Goal: Task Accomplishment & Management: Complete application form

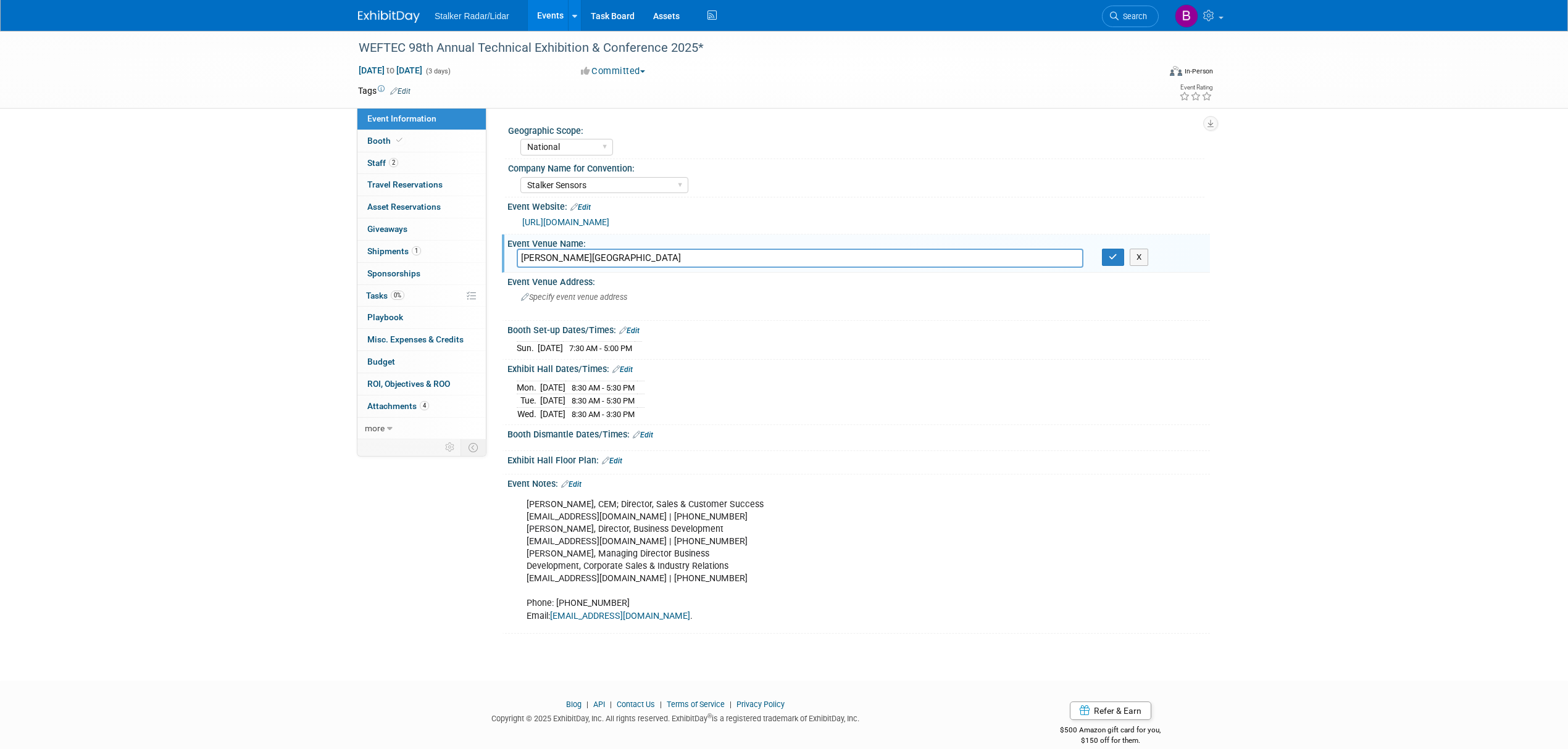
select select "National"
select select "Stalker Sensors"
click at [1114, 256] on icon "button" at bounding box center [1113, 257] width 9 height 8
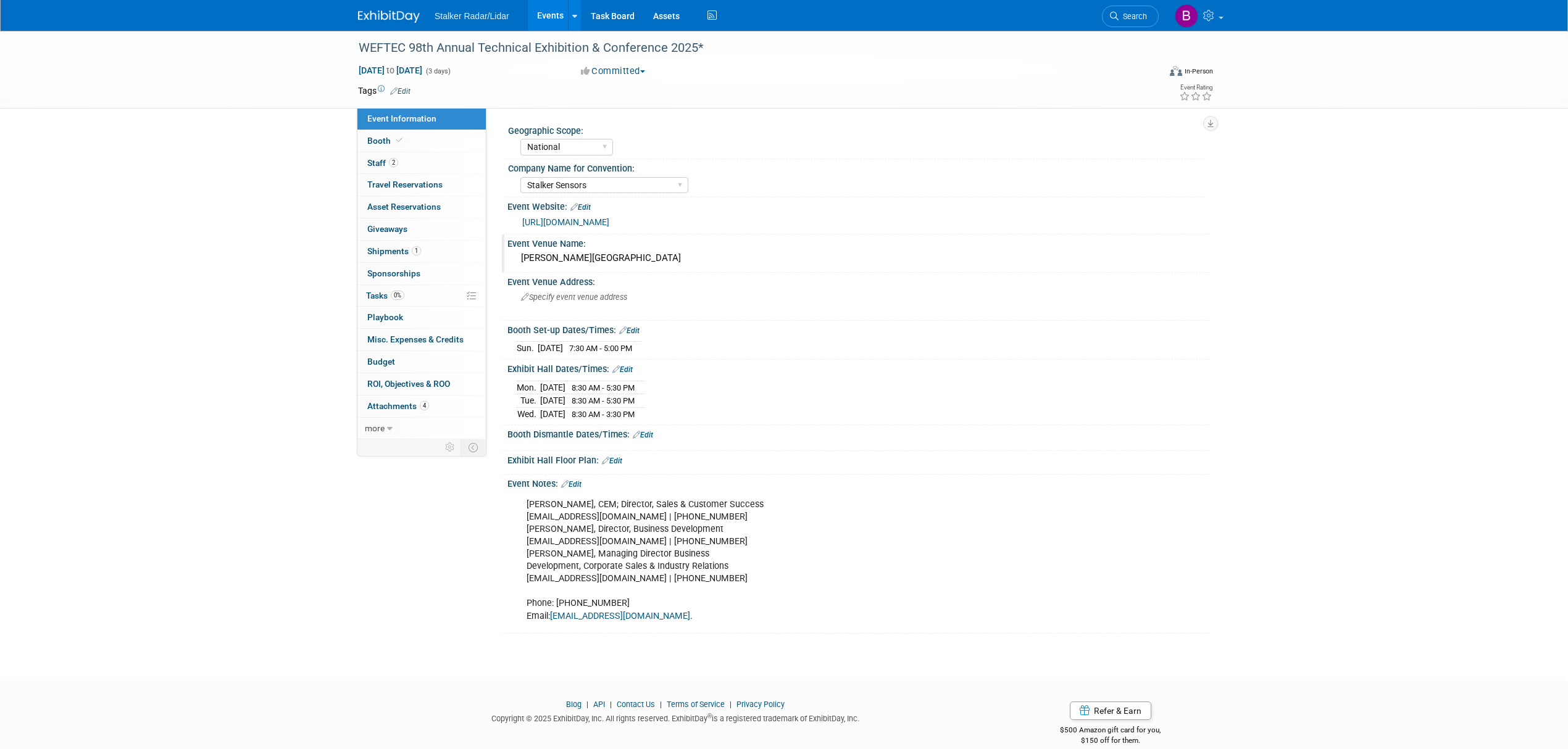
click at [550, 20] on link "Events" at bounding box center [550, 15] width 45 height 31
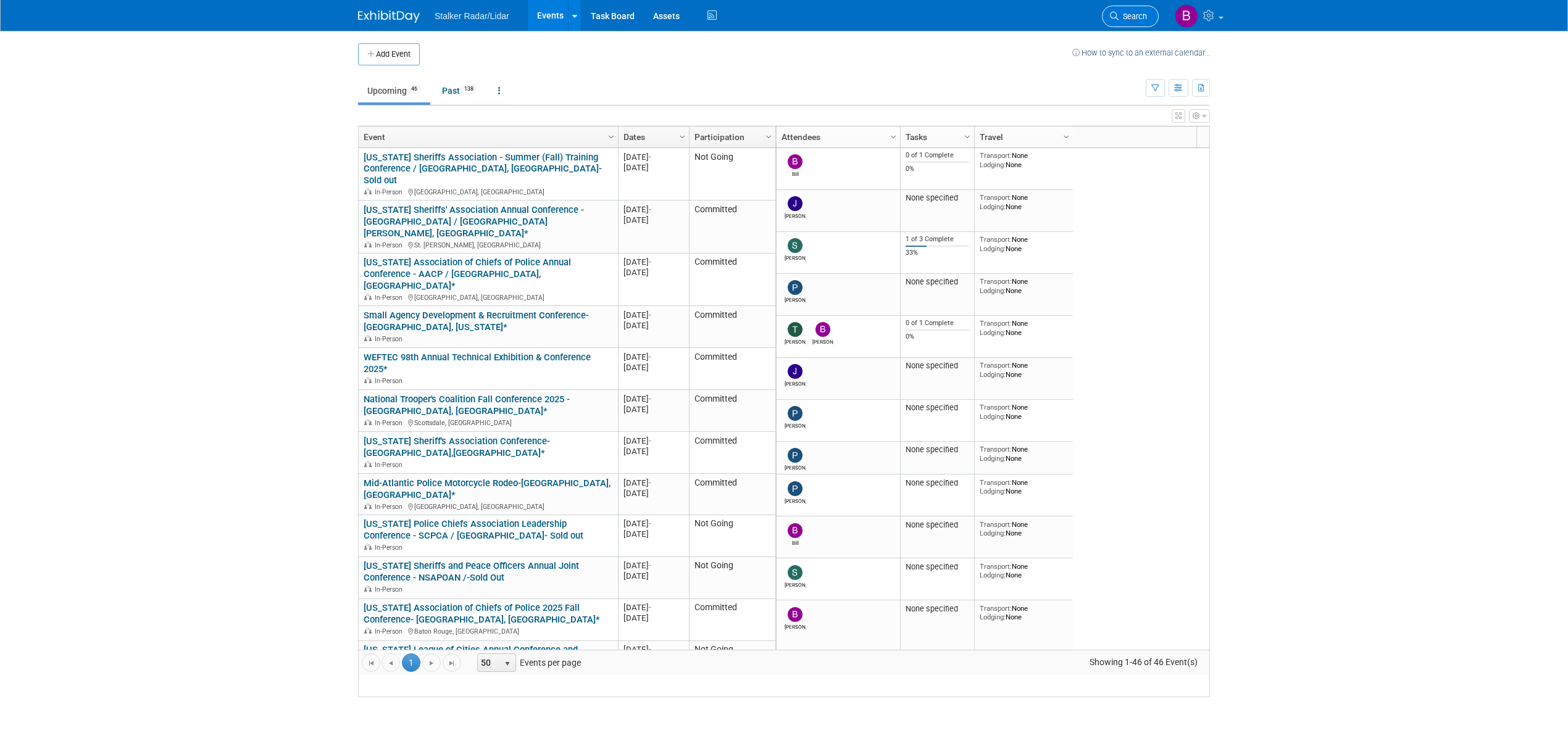
click at [1117, 16] on icon at bounding box center [1114, 16] width 9 height 9
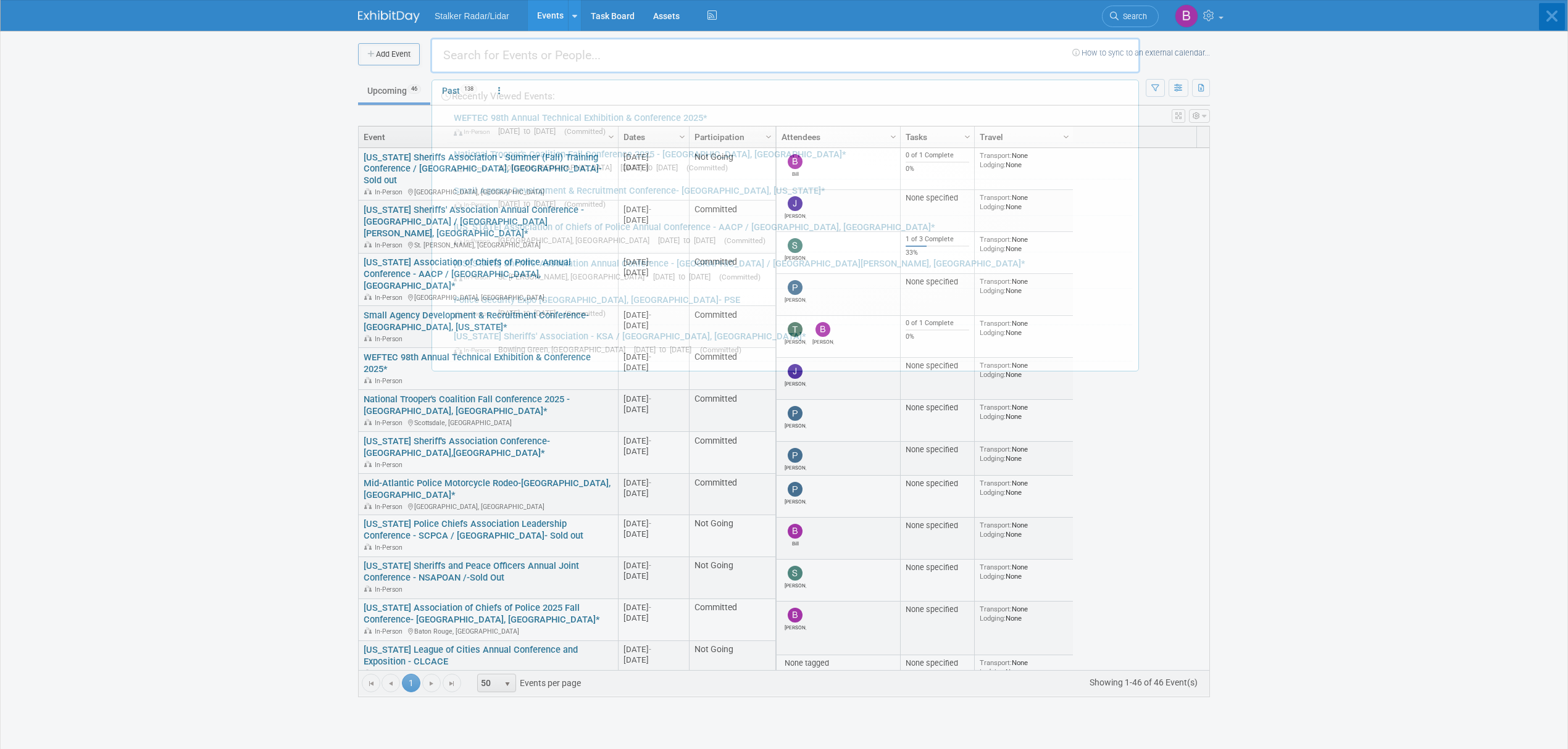
drag, startPoint x: 1117, startPoint y: 16, endPoint x: 487, endPoint y: 55, distance: 631.2
click at [487, 55] on body "Stalker Radar/Lidar Events Add Event Bulk Upload Events Shareable Event Boards …" at bounding box center [784, 374] width 1568 height 749
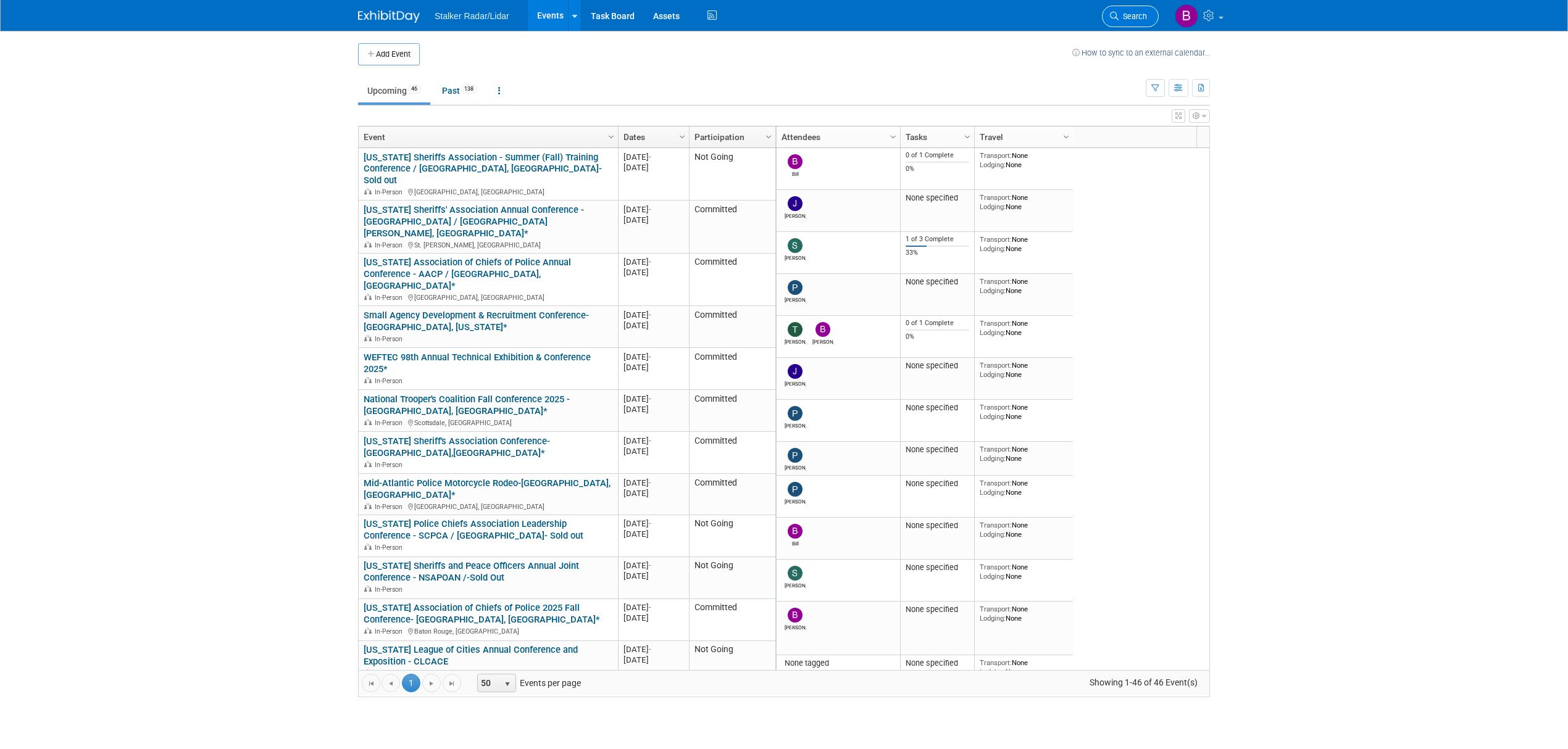
click at [1120, 22] on link "Search" at bounding box center [1130, 16] width 57 height 21
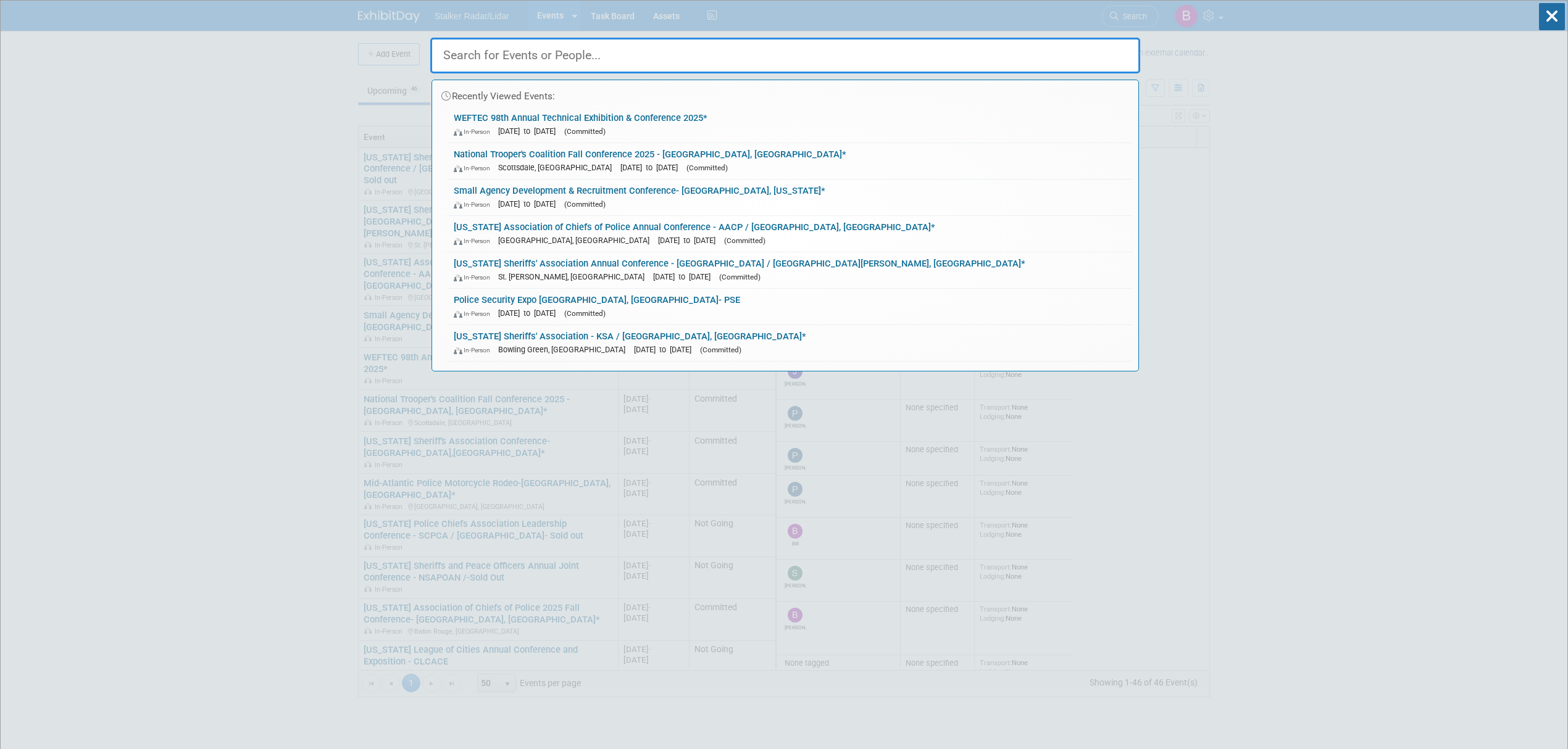
paste input "CSOC"
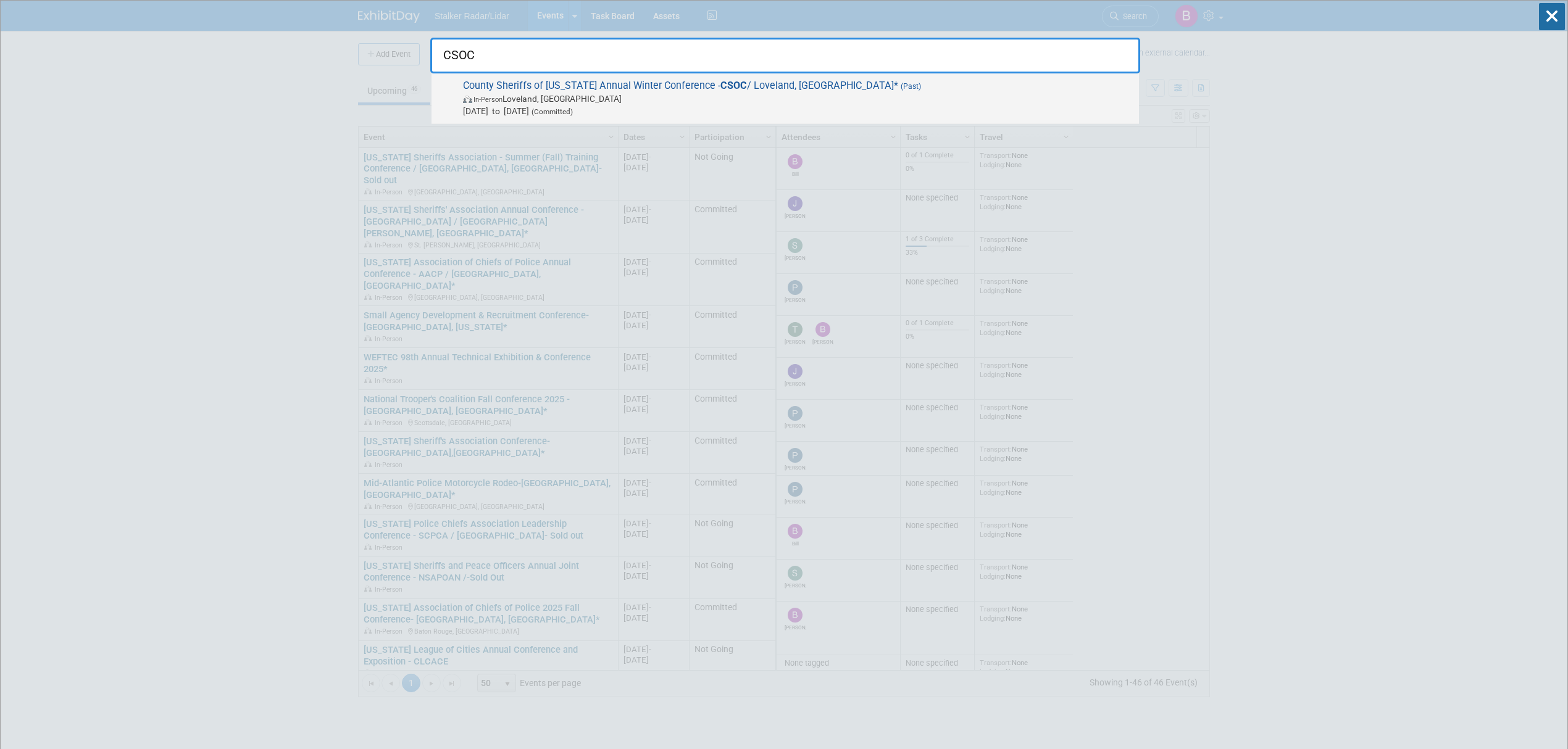
type input "CSOC"
click at [647, 91] on span "County Sheriffs of Colorado Annual Winter Conference - CSOC / Loveland, CO* (Pa…" at bounding box center [796, 98] width 674 height 37
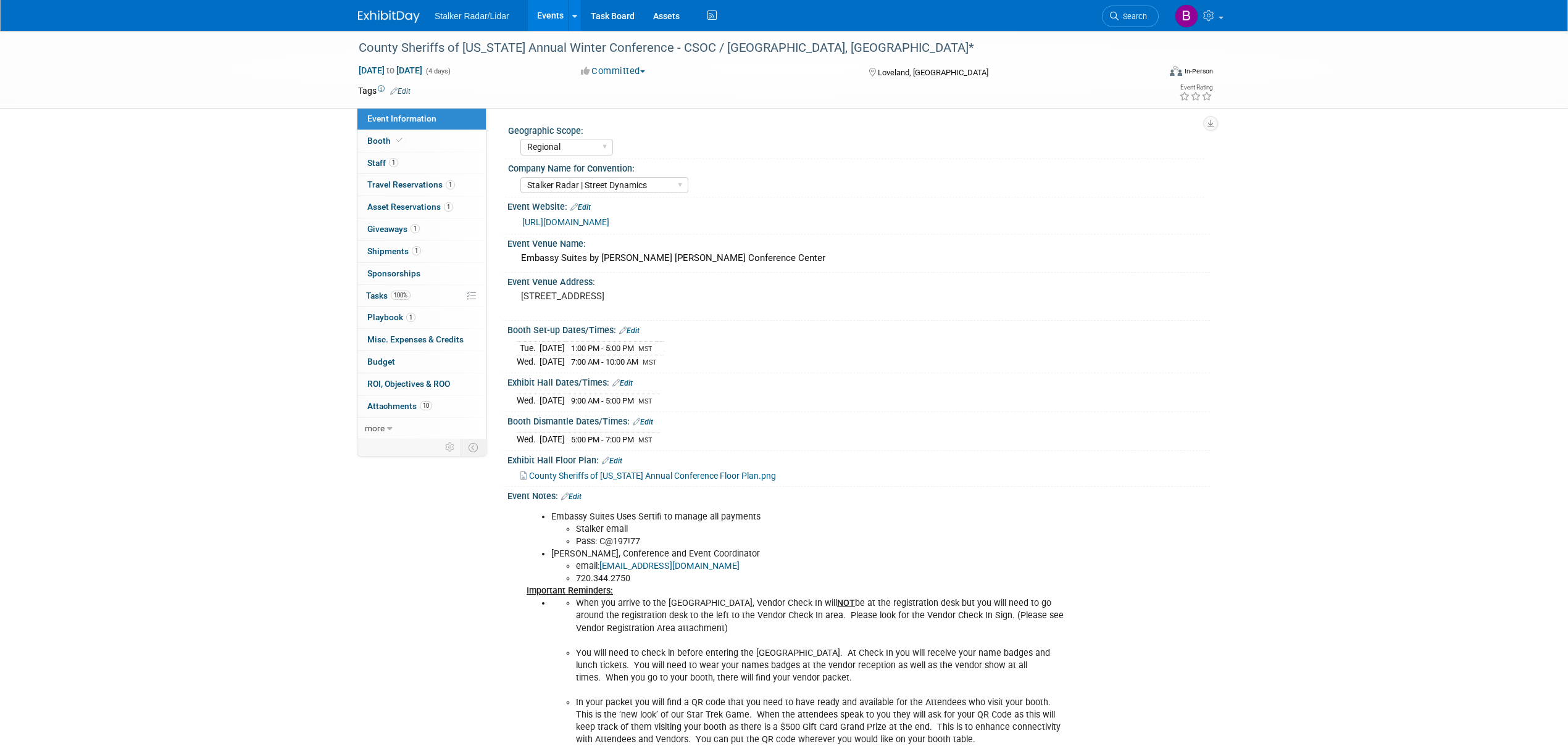
select select "Regional"
select select "Stalker Radar | Street Dynamics"
click at [410, 136] on link "Booth" at bounding box center [422, 141] width 129 height 21
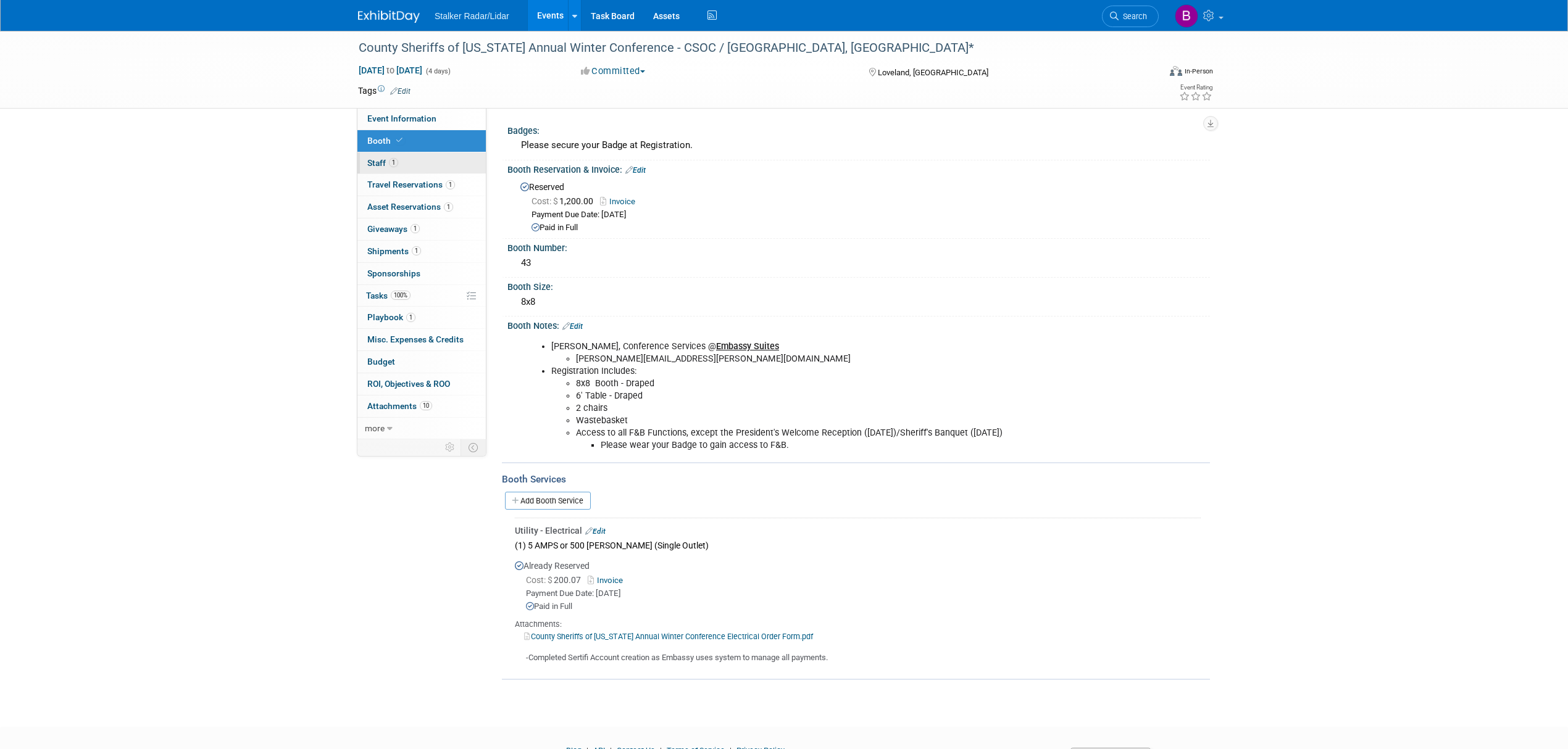
click at [400, 162] on link "1 Staff 1" at bounding box center [422, 163] width 129 height 21
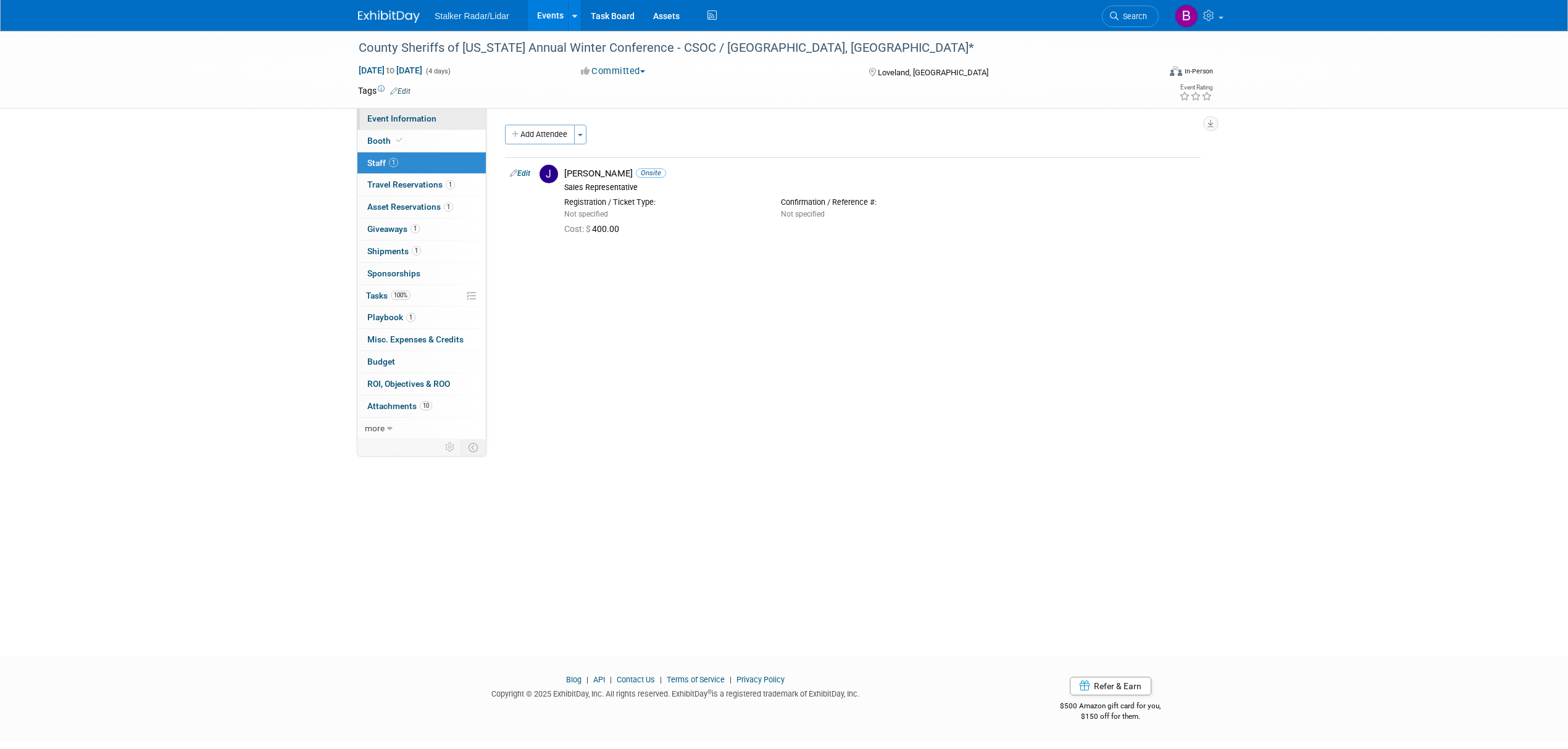
click at [417, 119] on span "Event Information" at bounding box center [402, 118] width 69 height 10
select select "Regional"
select select "Stalker Radar | Street Dynamics"
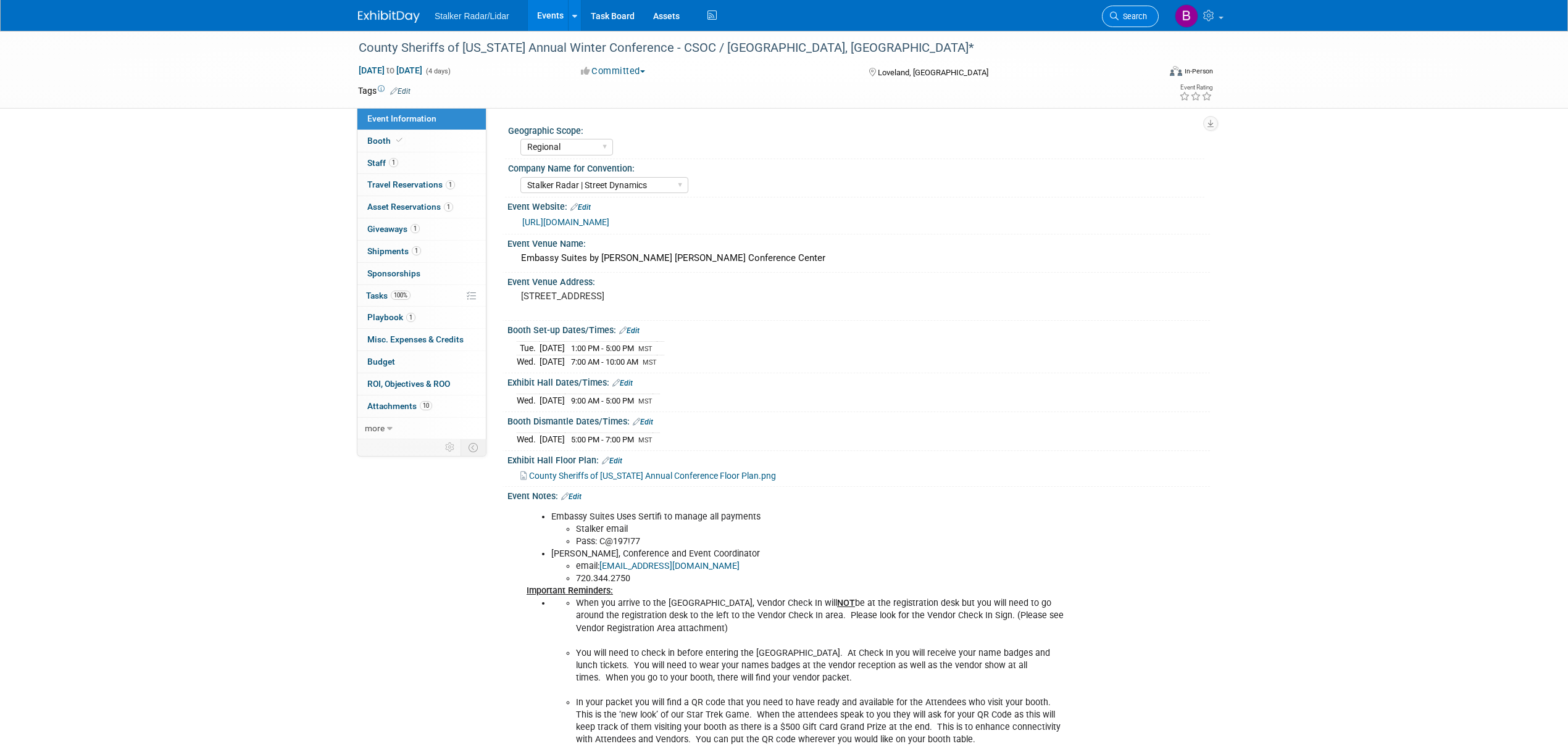
click at [1131, 20] on span "Search" at bounding box center [1133, 17] width 28 height 9
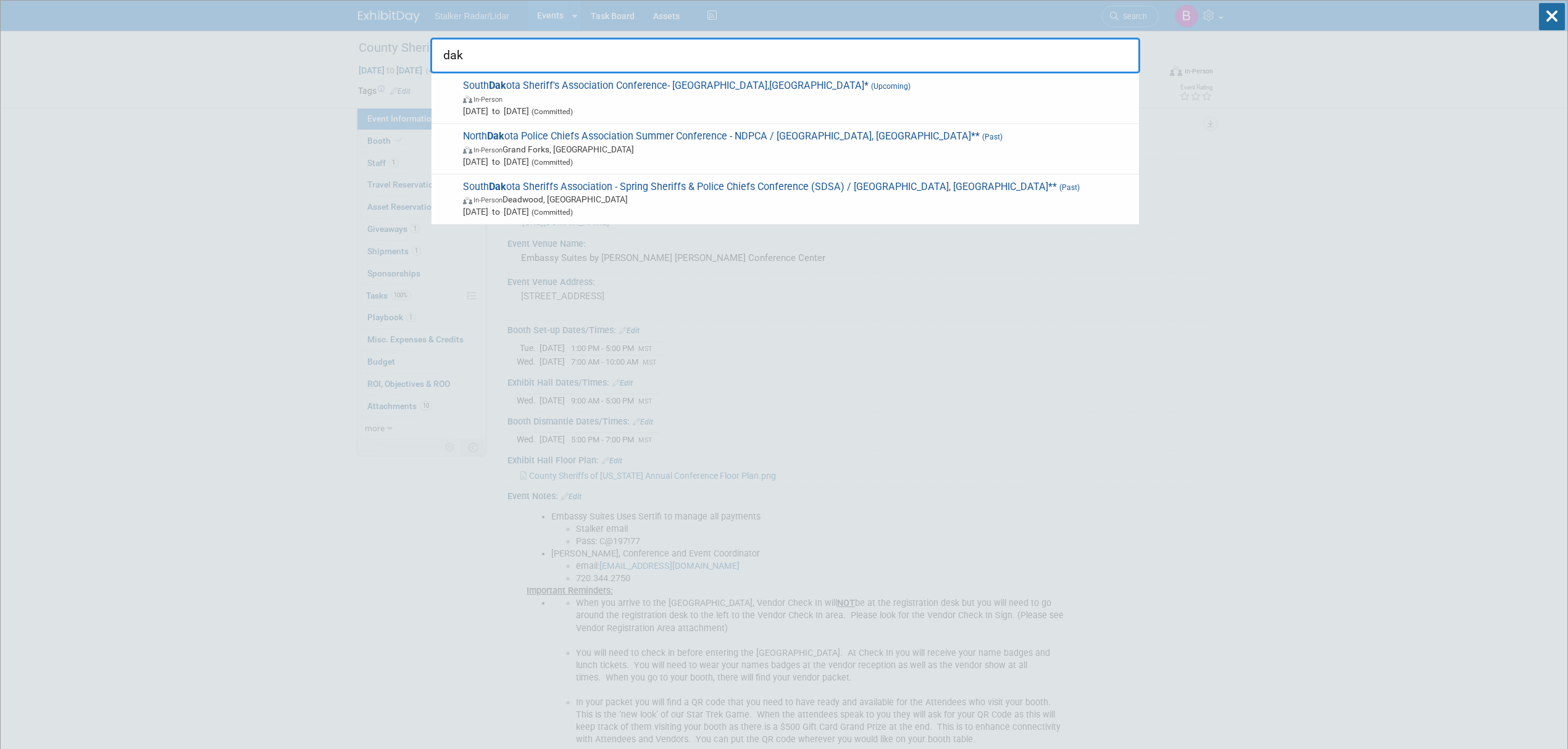
type input "dak"
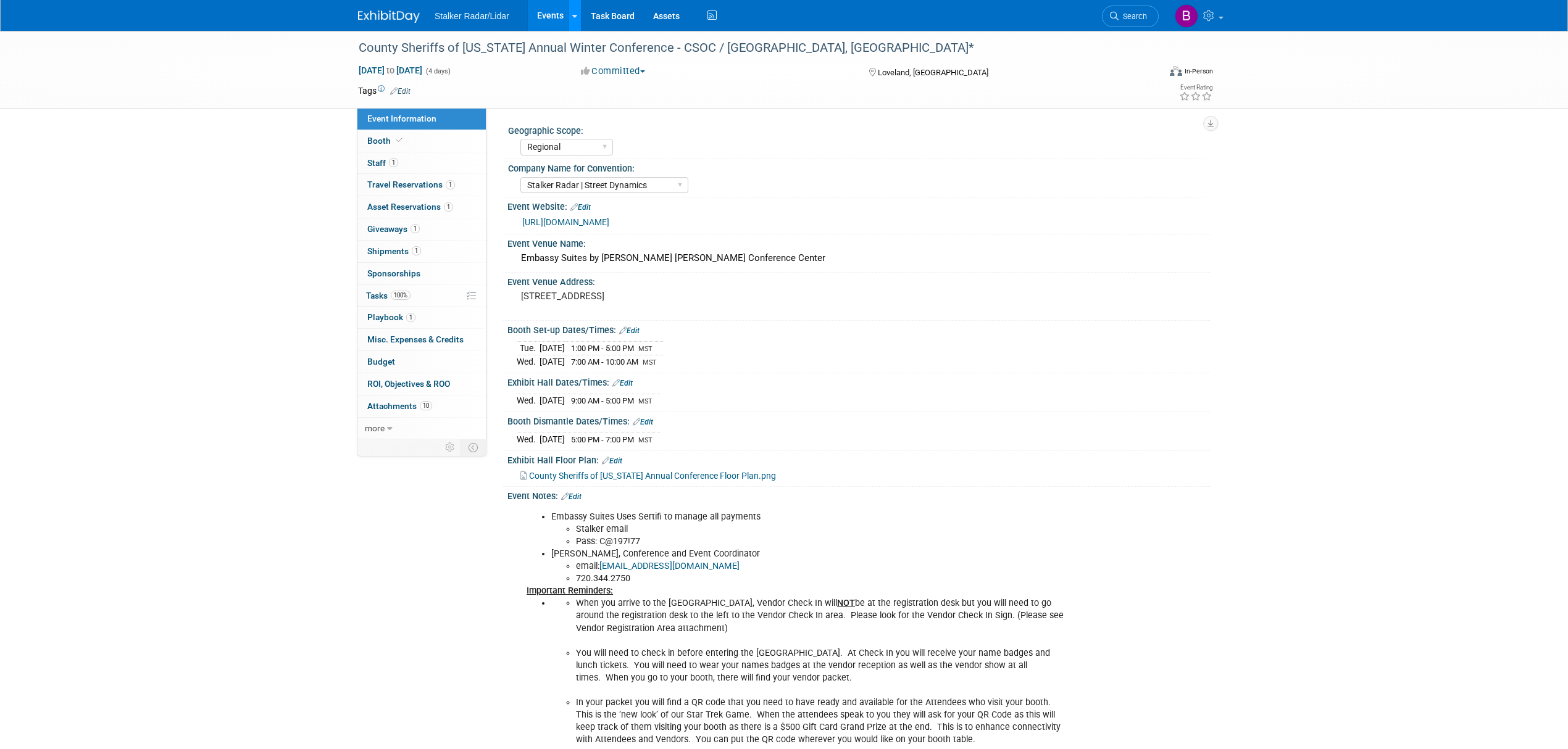
click at [576, 11] on div at bounding box center [574, 15] width 5 height 12
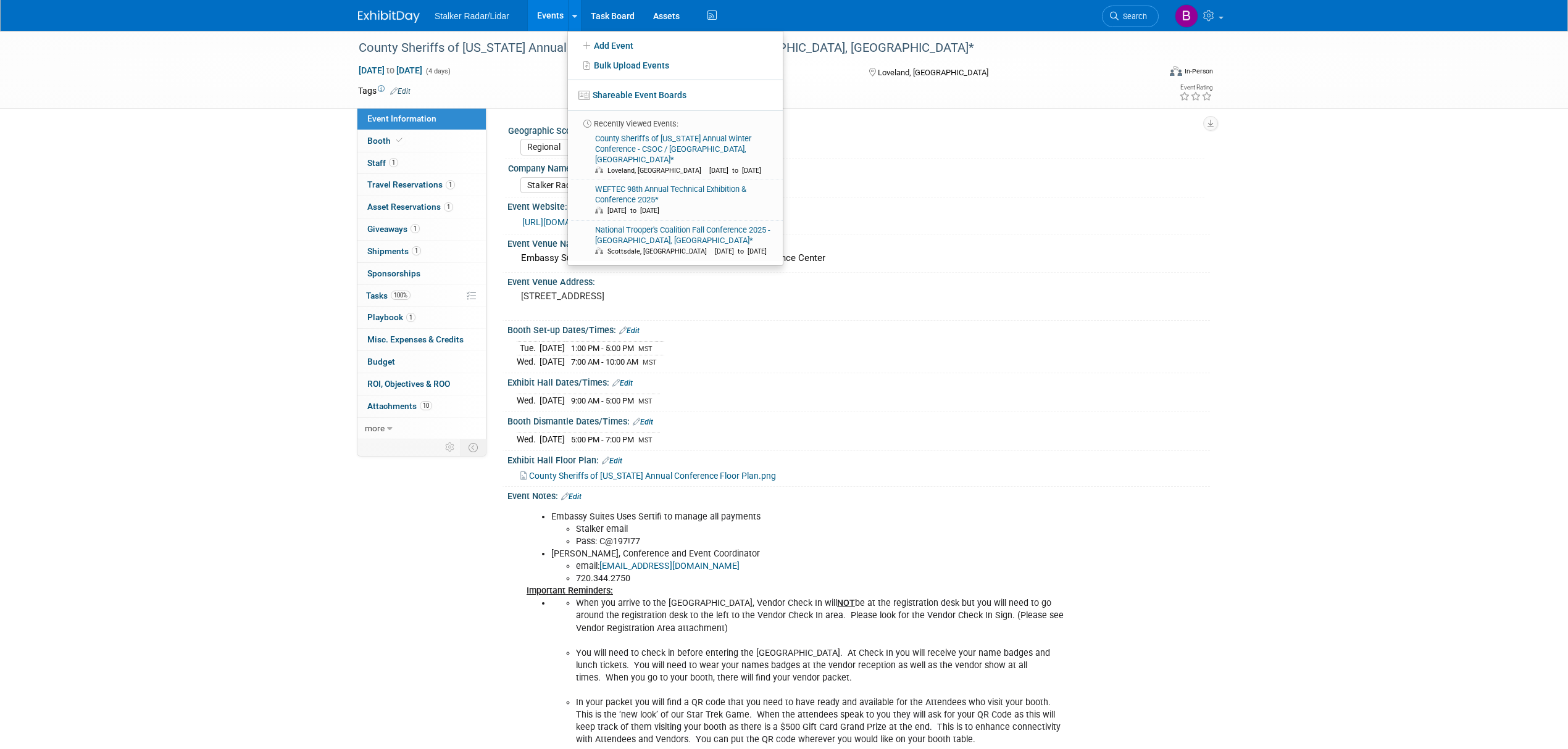
click at [551, 19] on link "Events" at bounding box center [550, 15] width 45 height 31
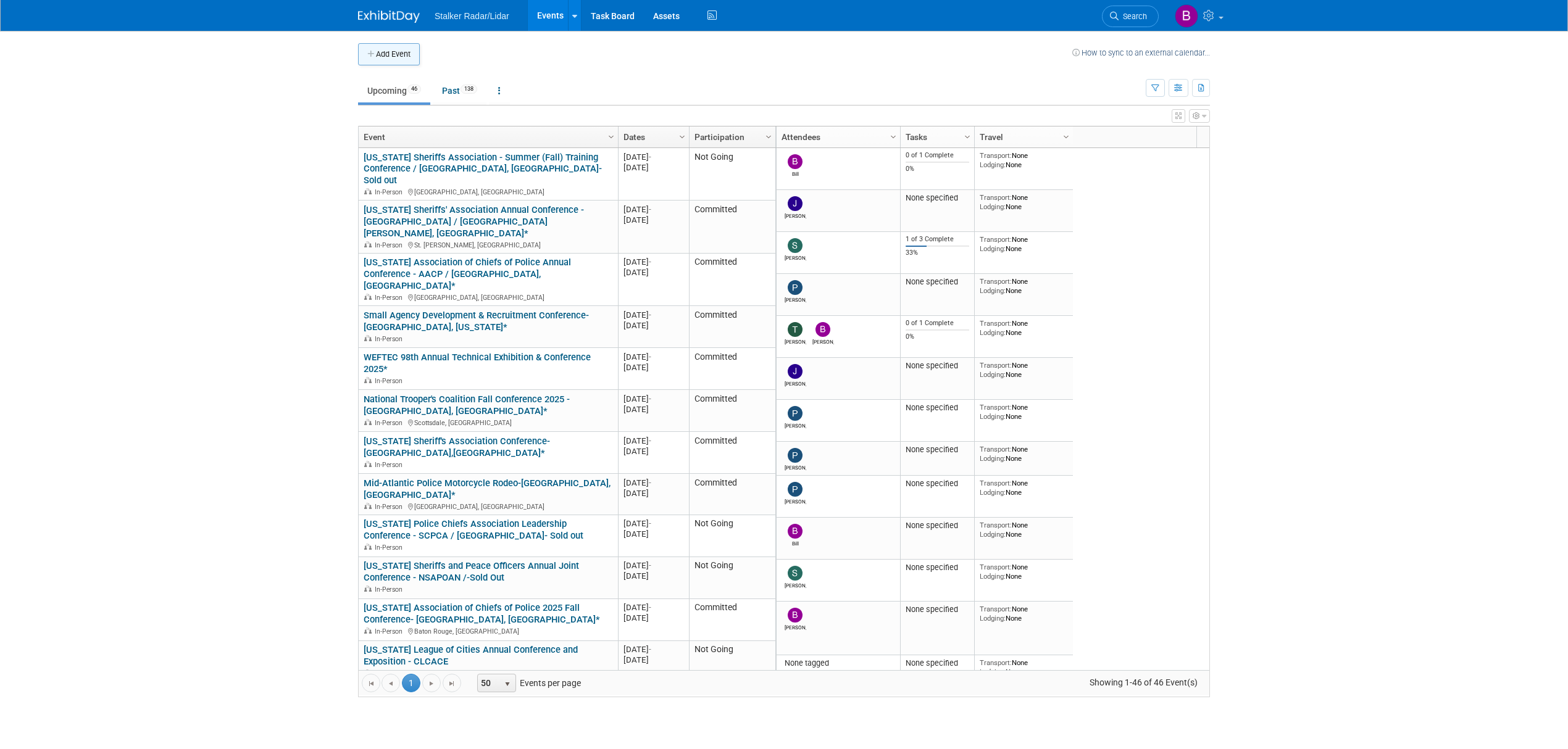
click at [377, 51] on button "Add Event" at bounding box center [389, 54] width 62 height 22
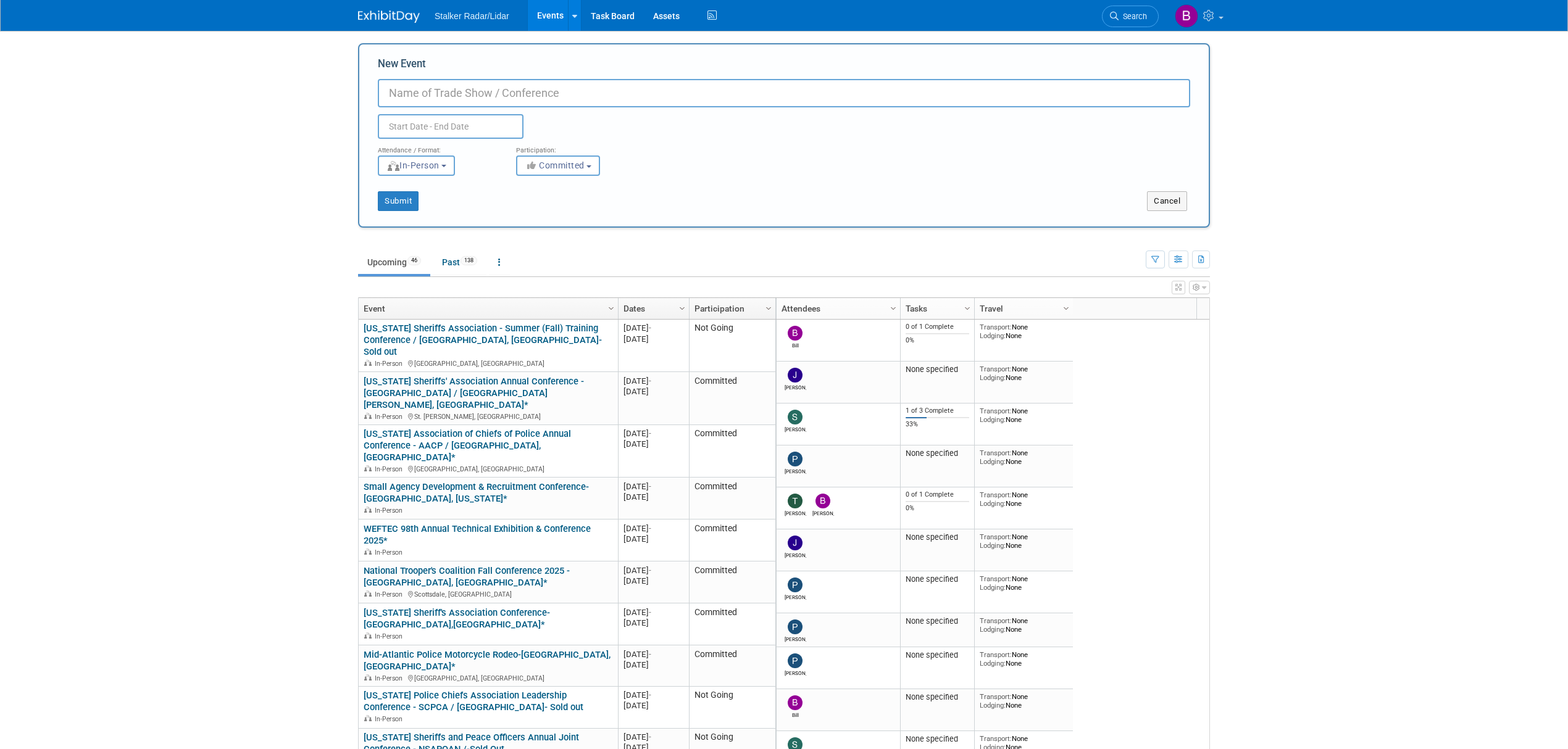
click at [424, 96] on input "New Event" at bounding box center [784, 93] width 813 height 28
paste input "Dakota Territory Sheriff's Conference"
type input "Dakota Territory Sheriff's Conference"
click at [425, 127] on input "text" at bounding box center [451, 127] width 146 height 25
click at [551, 153] on icon at bounding box center [554, 153] width 9 height 9
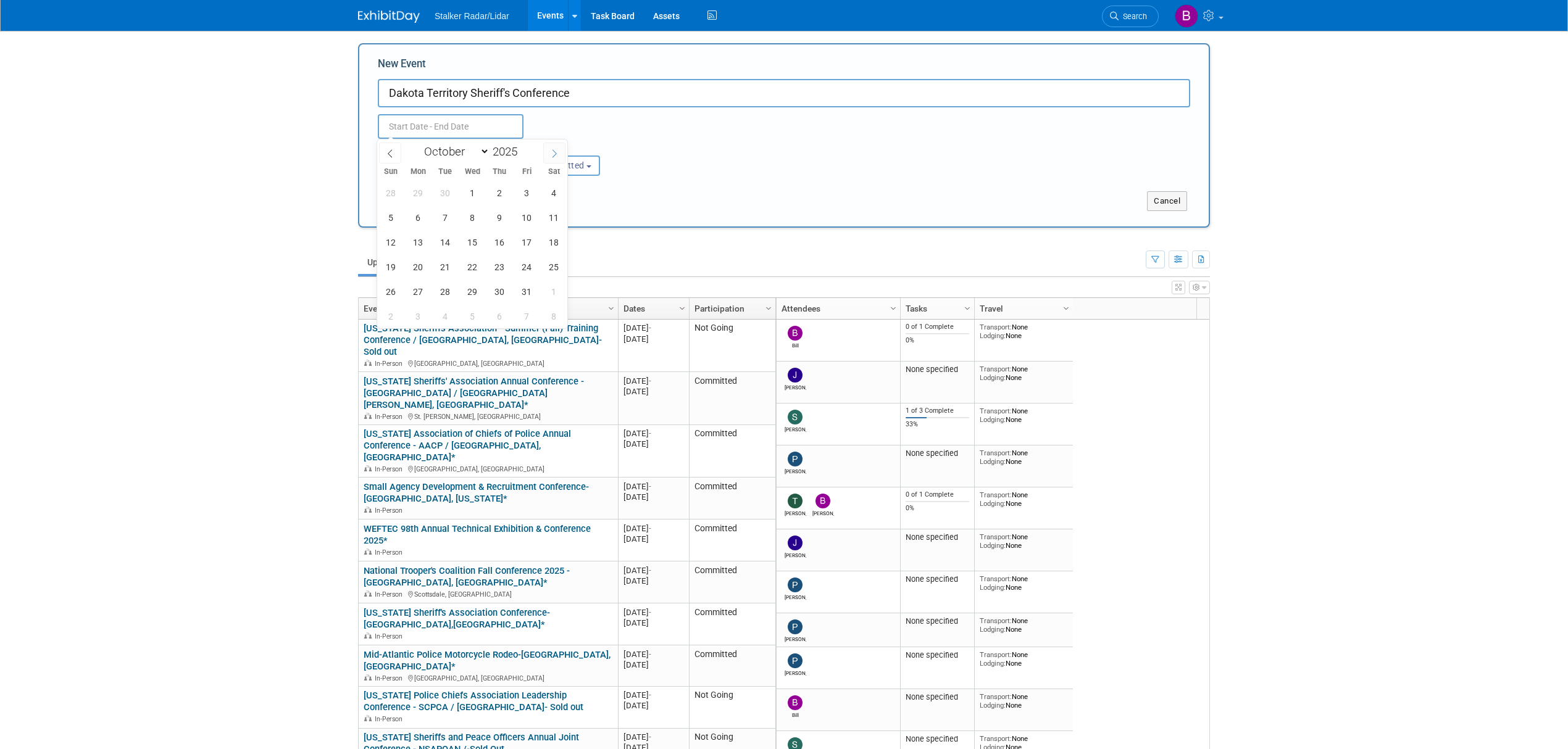
click at [551, 153] on icon at bounding box center [554, 153] width 9 height 9
select select "10"
click at [425, 270] on span "17" at bounding box center [418, 267] width 24 height 24
click at [482, 275] on div "26 27 28 29 30 31 1 2 3 4 5 6 7 8 9 10 11 12 13 14 15 16 17 18 19 20 21 22 23 2…" at bounding box center [472, 254] width 190 height 148
click at [467, 266] on span "19" at bounding box center [473, 267] width 24 height 24
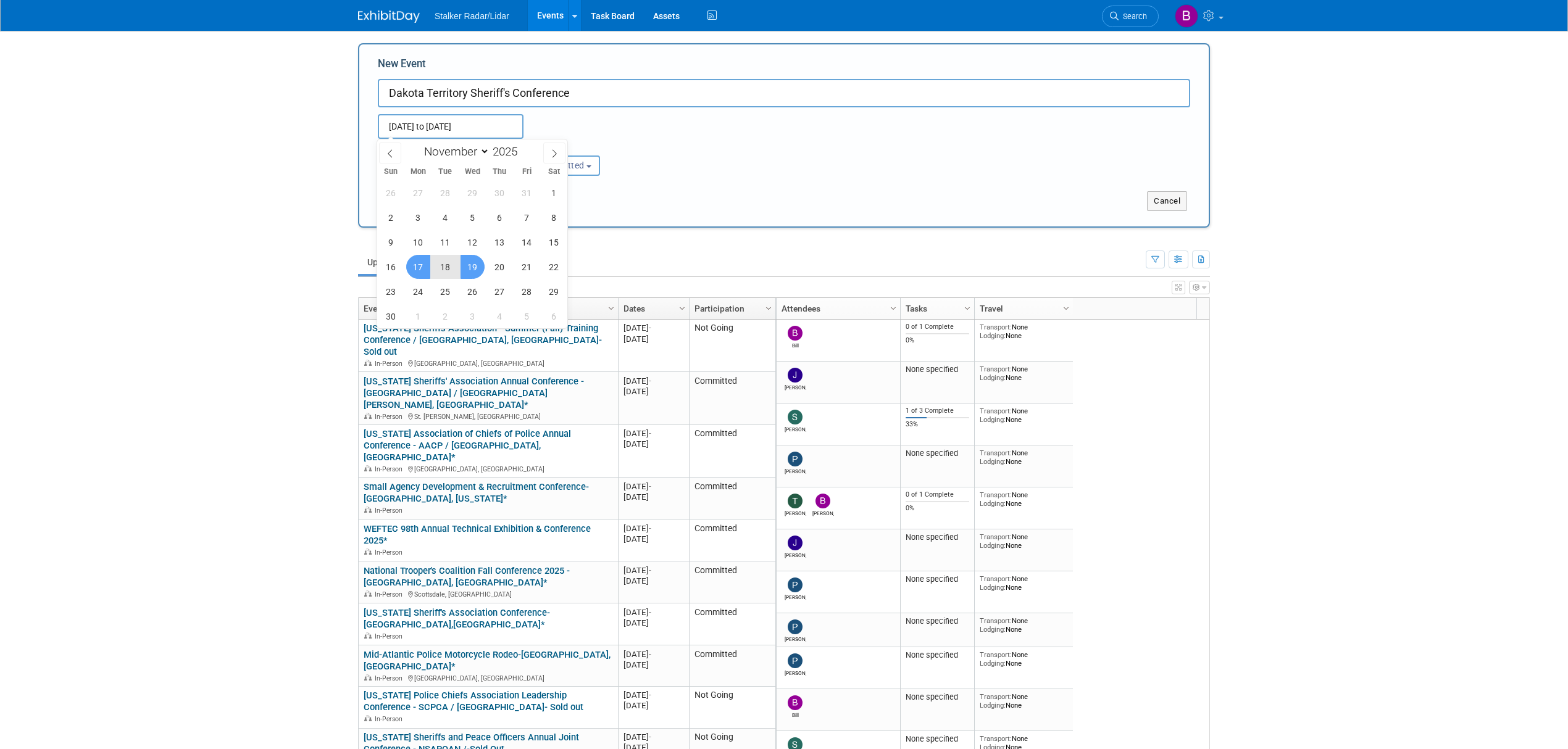
type input "Nov 17, 2025 to Nov 19, 2025"
click at [403, 206] on button "Submit" at bounding box center [398, 201] width 41 height 20
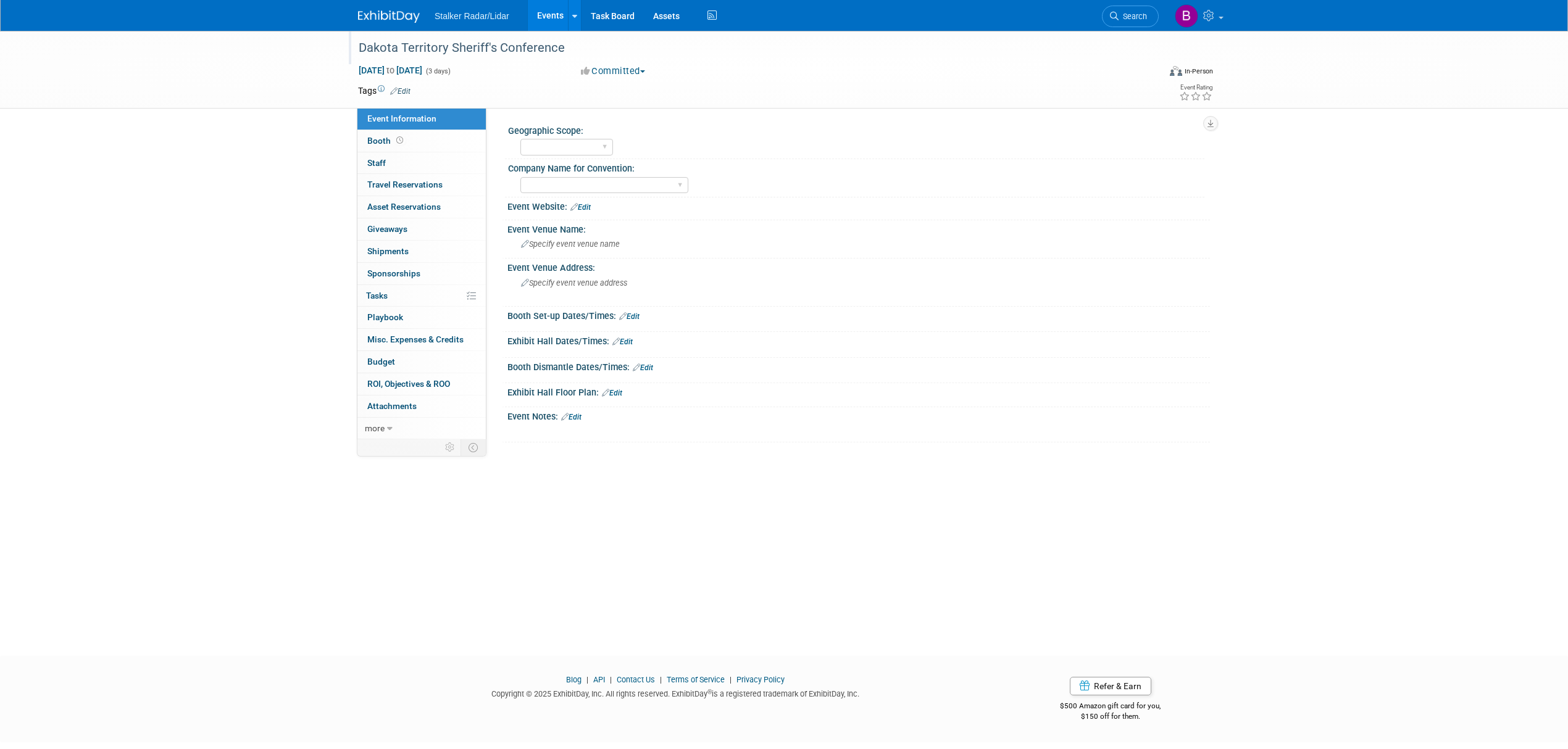
click at [546, 48] on div "Dakota Territory Sheriff's Conference" at bounding box center [747, 48] width 786 height 22
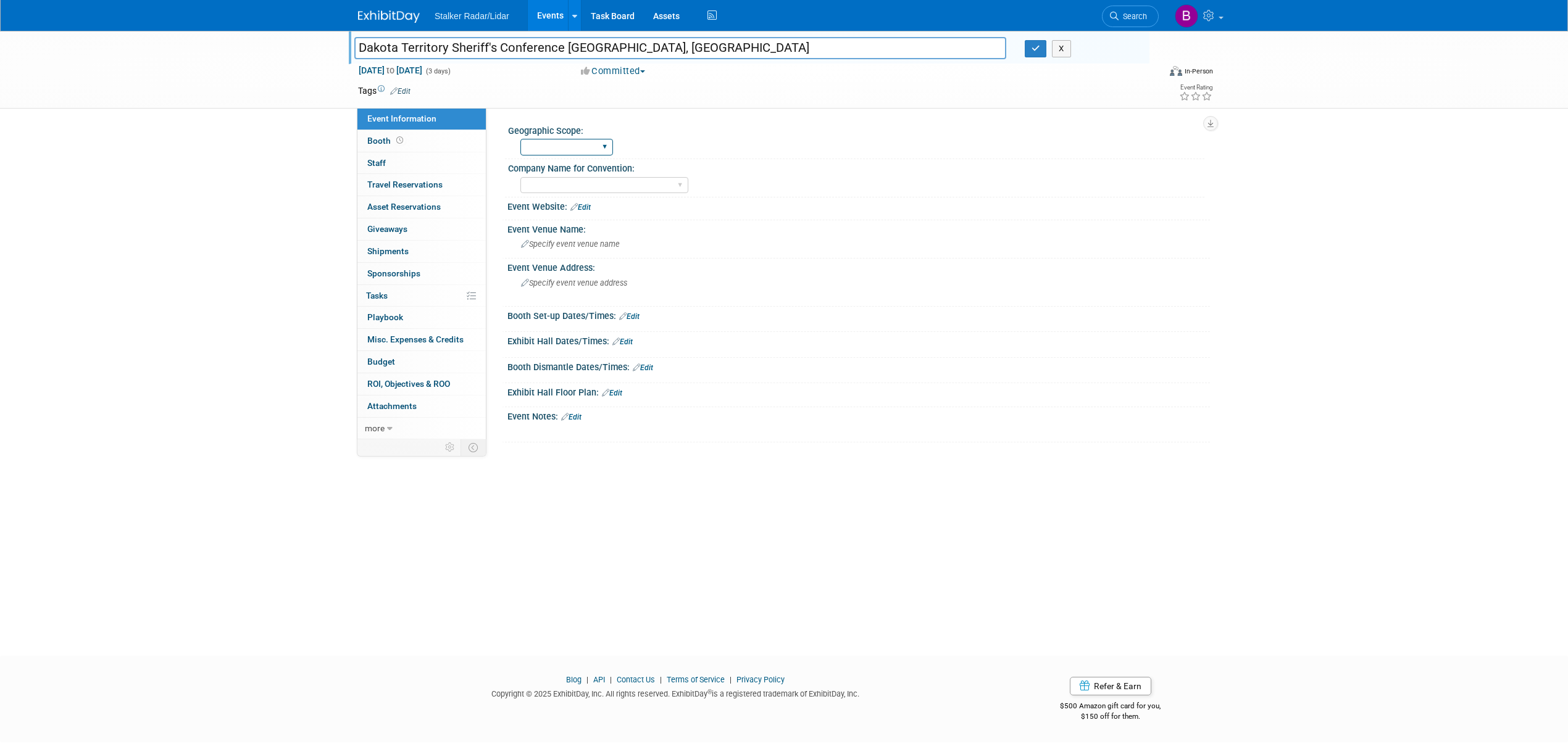
type input "Dakota Territory Sheriff's Conference [GEOGRAPHIC_DATA], [GEOGRAPHIC_DATA]"
click at [549, 153] on select "Regional National International" at bounding box center [566, 147] width 92 height 17
select select "Regional"
click at [520, 139] on select "Regional National International" at bounding box center [566, 147] width 92 height 17
click at [559, 183] on select "Stalker Sensors Applied Concepts, Inc. | Stalker Radar Stalker Radar | Street D…" at bounding box center [604, 185] width 168 height 17
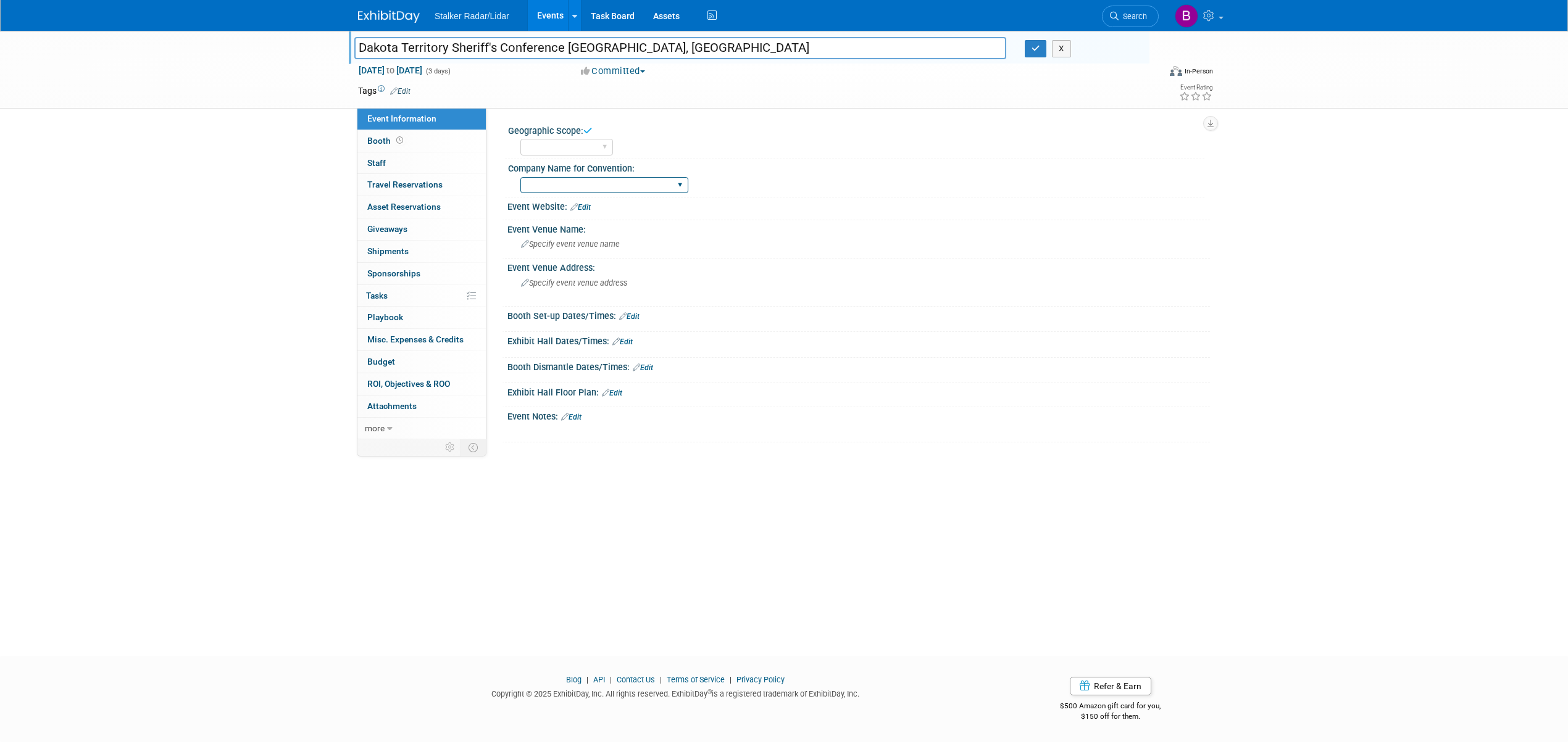
select select "Stalker Radar"
click at [520, 177] on select "Stalker Sensors Applied Concepts, Inc. | Stalker Radar Stalker Radar | Street D…" at bounding box center [604, 185] width 168 height 17
click at [583, 203] on link "Edit" at bounding box center [580, 207] width 20 height 9
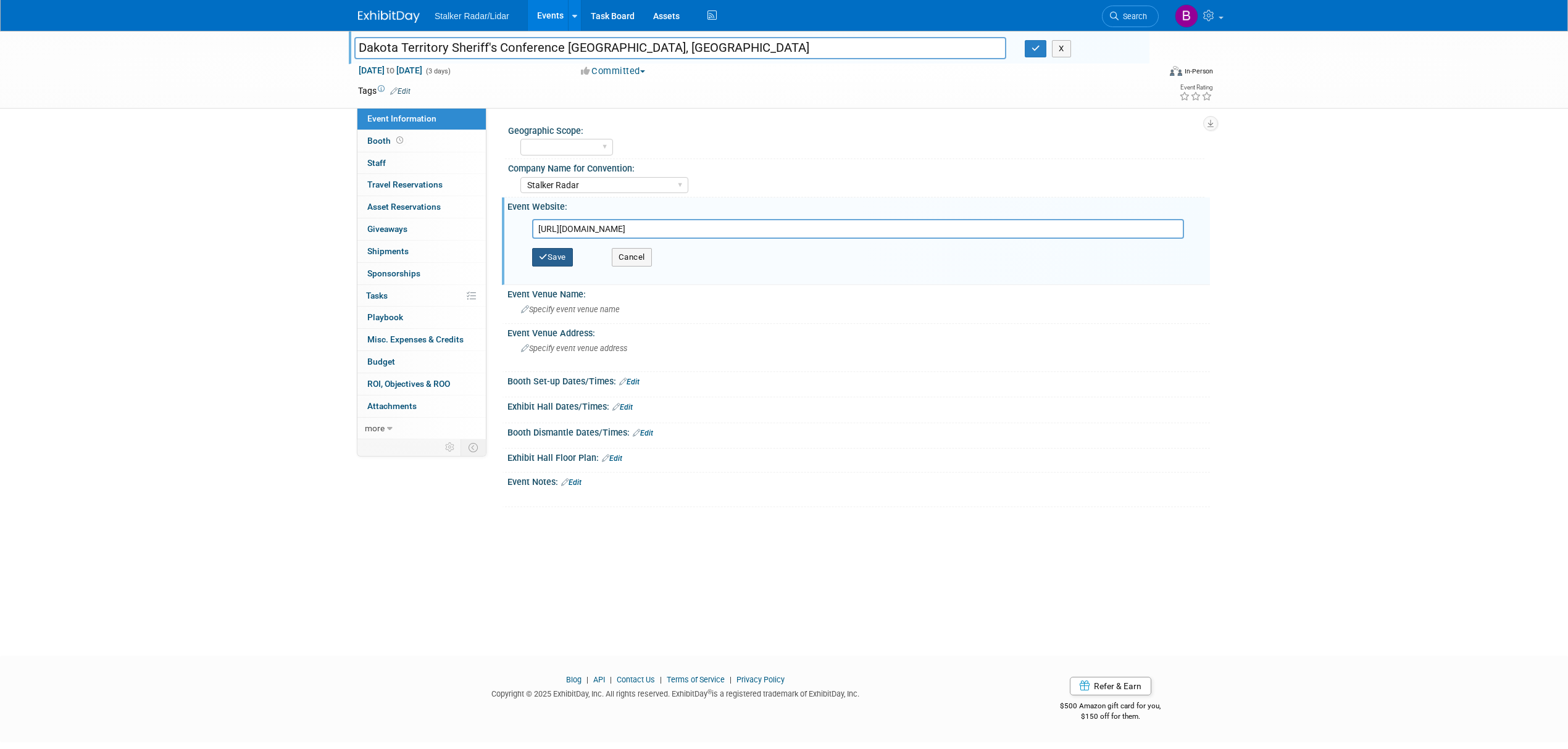
type input "[URL][DOMAIN_NAME]"
click at [554, 255] on button "Save" at bounding box center [552, 258] width 41 height 19
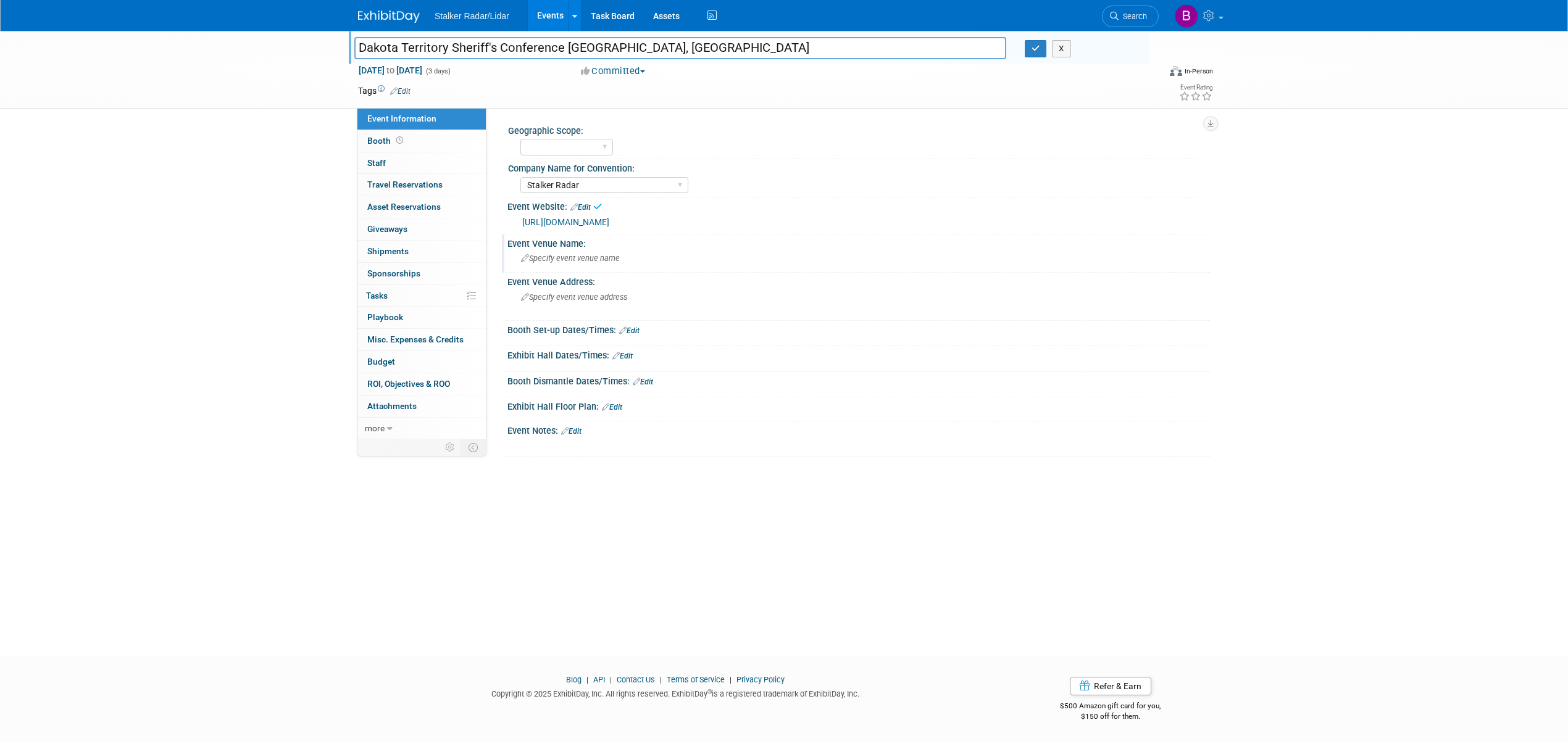
click at [556, 257] on span "Specify event venue name" at bounding box center [570, 258] width 99 height 9
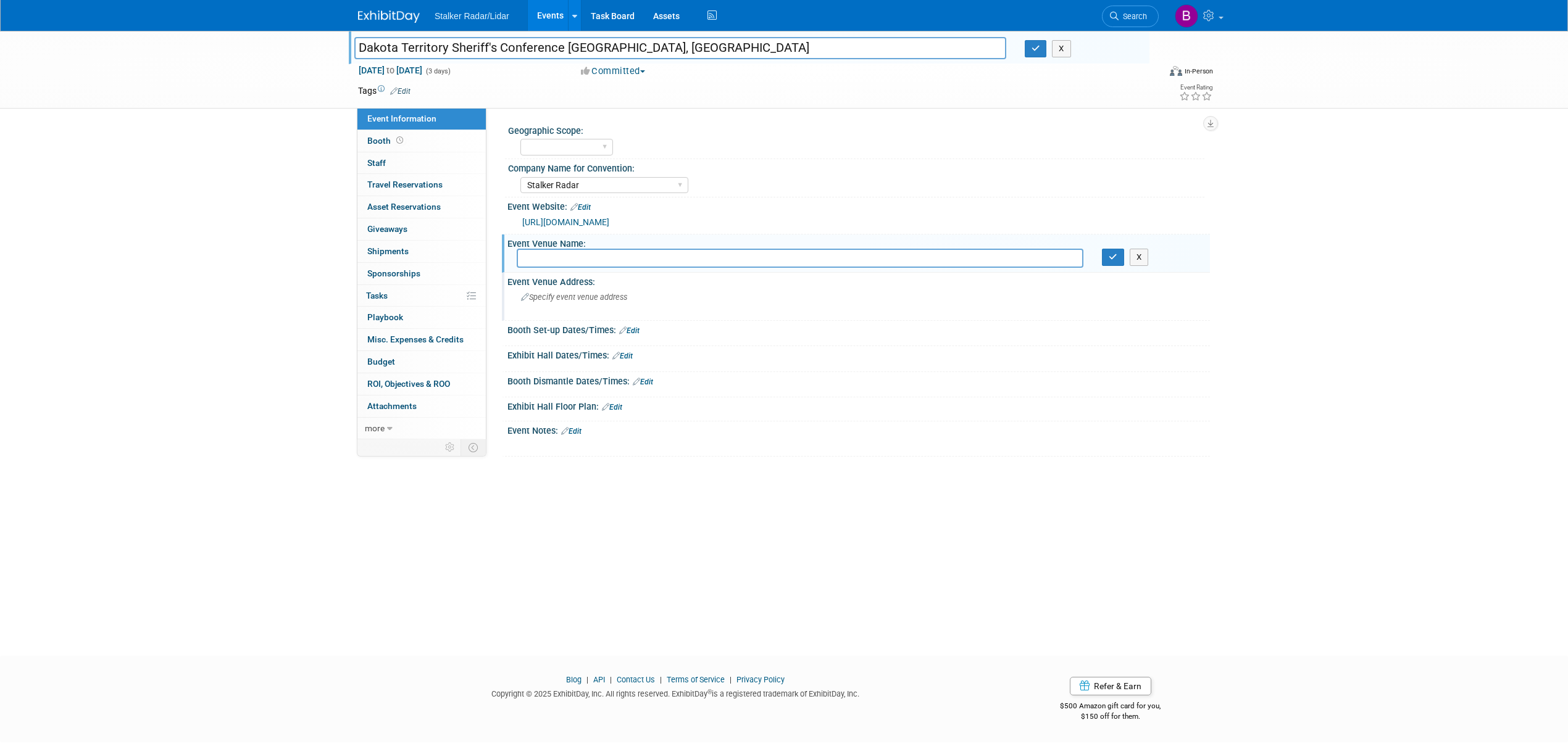
click at [815, 310] on div "Event Venue Address: Specify event venue address" at bounding box center [856, 297] width 708 height 48
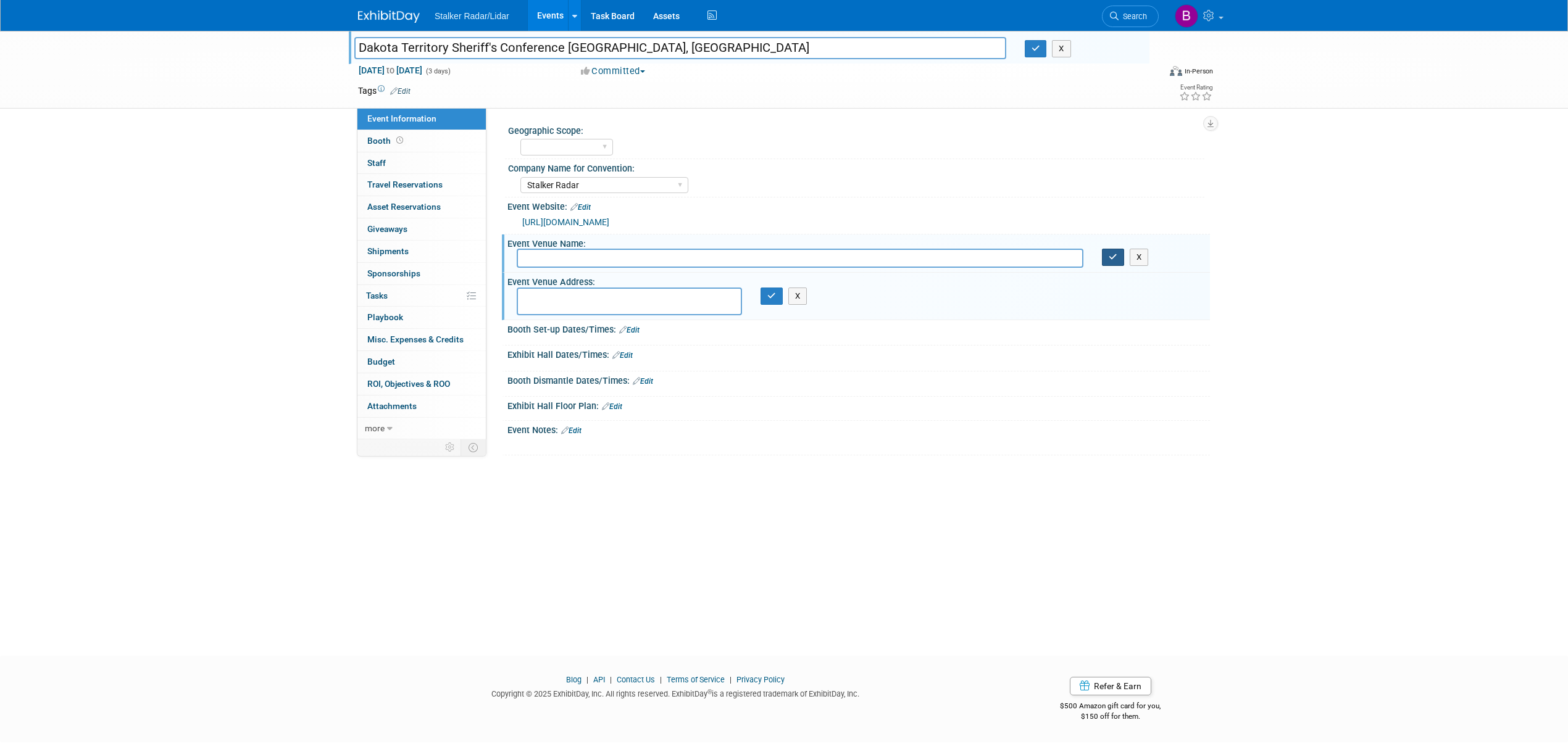
click at [1119, 256] on button "button" at bounding box center [1113, 258] width 22 height 17
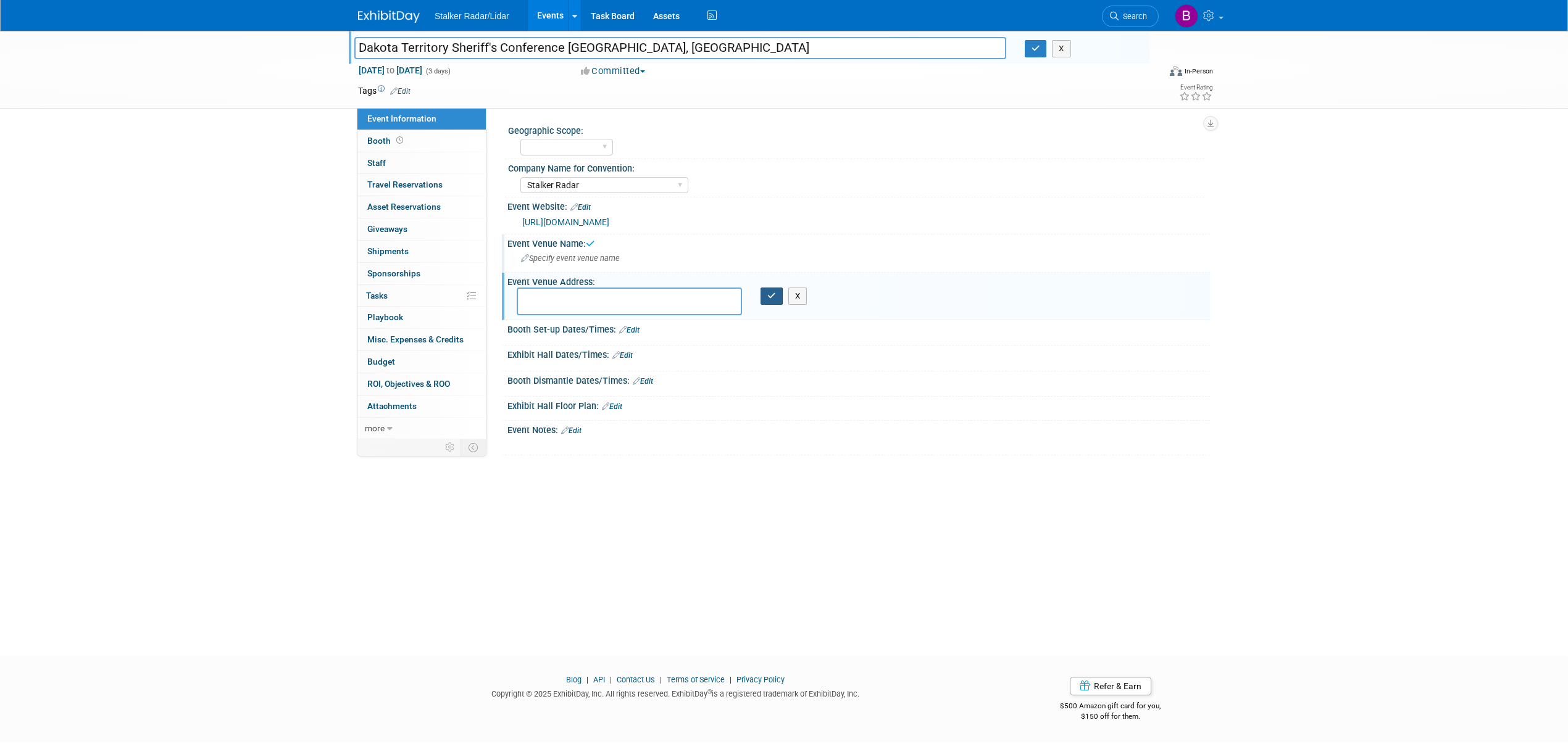
click at [768, 302] on button "button" at bounding box center [771, 297] width 22 height 17
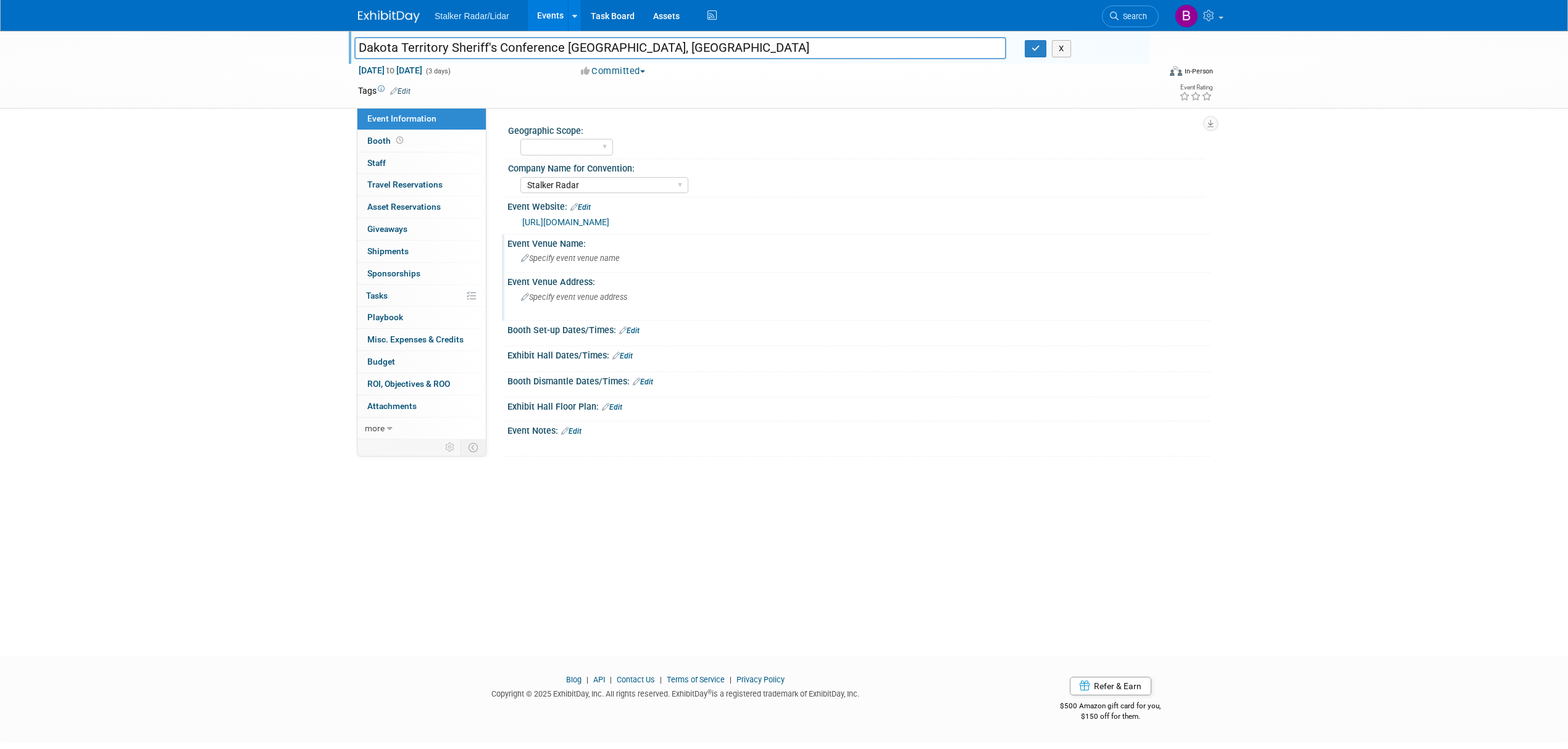
click at [633, 327] on link "Edit" at bounding box center [629, 331] width 20 height 9
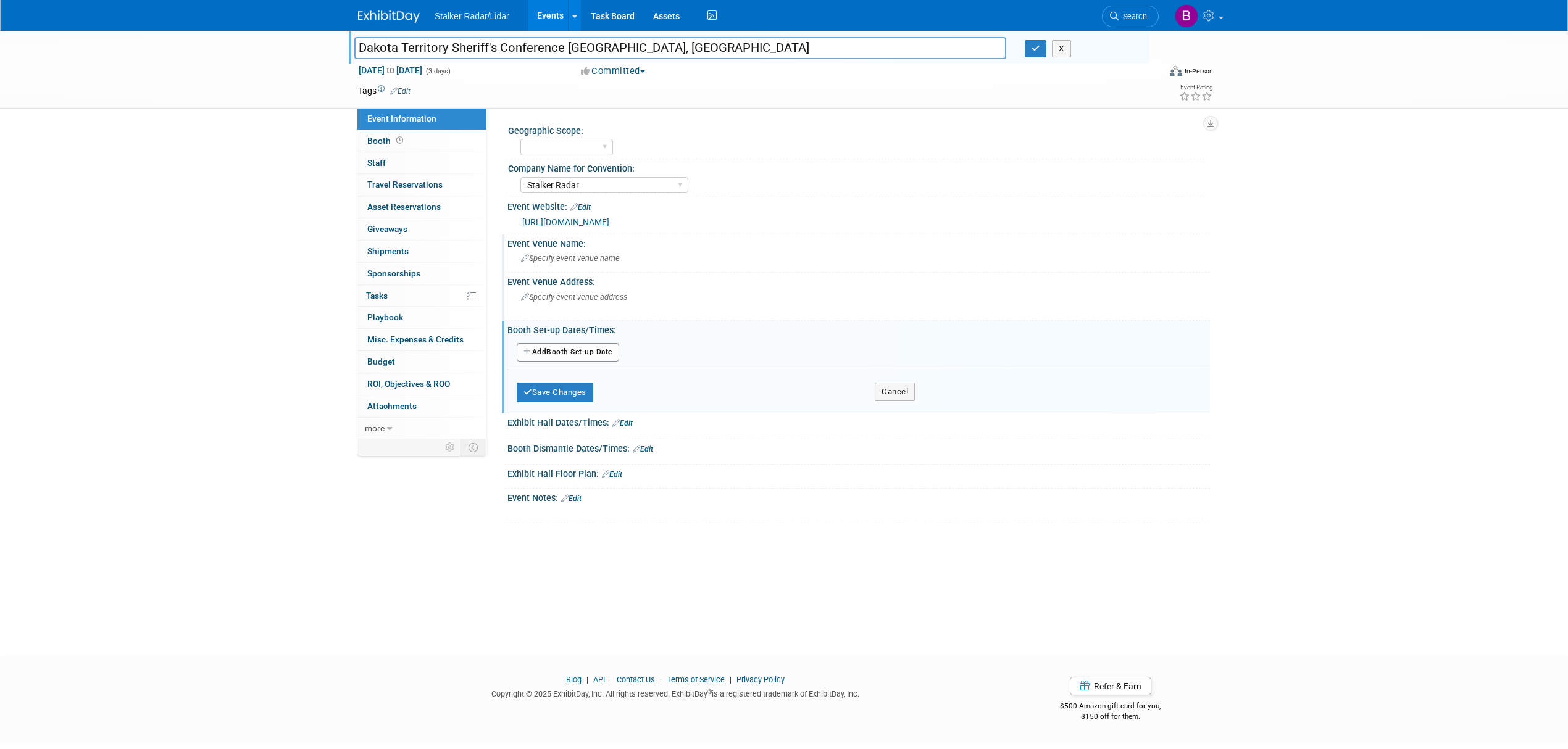
click at [556, 358] on button "Add Another Booth Set-up Date" at bounding box center [568, 353] width 102 height 19
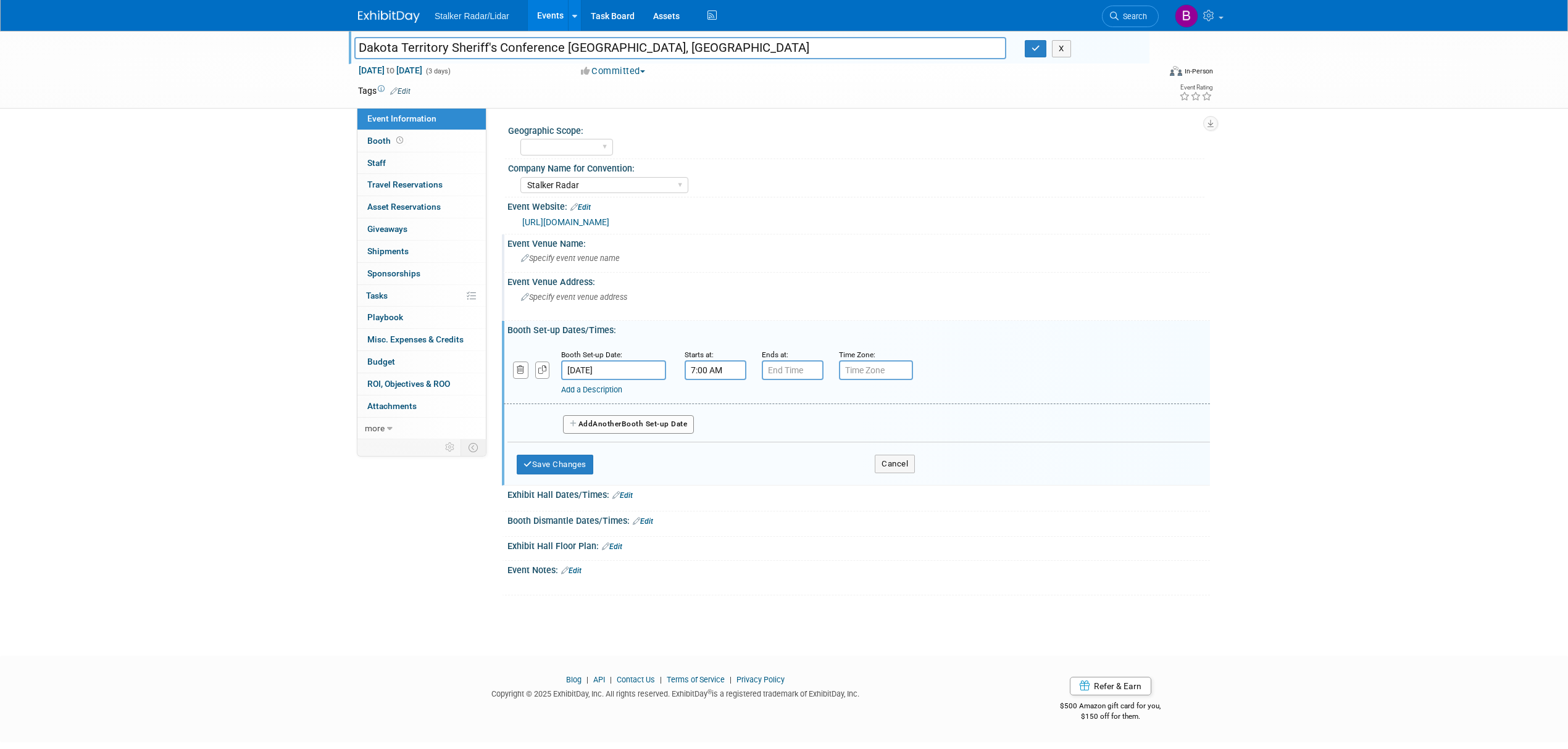
click at [729, 374] on input "7:00 AM" at bounding box center [716, 371] width 62 height 20
click at [714, 428] on span "07" at bounding box center [713, 426] width 23 height 22
click at [744, 402] on td "01" at bounding box center [747, 401] width 40 height 33
click at [813, 426] on button "AM" at bounding box center [821, 426] width 22 height 21
type input "1:00 PM"
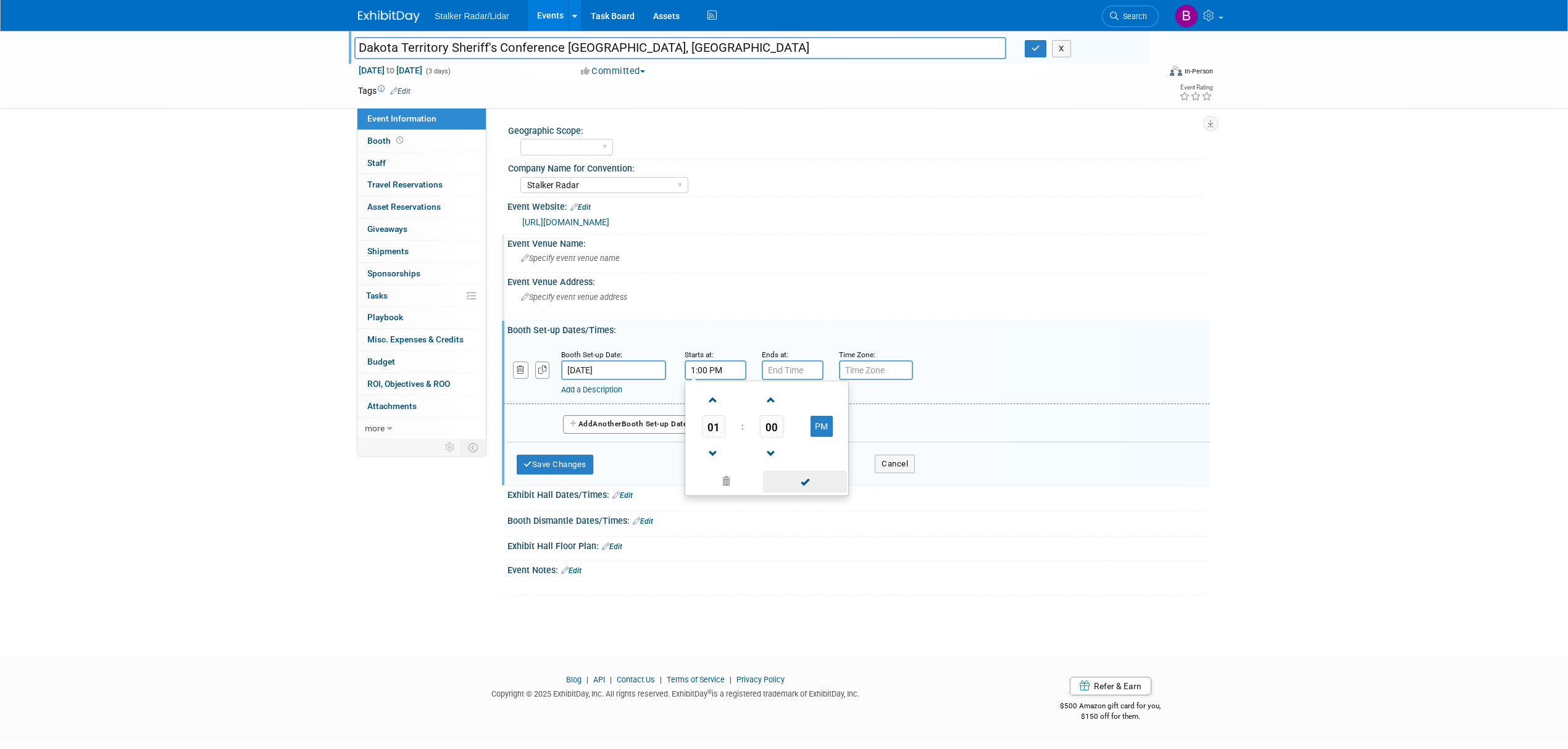
click at [813, 483] on span at bounding box center [805, 482] width 83 height 21
click at [801, 369] on input "7:00 PM" at bounding box center [793, 371] width 62 height 20
click at [794, 432] on span "07" at bounding box center [791, 426] width 23 height 22
click at [821, 437] on td "05" at bounding box center [824, 434] width 40 height 33
type input "5:00 PM"
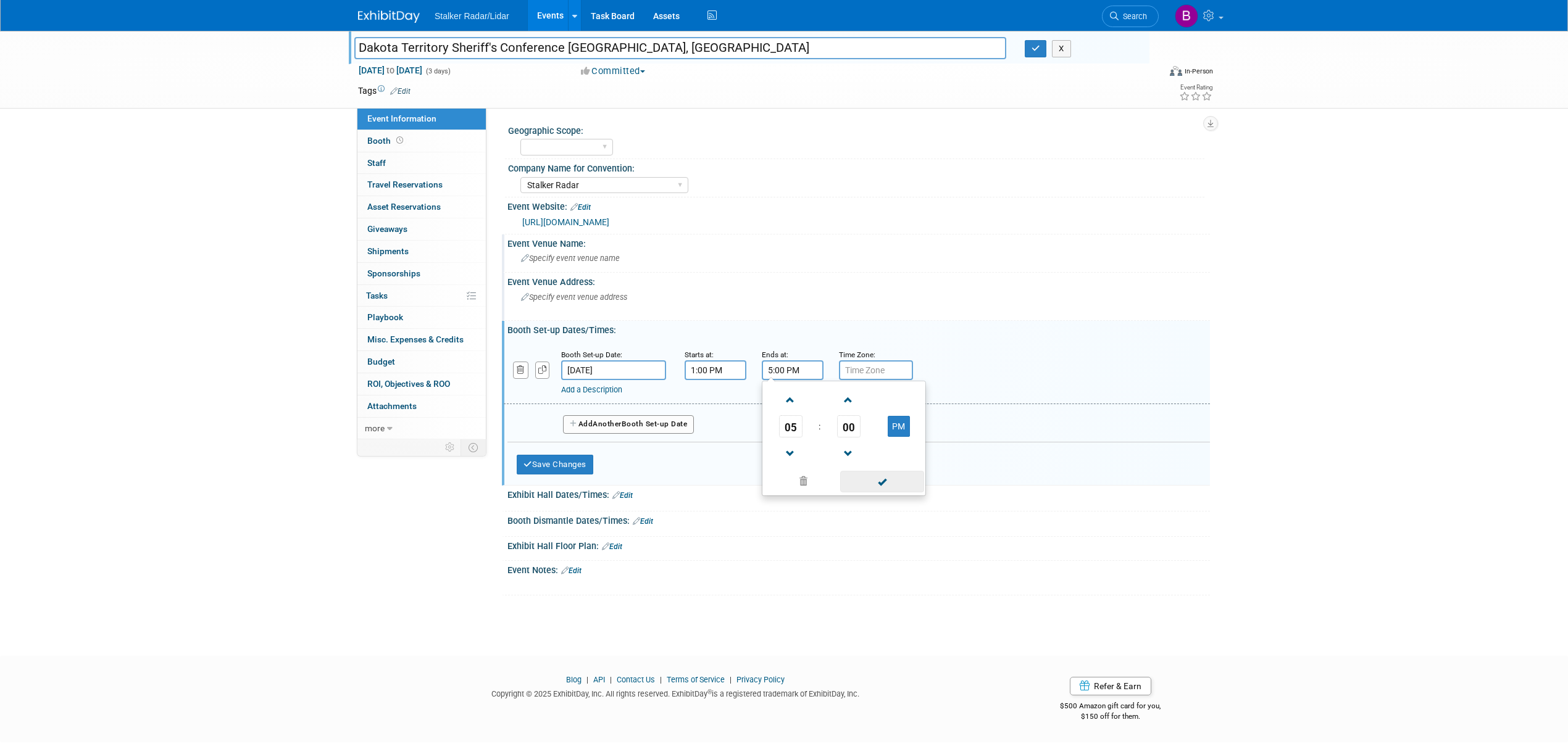
click at [877, 480] on span at bounding box center [882, 482] width 83 height 21
click at [657, 424] on button "Add Another Booth Set-up Date" at bounding box center [628, 425] width 131 height 19
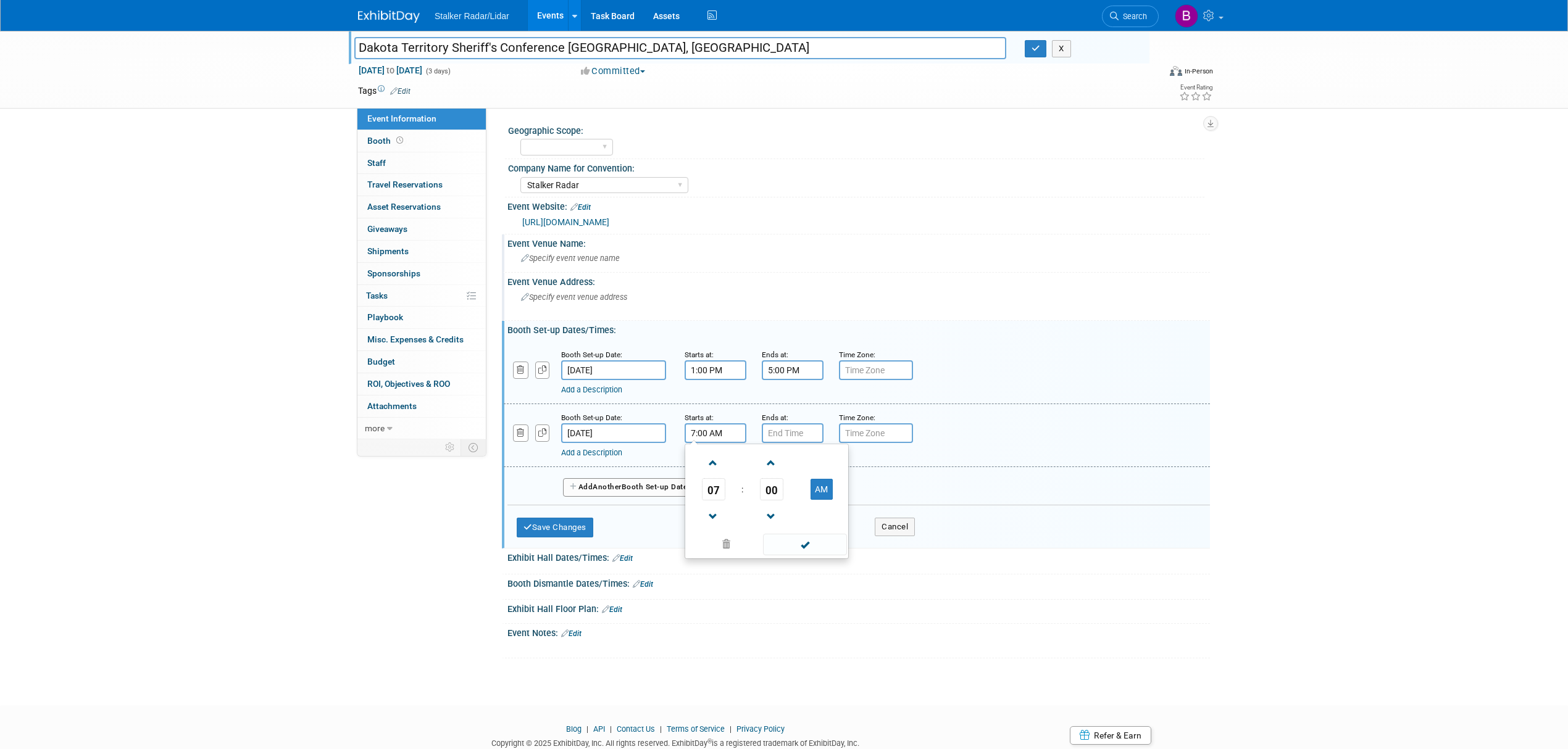
click at [722, 432] on input "7:00 AM" at bounding box center [716, 434] width 62 height 20
click at [711, 468] on span at bounding box center [713, 463] width 21 height 21
type input "8:00 AM"
click at [805, 542] on span at bounding box center [805, 545] width 83 height 21
click at [790, 430] on input "7:00 PM" at bounding box center [793, 434] width 62 height 20
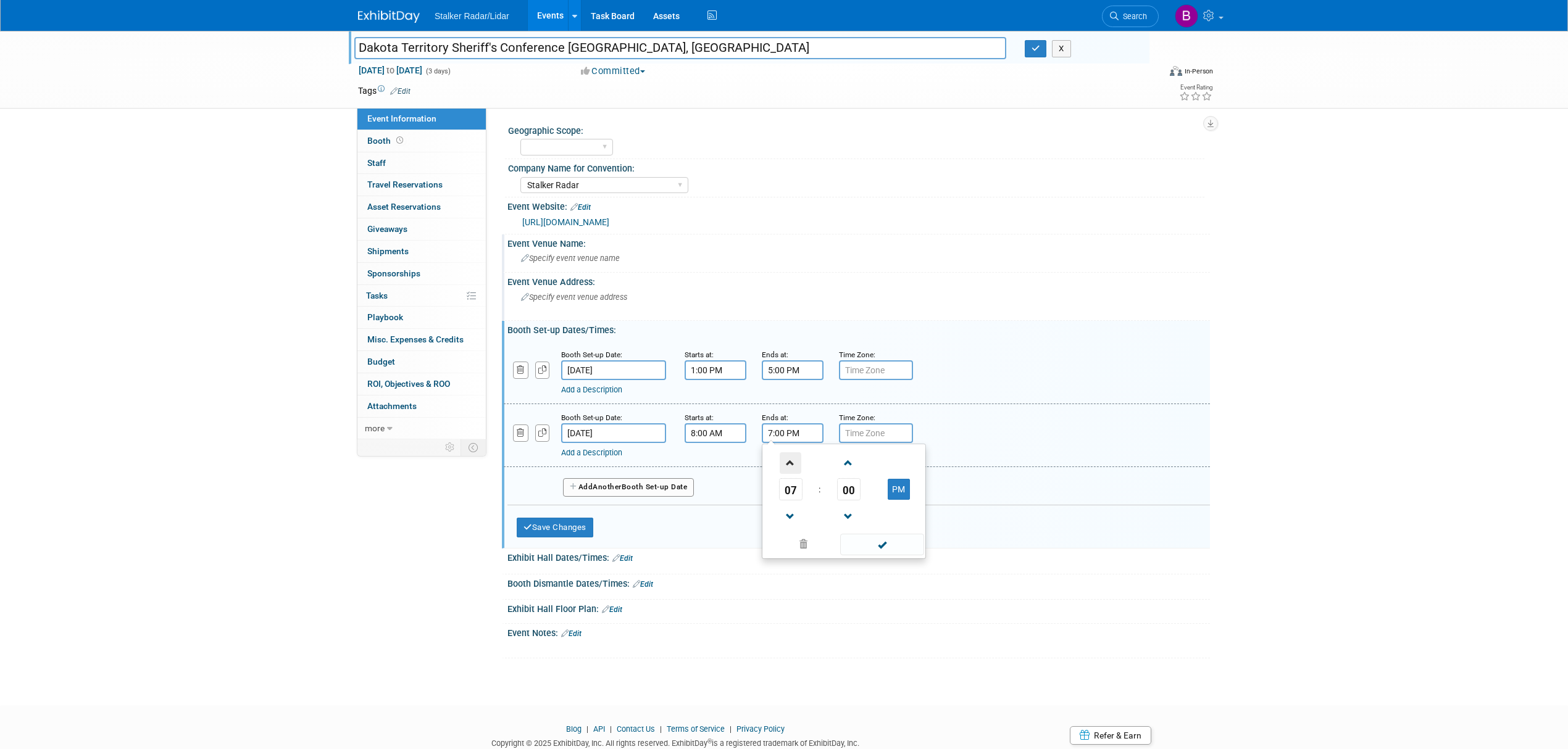
click at [790, 464] on span at bounding box center [791, 463] width 21 height 21
click at [892, 485] on button "PM" at bounding box center [898, 489] width 22 height 21
type input "9:00 AM"
click at [884, 551] on span at bounding box center [882, 545] width 83 height 21
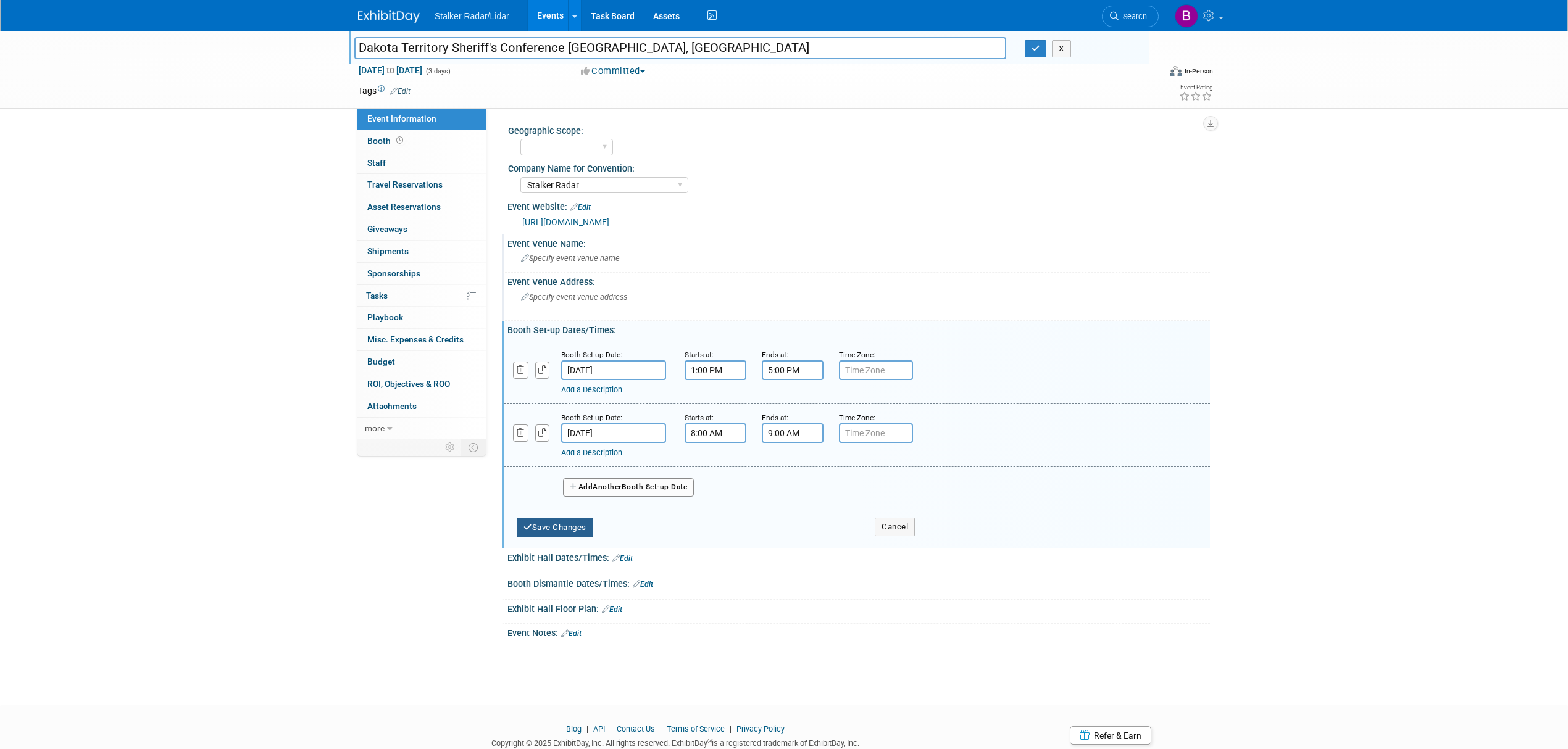
click at [566, 524] on button "Save Changes" at bounding box center [555, 528] width 76 height 20
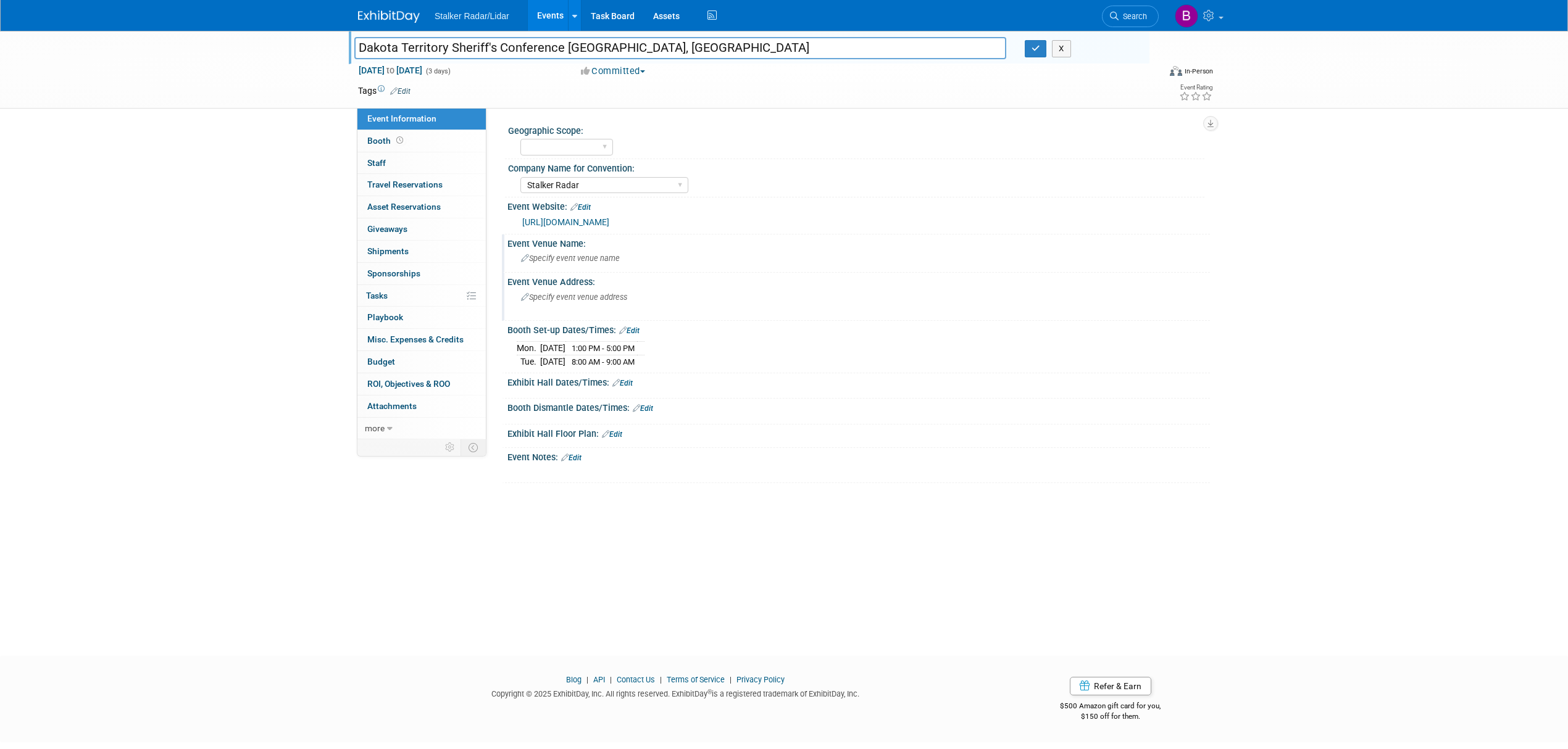
click at [578, 454] on link "Edit" at bounding box center [571, 458] width 20 height 9
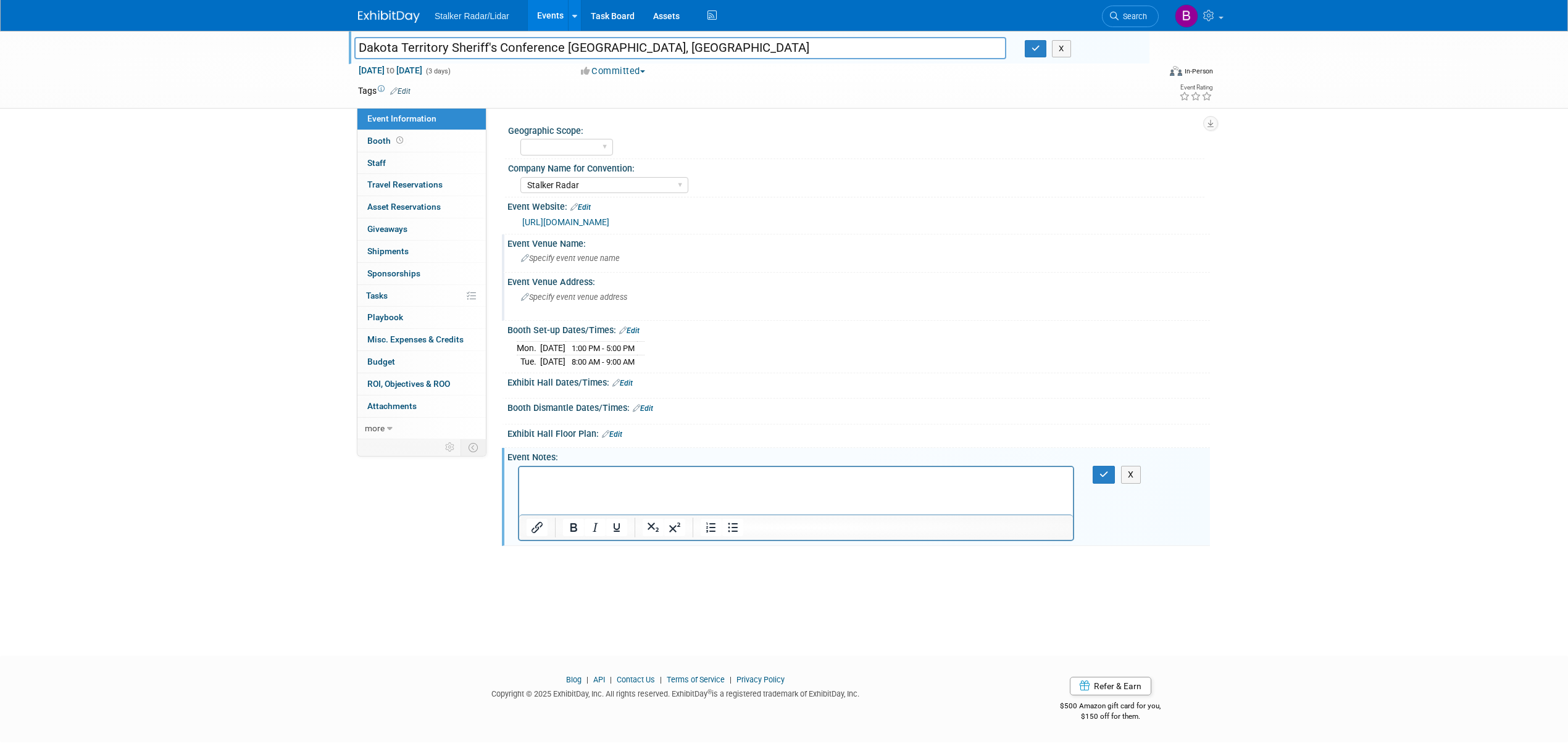
drag, startPoint x: 536, startPoint y: 491, endPoint x: 530, endPoint y: 483, distance: 10.0
click at [630, 382] on link "Edit" at bounding box center [623, 383] width 20 height 9
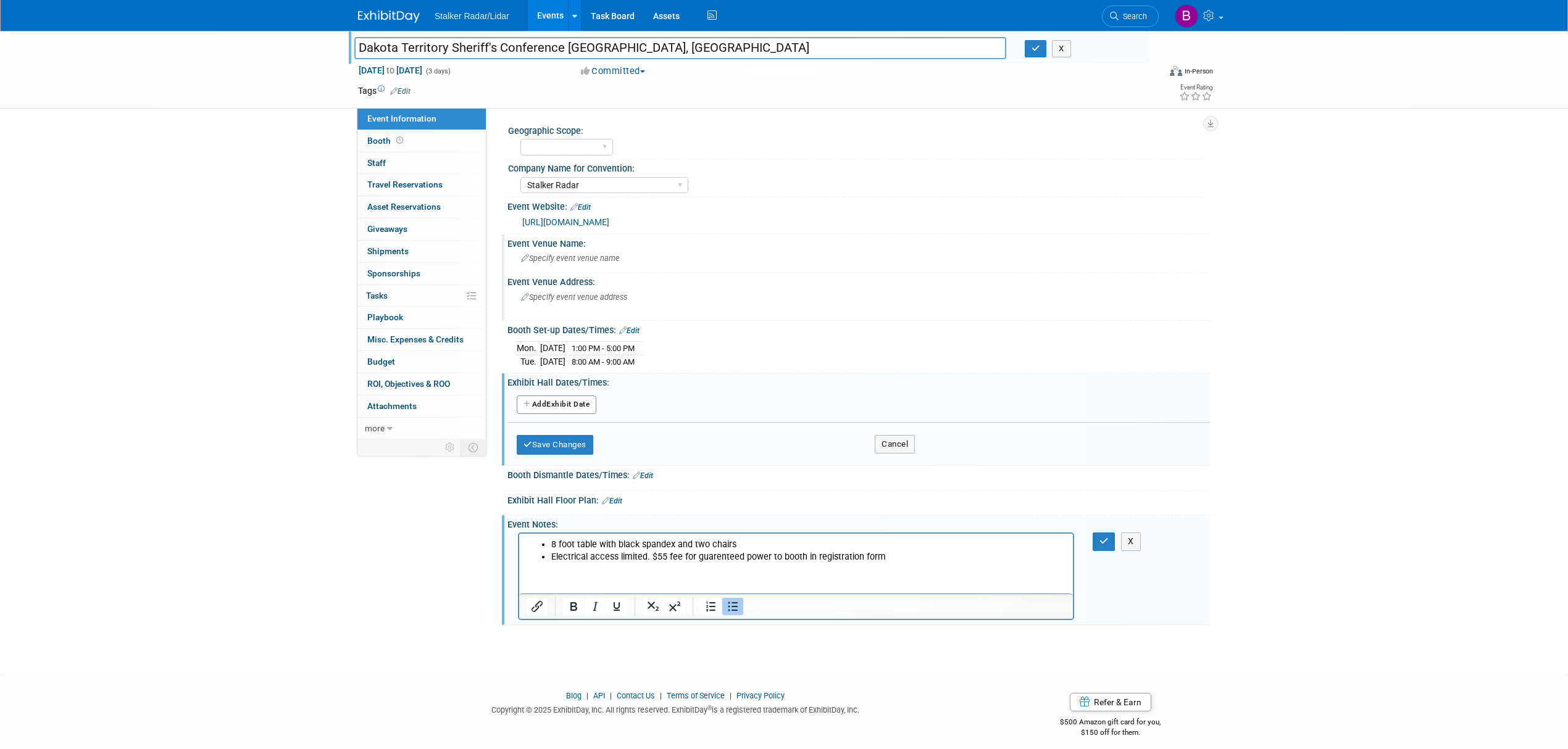
click at [537, 406] on button "Add Another Exhibit Date" at bounding box center [556, 405] width 80 height 19
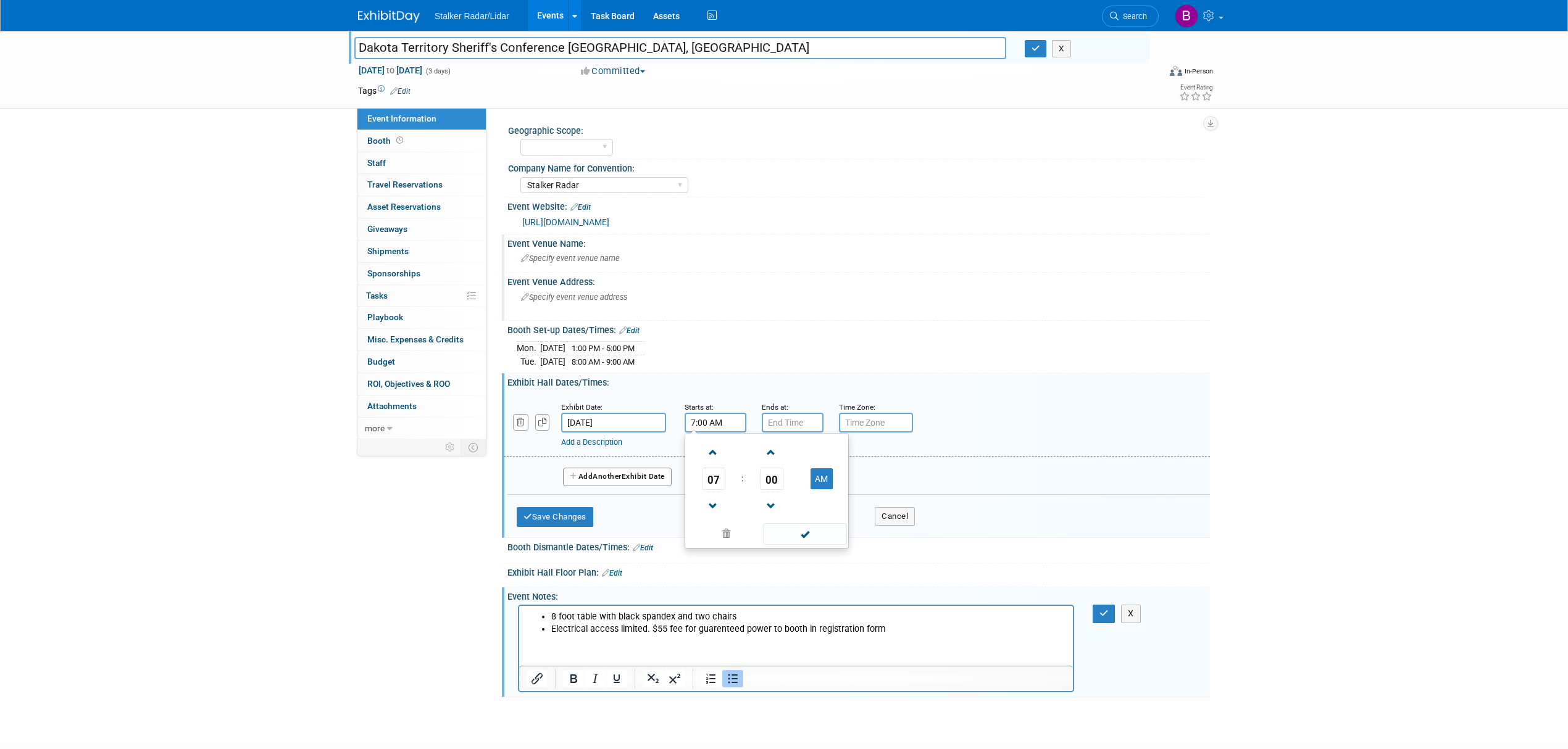
click at [731, 424] on input "7:00 AM" at bounding box center [716, 423] width 62 height 20
click at [714, 480] on span "07" at bounding box center [713, 479] width 23 height 22
click at [752, 493] on td "05" at bounding box center [747, 487] width 40 height 33
click at [822, 480] on button "AM" at bounding box center [821, 479] width 22 height 21
type input "5:00 PM"
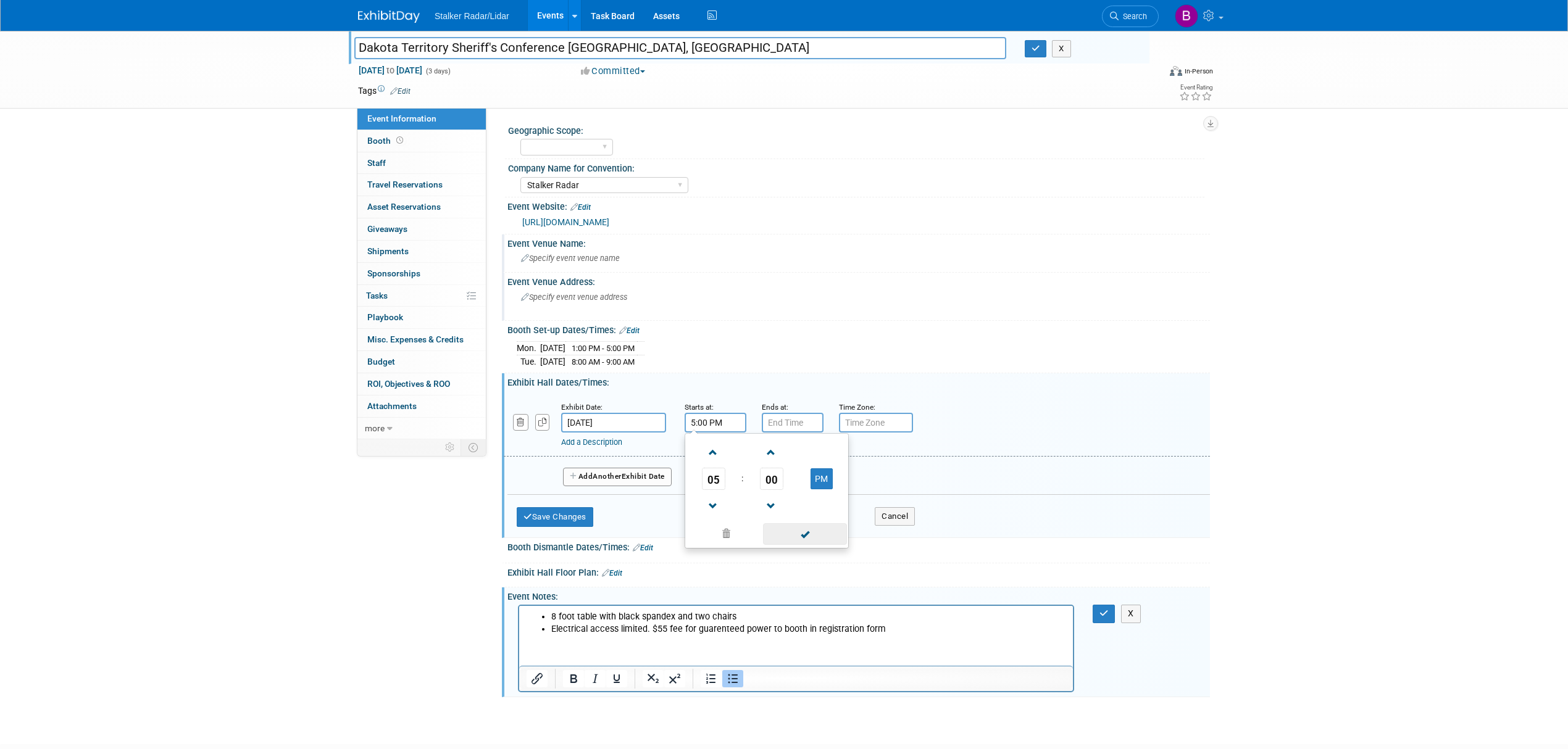
click at [791, 536] on span at bounding box center [805, 534] width 83 height 21
click at [788, 418] on input "7:00 PM" at bounding box center [793, 423] width 62 height 20
click at [844, 483] on span "00" at bounding box center [848, 479] width 23 height 22
click at [864, 484] on td "30" at bounding box center [864, 487] width 40 height 33
type input "7:30 PM"
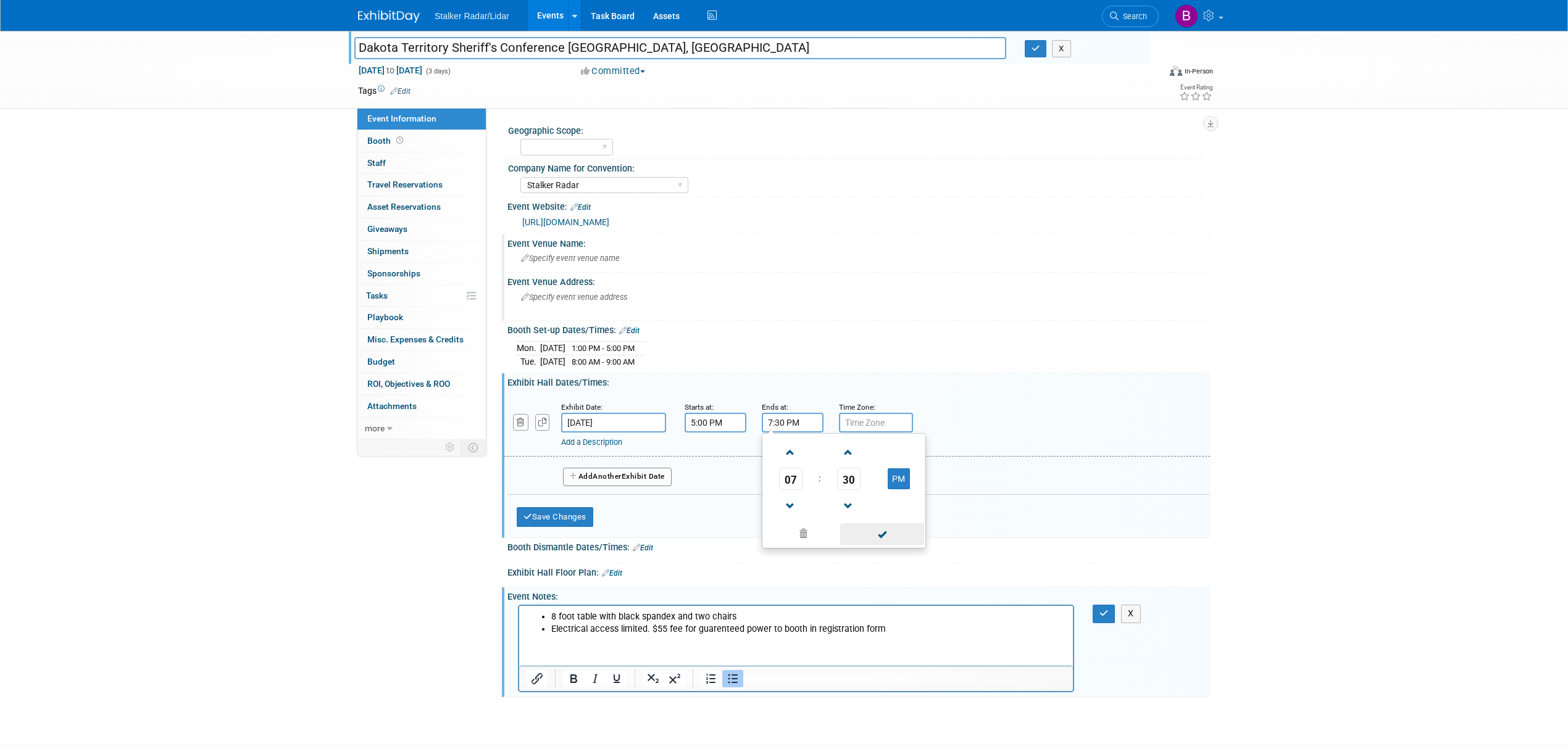
click at [882, 531] on span at bounding box center [882, 534] width 83 height 21
click at [629, 478] on button "Add Another Exhibit Date" at bounding box center [617, 477] width 108 height 19
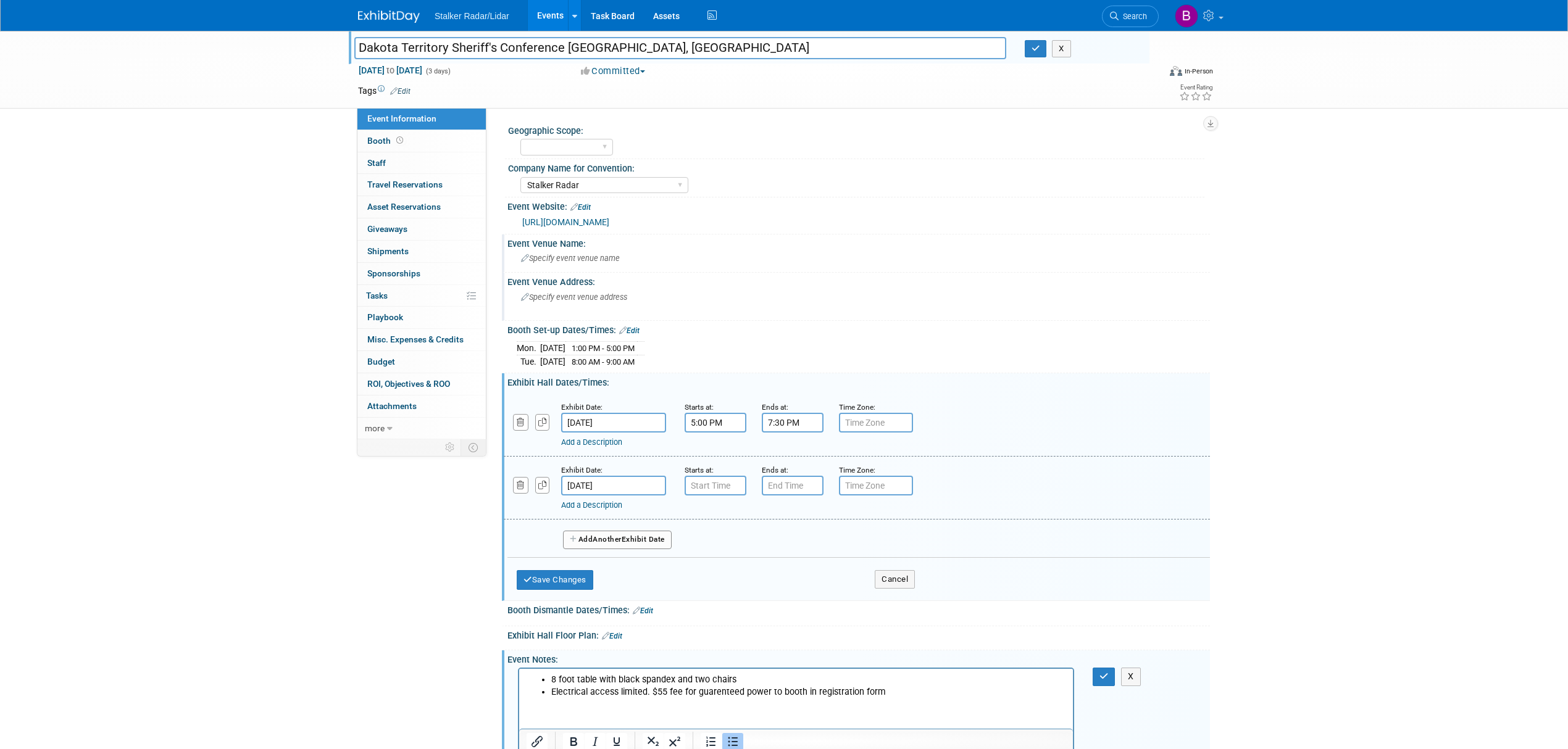
click at [601, 503] on link "Add a Description" at bounding box center [591, 505] width 61 height 9
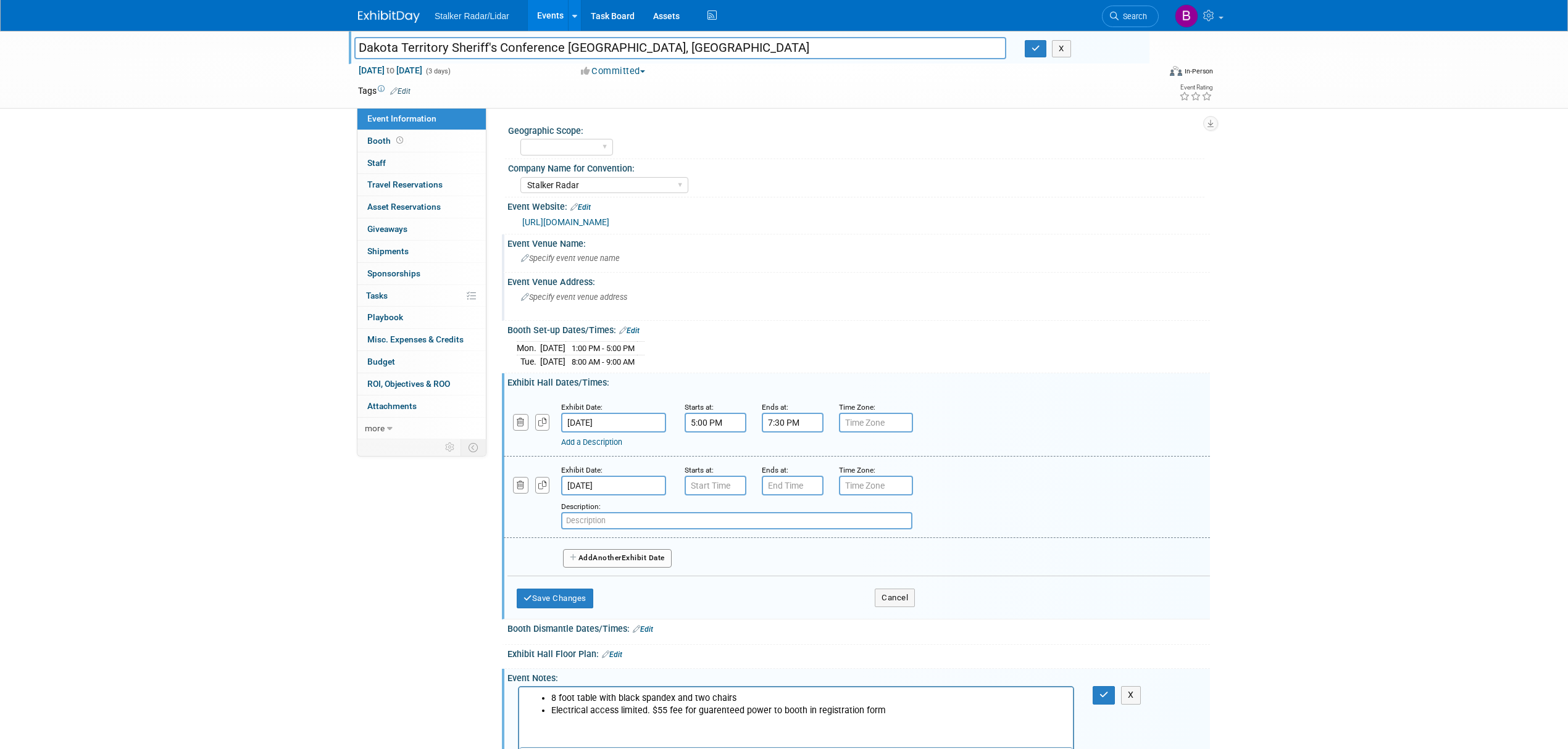
click at [611, 521] on input "text" at bounding box center [736, 521] width 351 height 17
paste input "2 dedicated 1-hour breaks in morning & afternoon"
type input "2 dedicated 1-hour breaks in morning & afternoon"
click at [626, 552] on button "Add Another Exhibit Date" at bounding box center [617, 559] width 108 height 19
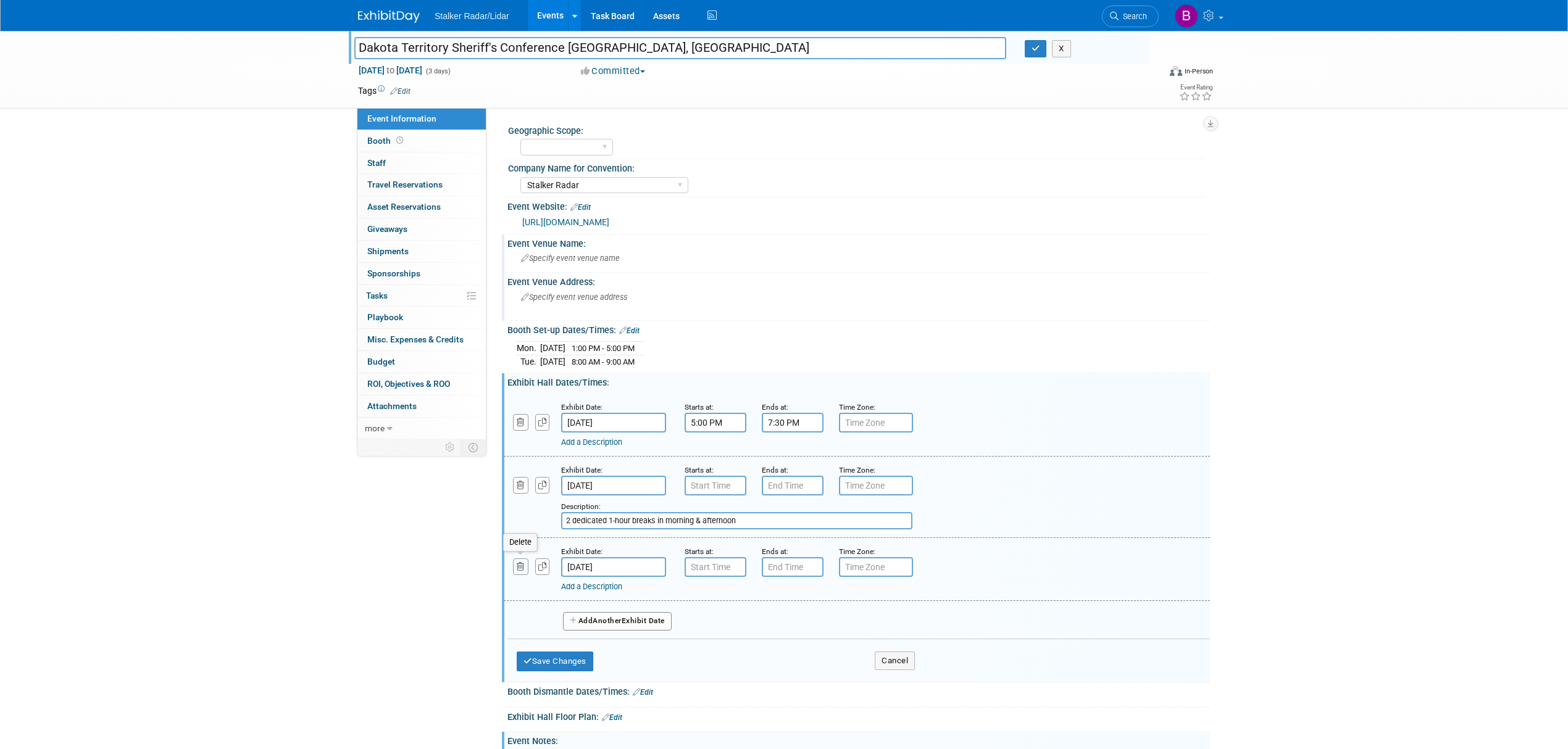
click at [526, 564] on button "button" at bounding box center [520, 567] width 15 height 17
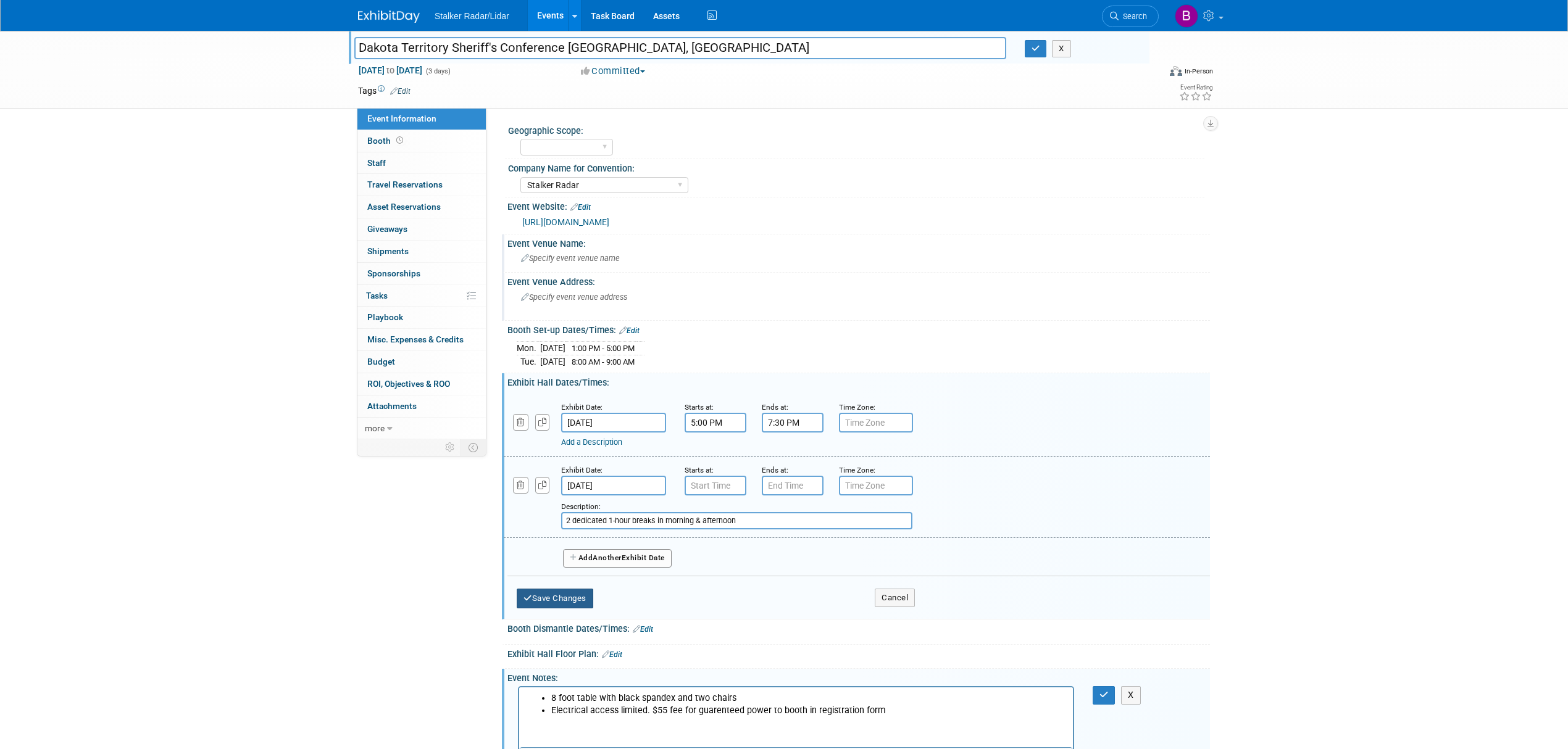
click at [549, 598] on button "Save Changes" at bounding box center [555, 599] width 76 height 20
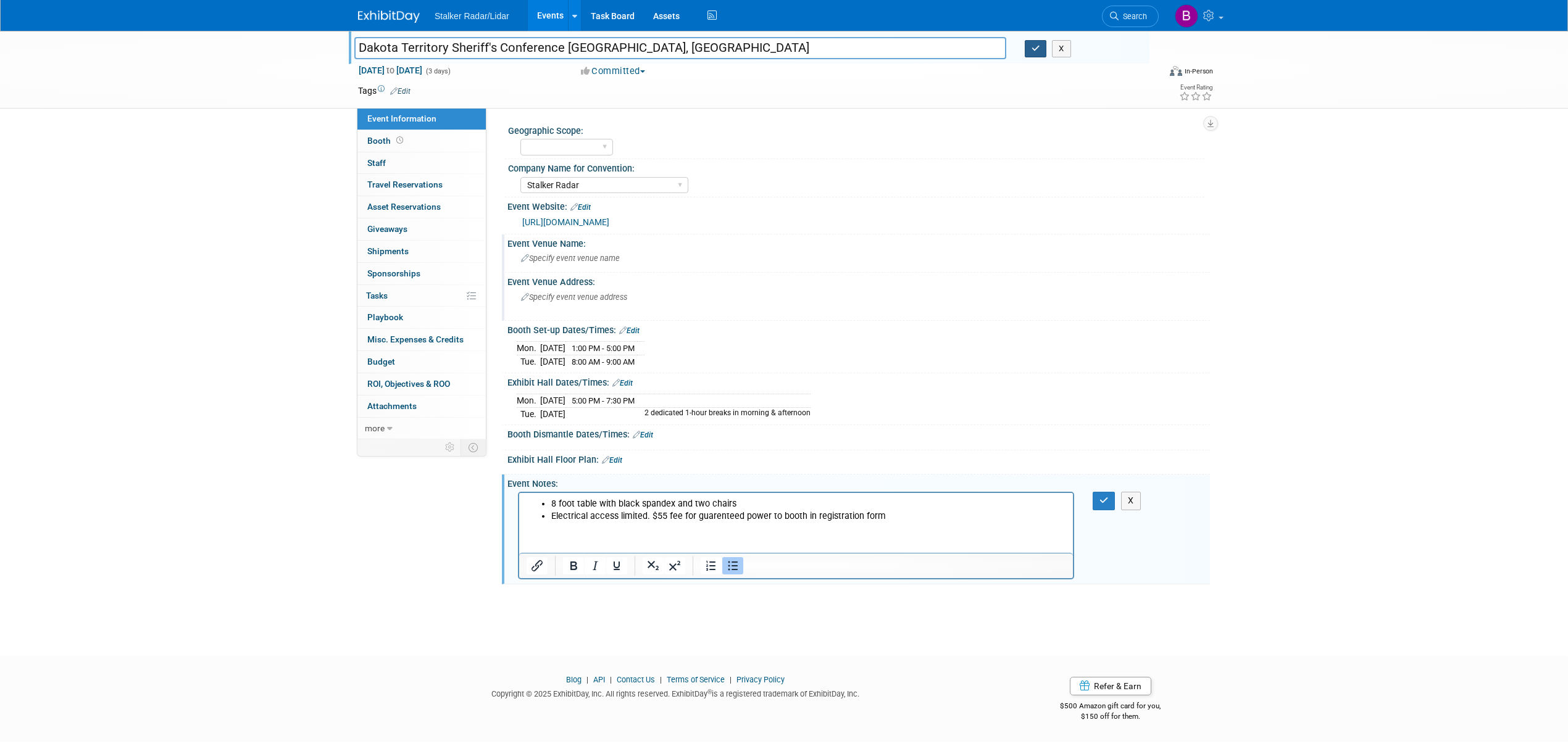
click at [1041, 50] on button "button" at bounding box center [1036, 49] width 22 height 17
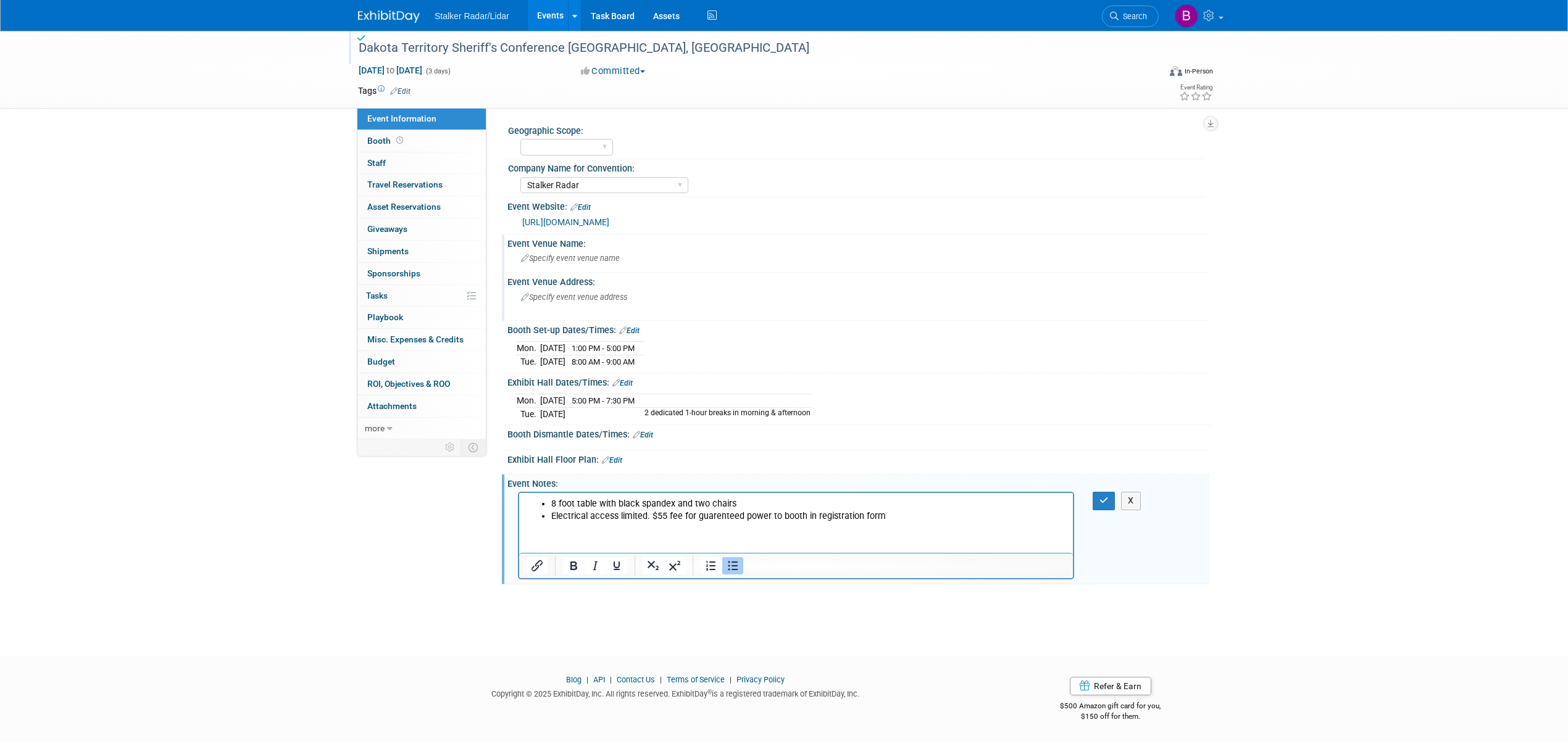
click at [1100, 514] on div "X" at bounding box center [858, 534] width 702 height 92
click at [1098, 502] on button "button" at bounding box center [1104, 501] width 23 height 18
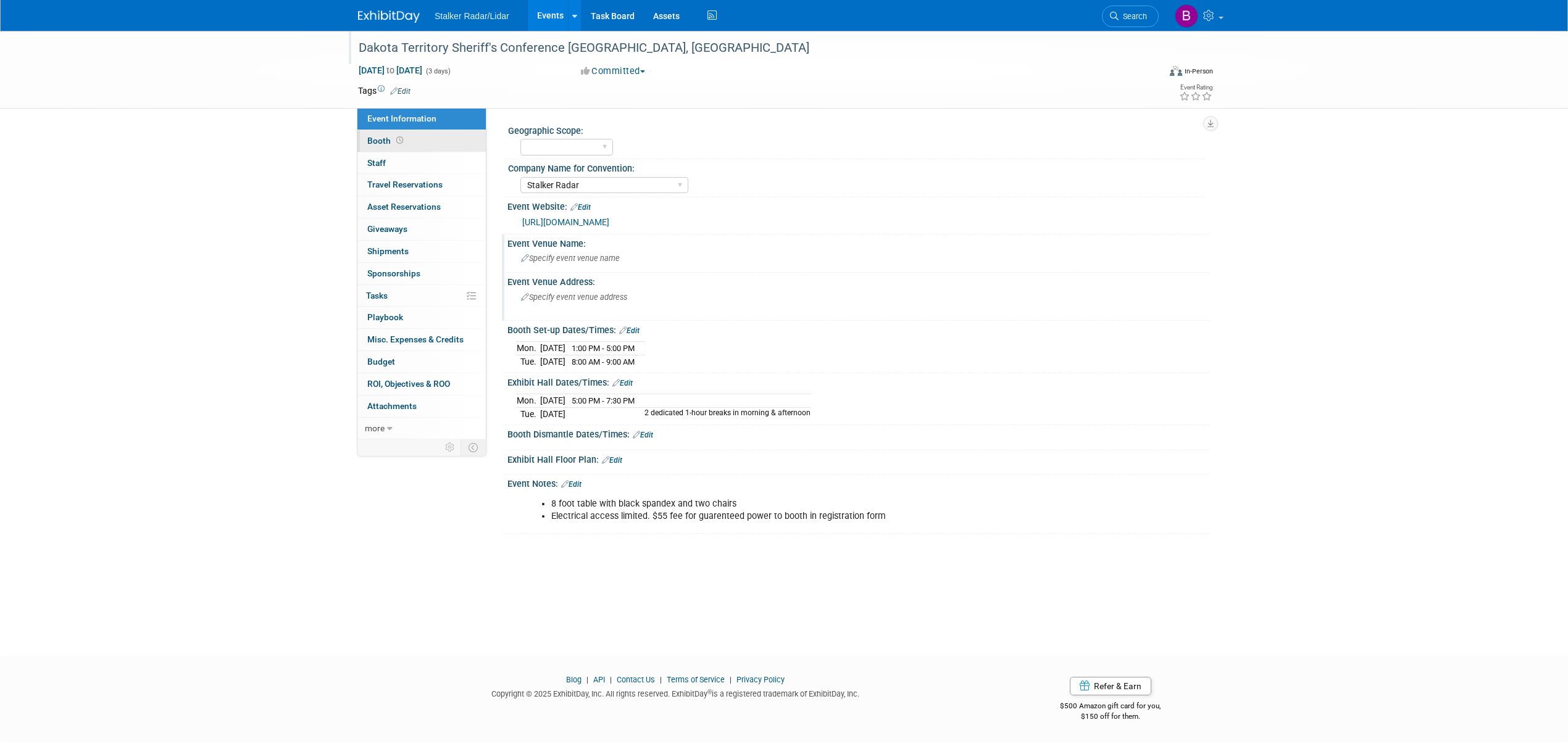
click at [418, 139] on link "Booth" at bounding box center [422, 141] width 129 height 21
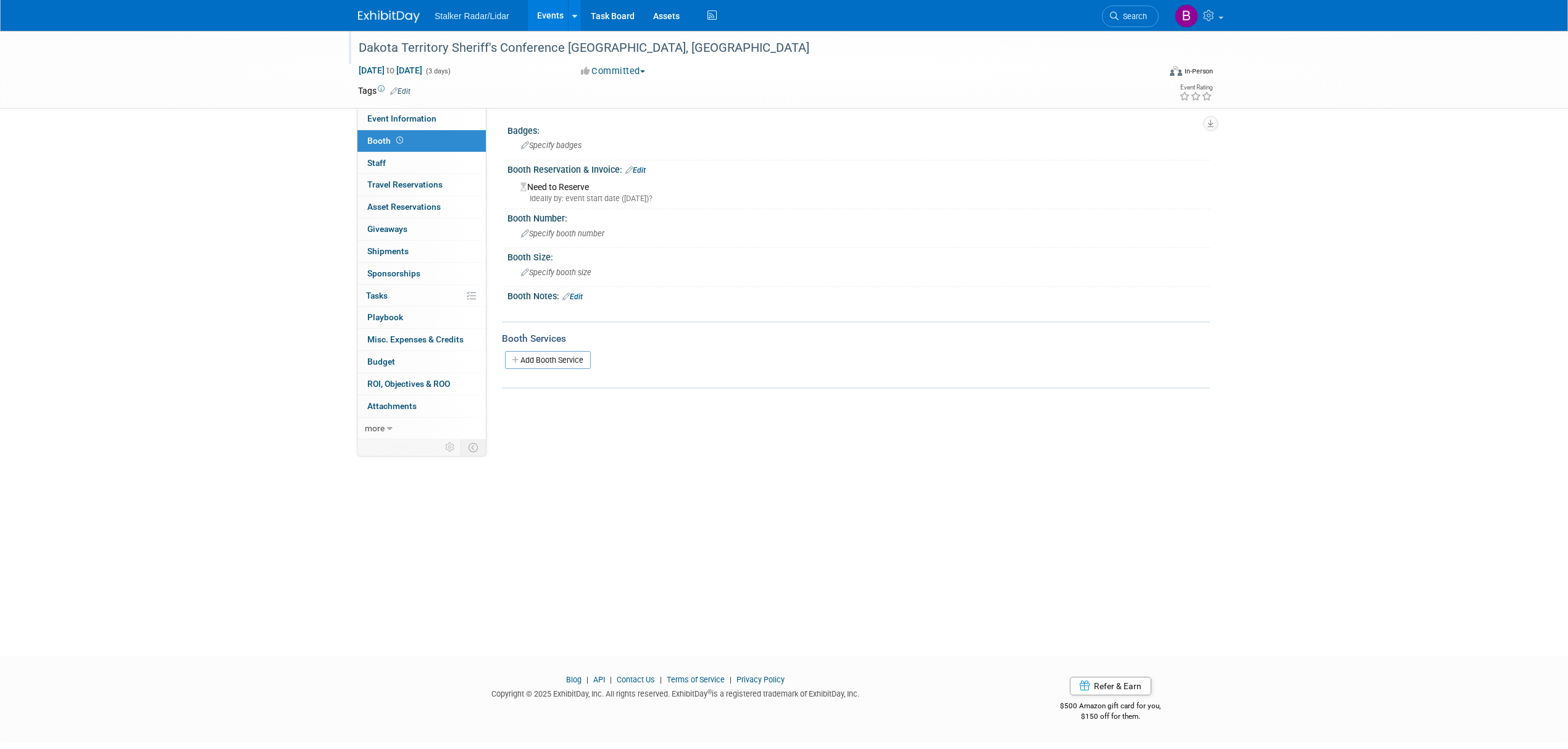
click at [642, 169] on link "Edit" at bounding box center [635, 170] width 20 height 9
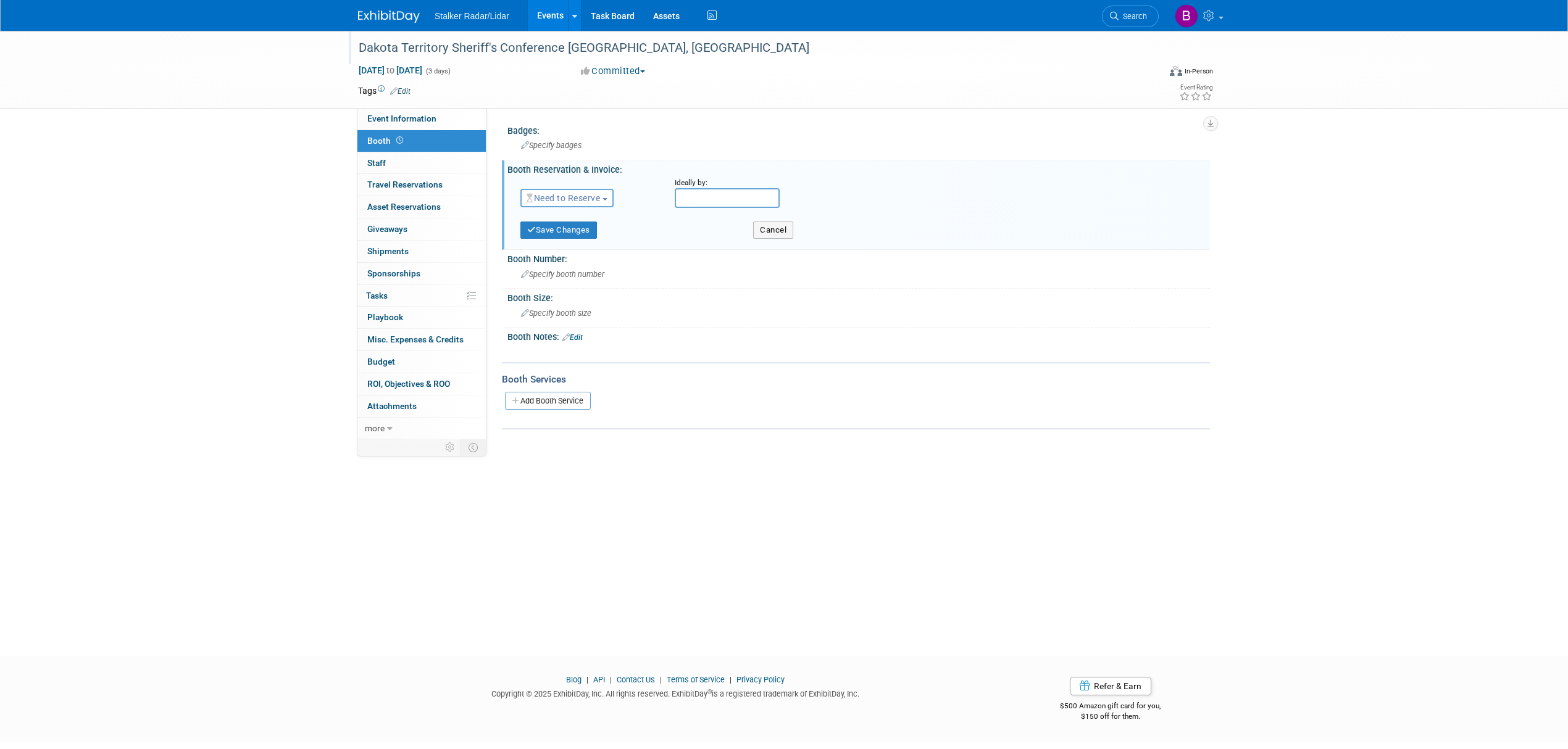
click at [550, 193] on span "Need to Reserve" at bounding box center [564, 198] width 74 height 10
click at [569, 238] on link "Reserved" at bounding box center [586, 236] width 132 height 17
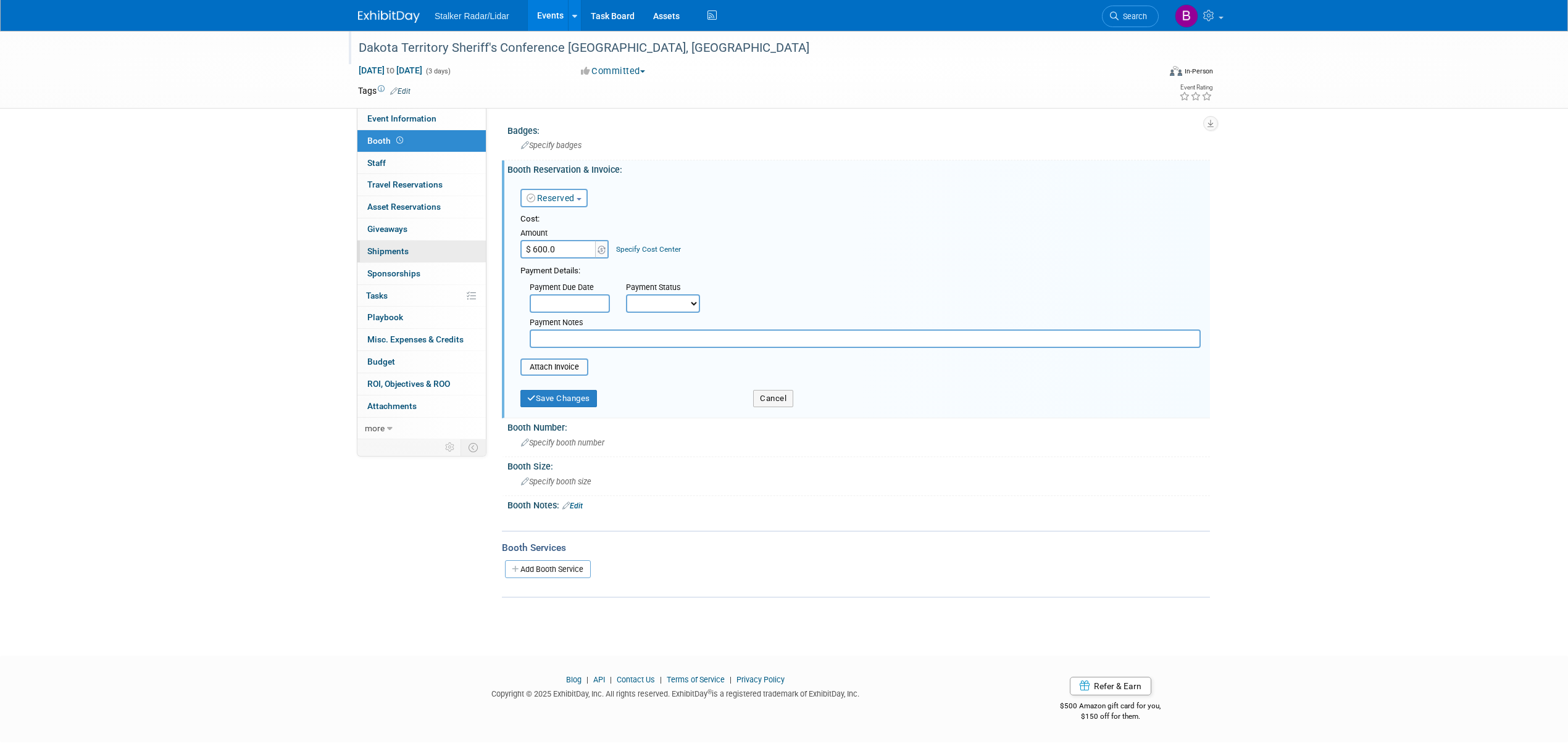
type input "$ 600.00"
click at [586, 392] on button "Save Changes" at bounding box center [558, 399] width 76 height 17
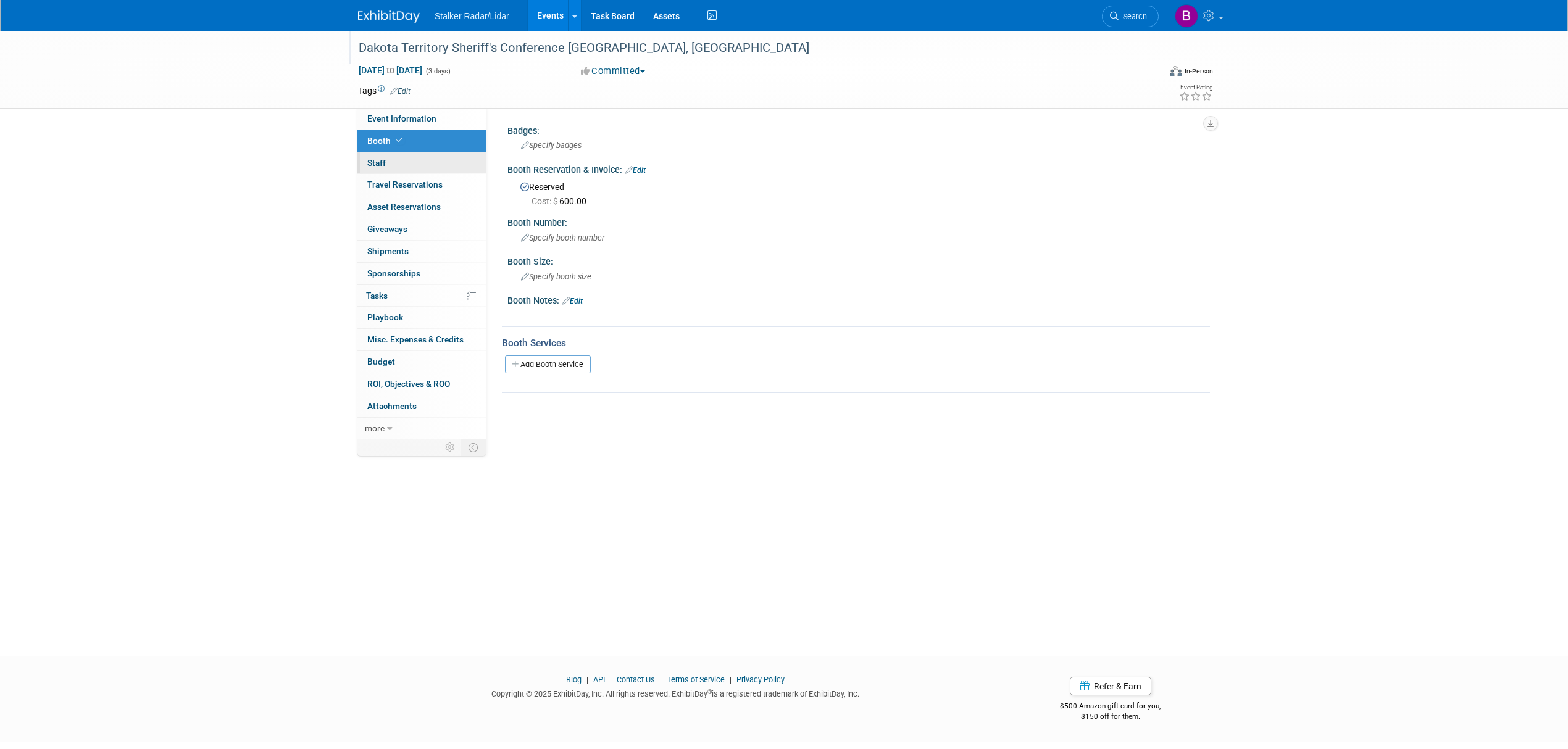
click at [406, 165] on link "0 Staff 0" at bounding box center [422, 163] width 129 height 21
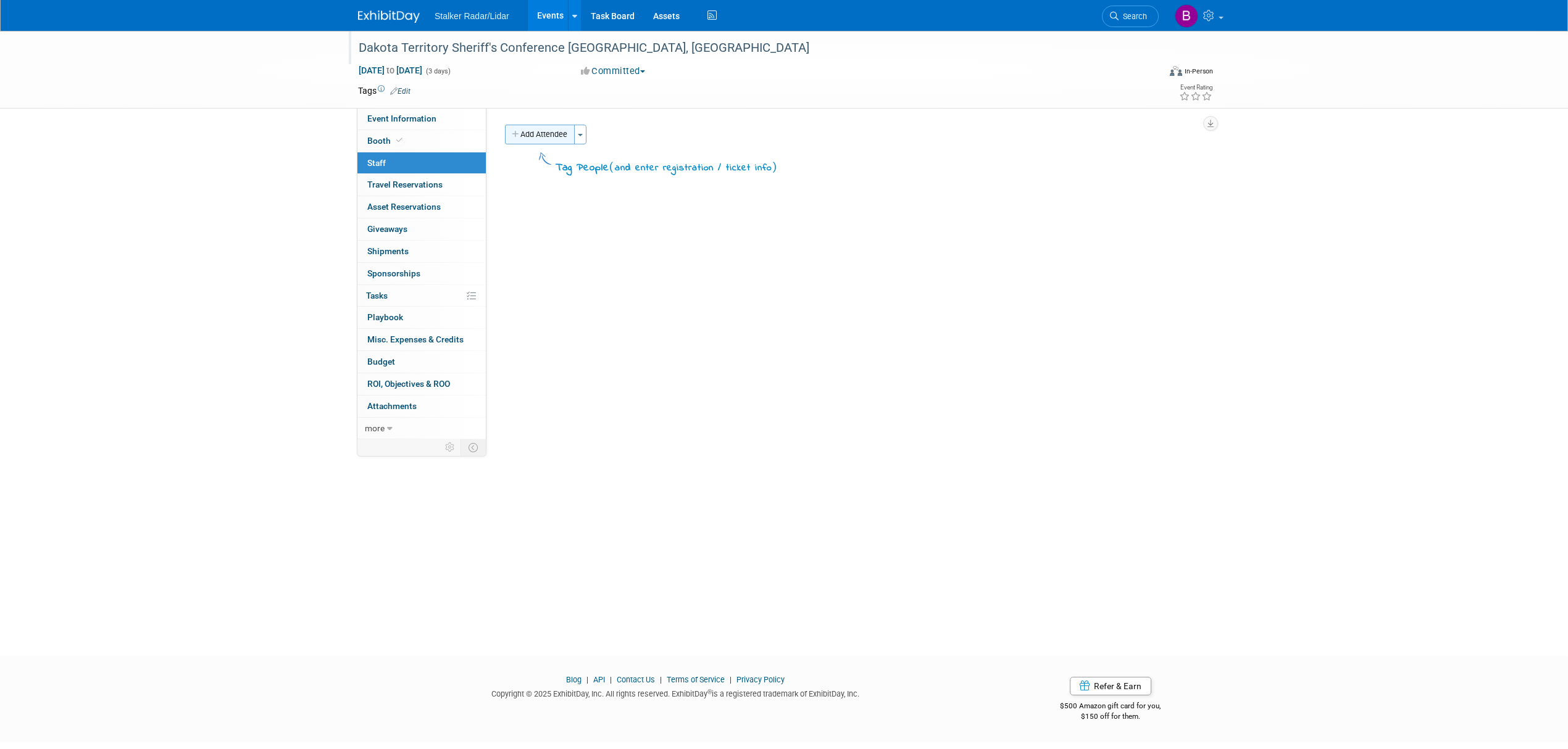
click at [557, 131] on button "Add Attendee" at bounding box center [540, 135] width 70 height 20
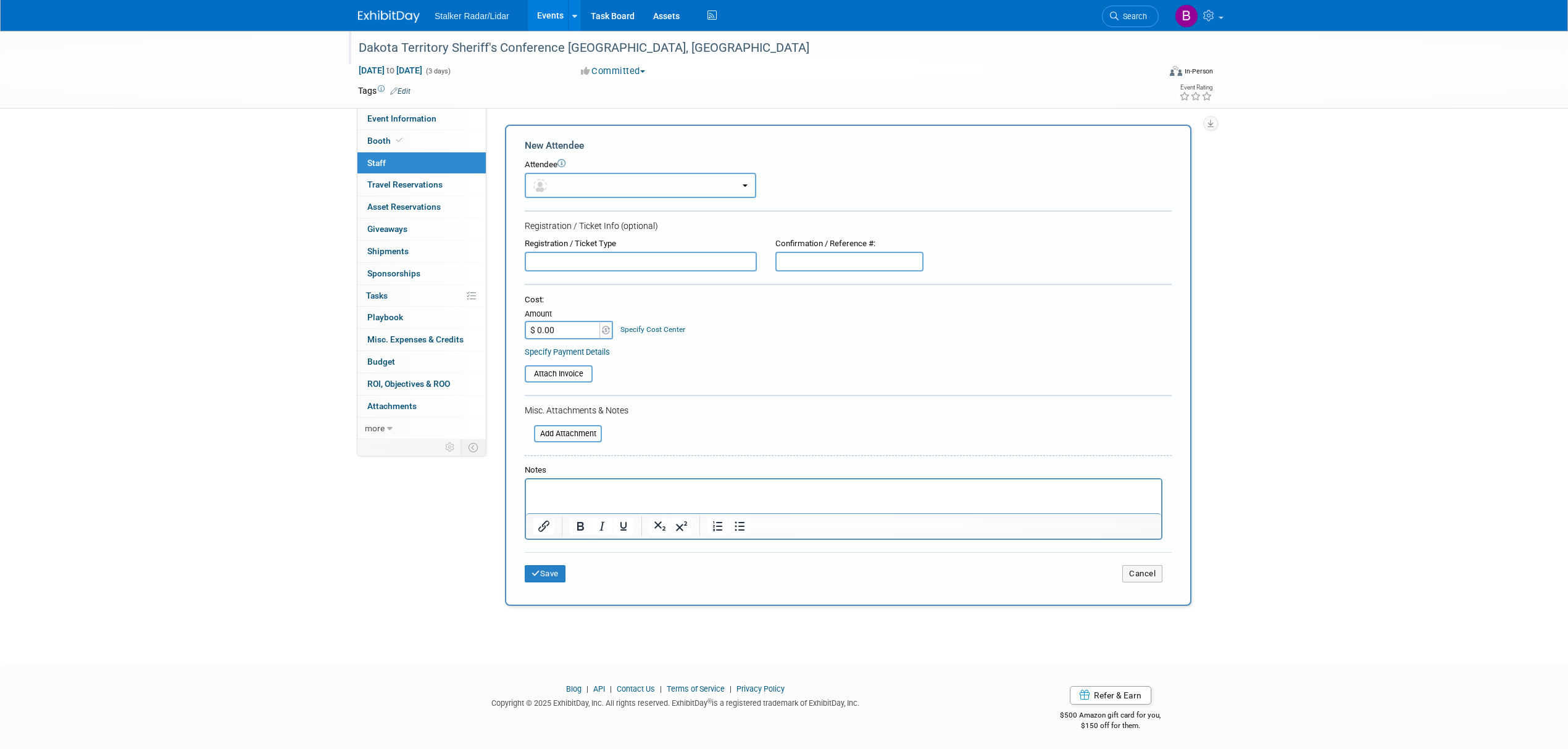
click at [578, 180] on button "button" at bounding box center [641, 185] width 232 height 25
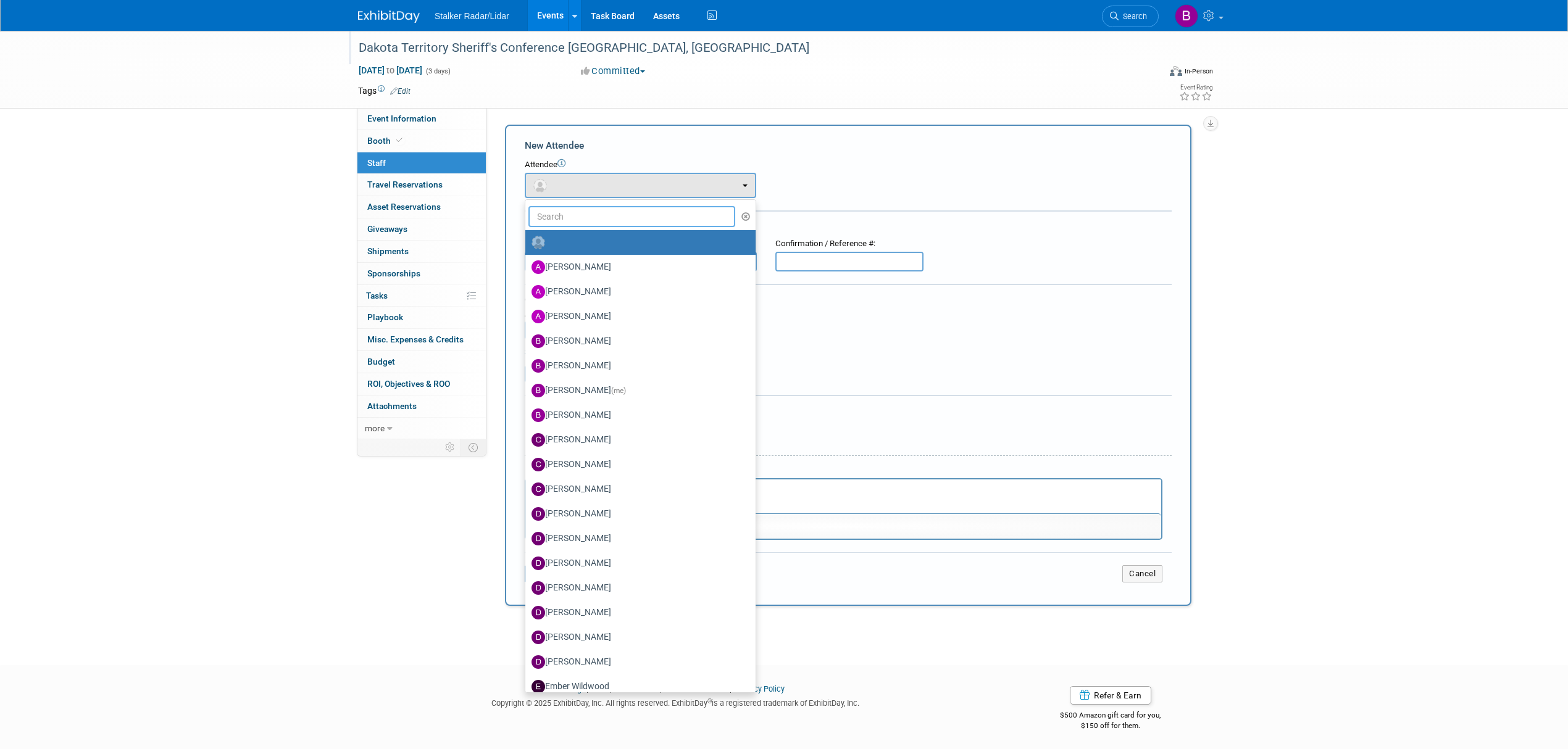
click at [564, 218] on input "text" at bounding box center [631, 216] width 207 height 21
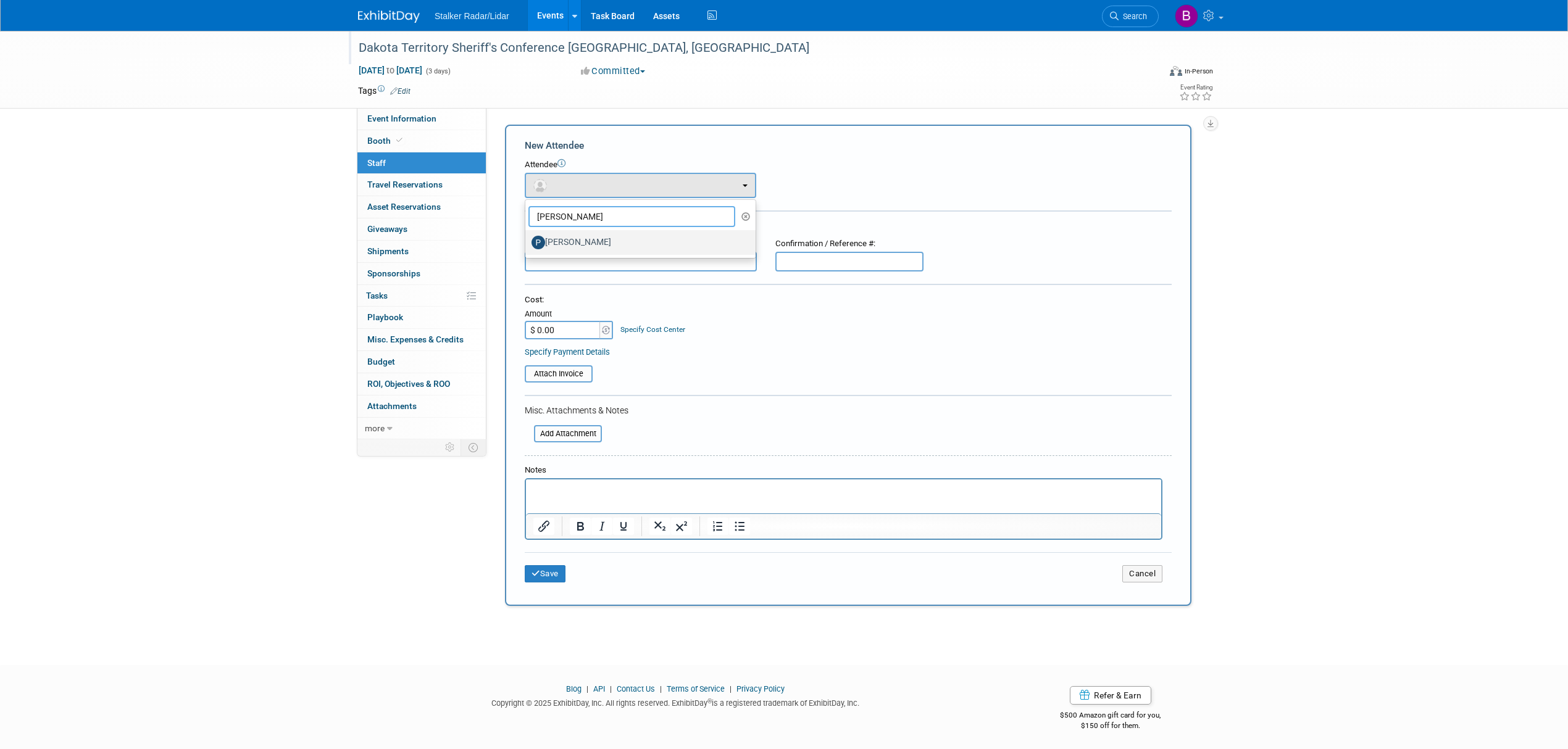
type input "peter"
click at [591, 238] on label "[PERSON_NAME]" at bounding box center [637, 243] width 212 height 20
click at [528, 238] on input "[PERSON_NAME]" at bounding box center [524, 241] width 8 height 8
select select "7a45bfcd-0265-485c-ac45-032bf35ba74b"
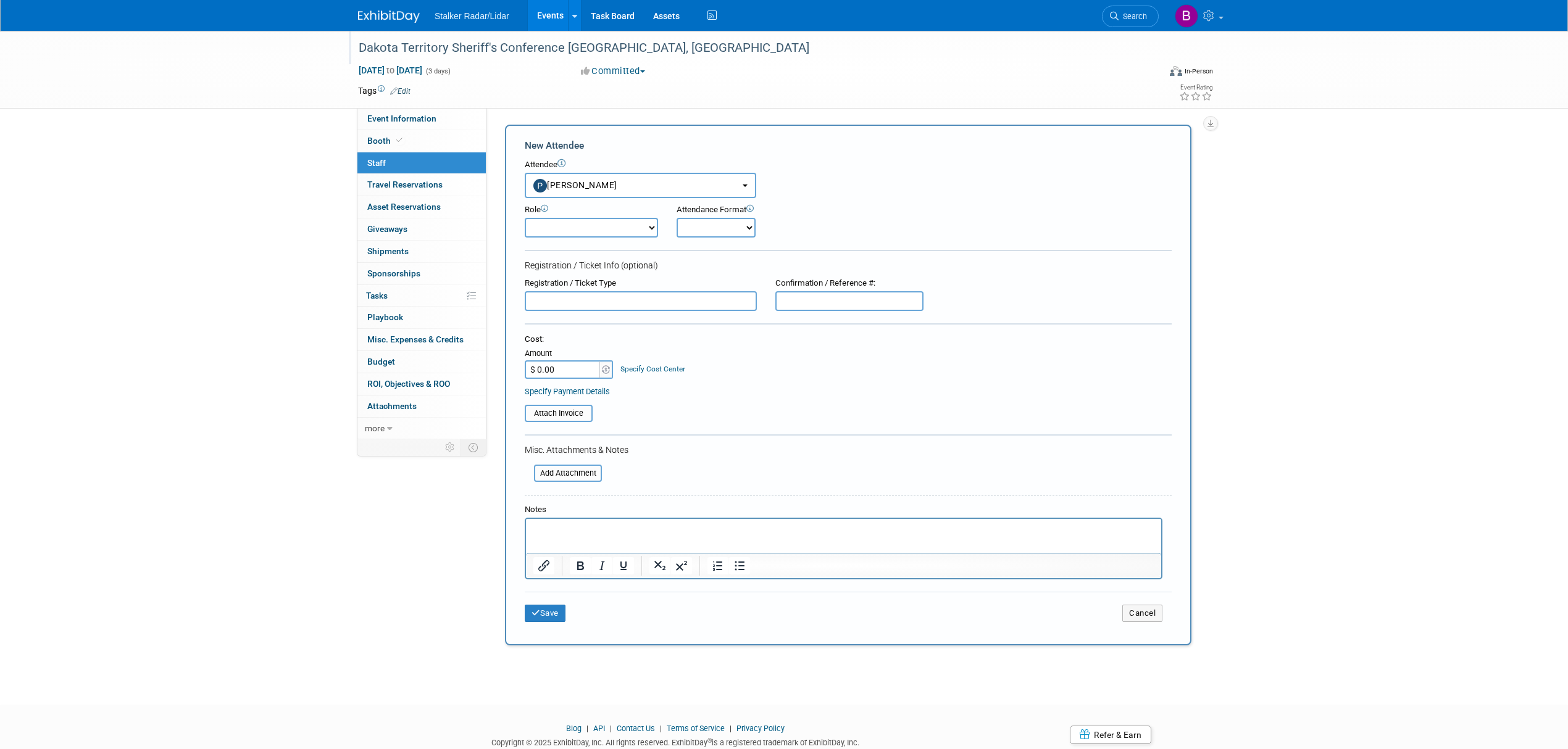
click at [543, 617] on div "Save Cancel" at bounding box center [848, 611] width 647 height 39
click at [544, 598] on div "Save Cancel" at bounding box center [848, 611] width 647 height 39
click at [542, 605] on button "Save" at bounding box center [545, 614] width 41 height 17
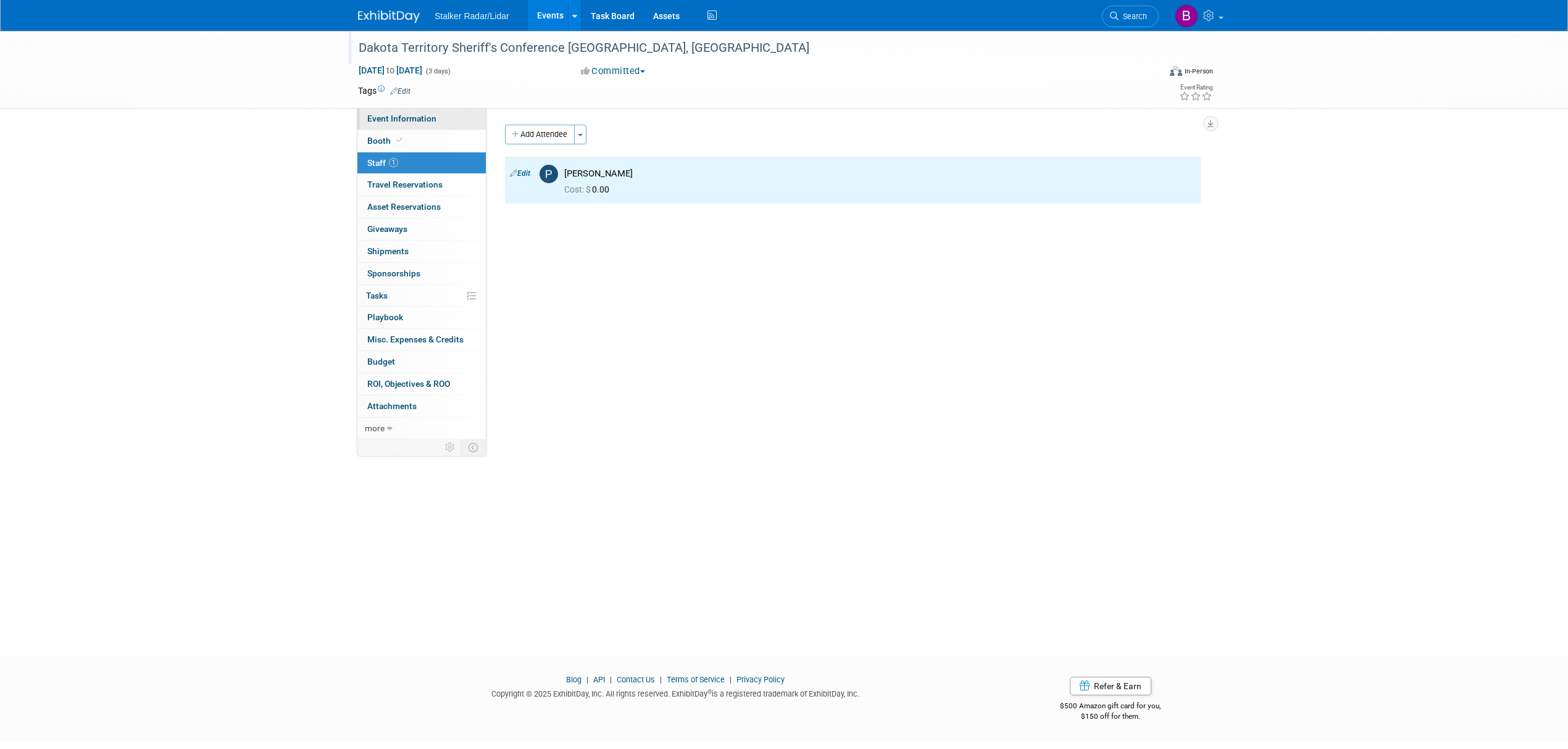
click at [410, 115] on span "Event Information" at bounding box center [402, 118] width 69 height 10
select select "Regional"
select select "Stalker Radar"
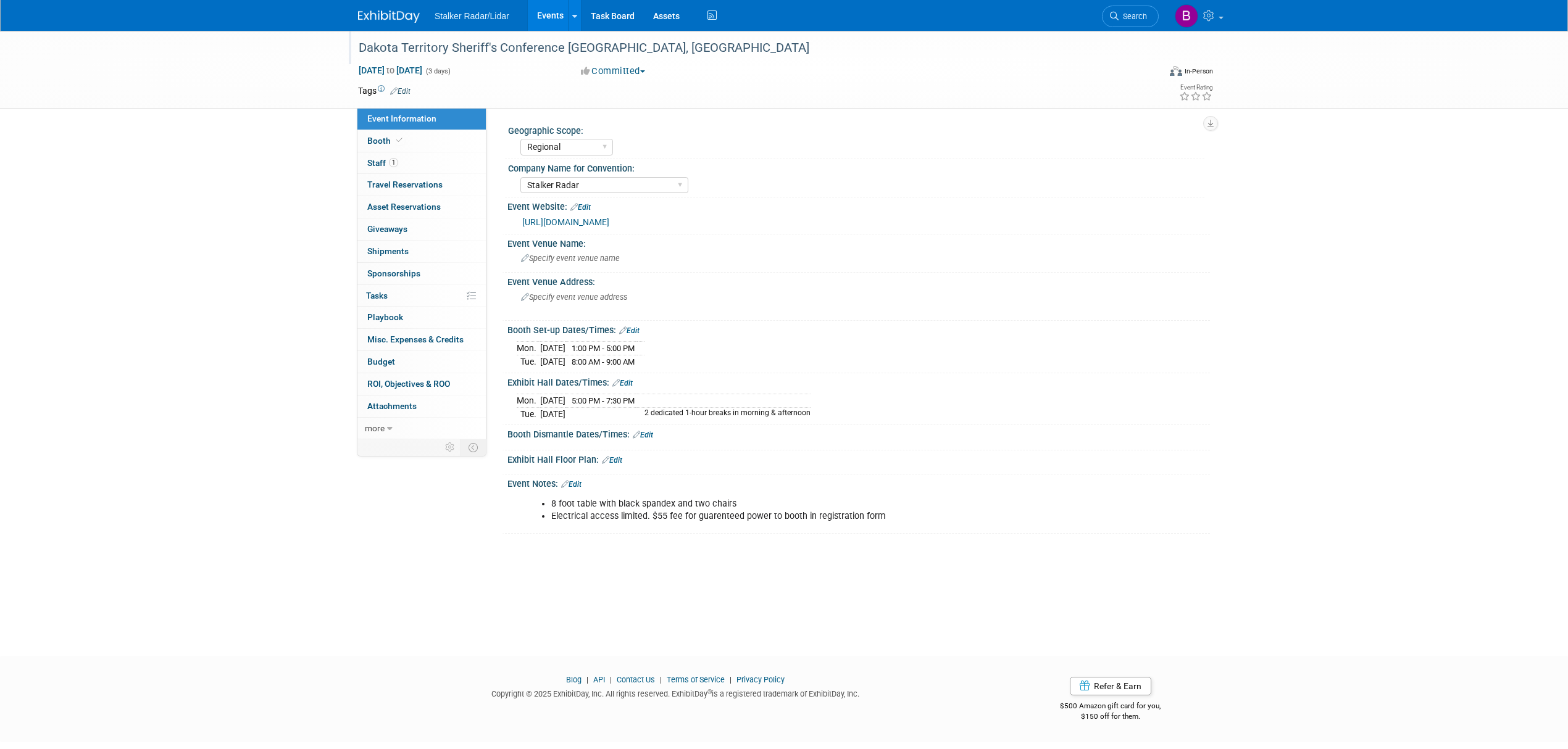
click at [1418, 361] on div "Dakota Territory Sheriff's Conference Fargo, ND Nov 17, 2025 to Nov 19, 2025 (3…" at bounding box center [784, 332] width 1568 height 603
click at [1131, 19] on span "Search" at bounding box center [1133, 17] width 28 height 9
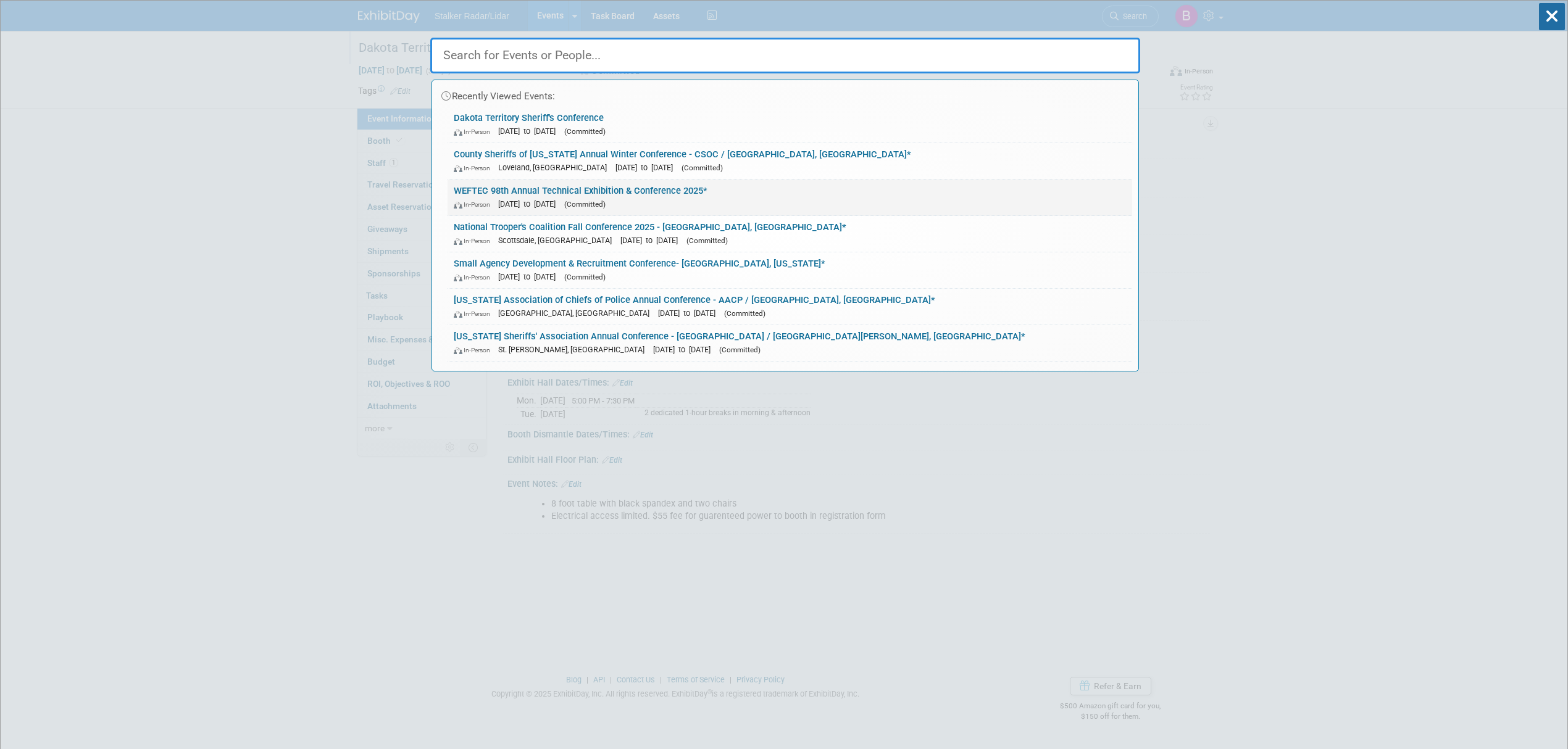
click at [549, 196] on link "WEFTEC 98th Annual Technical Exhibition & Conference 2025* In-Person Sep 29, 20…" at bounding box center [790, 197] width 685 height 35
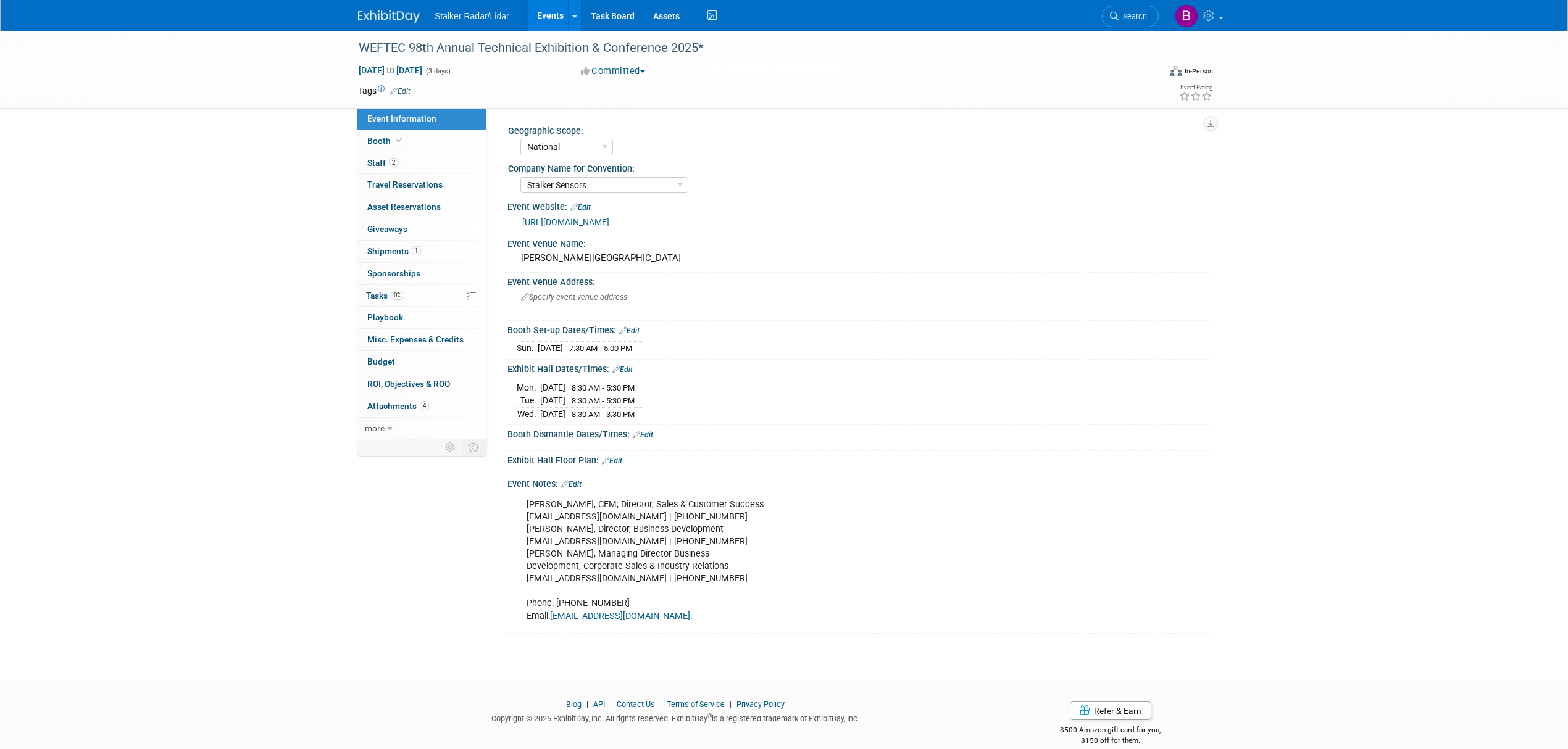
select select "National"
select select "Stalker Sensors"
click at [694, 48] on div "WEFTEC 98th Annual Technical Exhibition & Conference 2025*" at bounding box center [747, 48] width 786 height 22
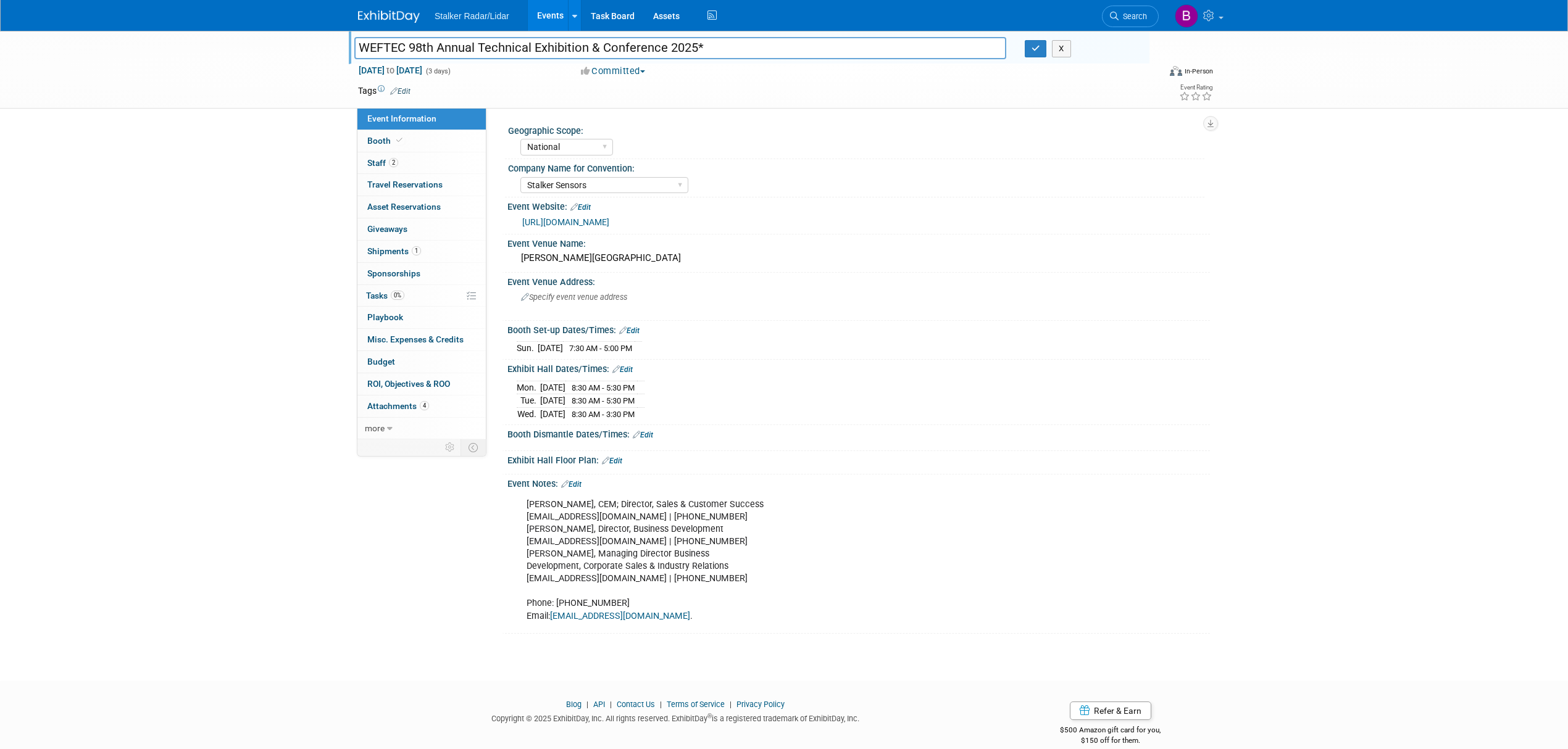
drag, startPoint x: 696, startPoint y: 46, endPoint x: 332, endPoint y: 46, distance: 364.0
click at [332, 46] on div "WEFTEC 98th Annual Technical Exhibition & Conference 2025* WEFTEC 98th Annual T…" at bounding box center [784, 70] width 1568 height 78
click at [1036, 50] on icon "button" at bounding box center [1036, 48] width 9 height 8
